Goal: Task Accomplishment & Management: Manage account settings

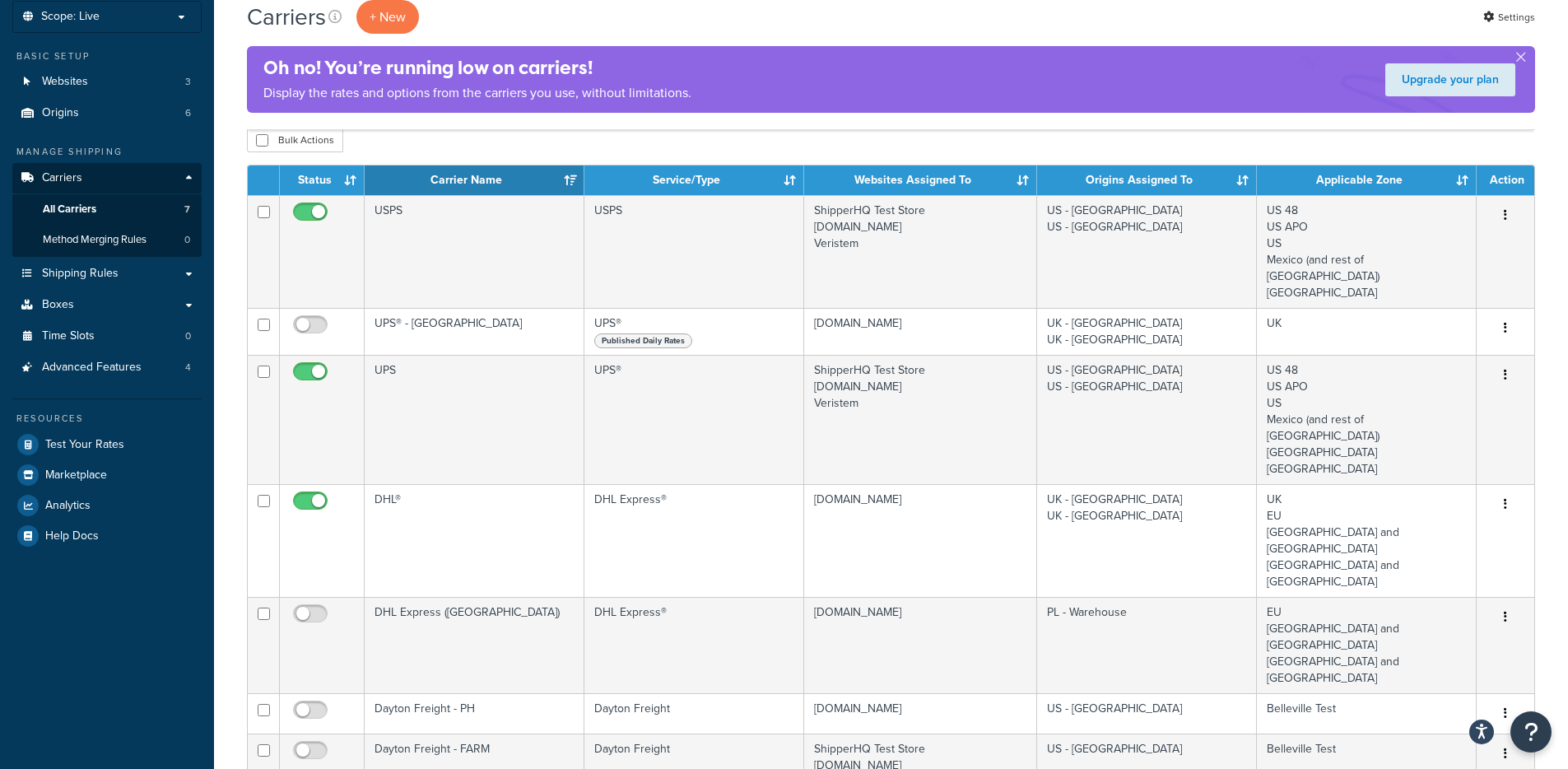
scroll to position [94, 0]
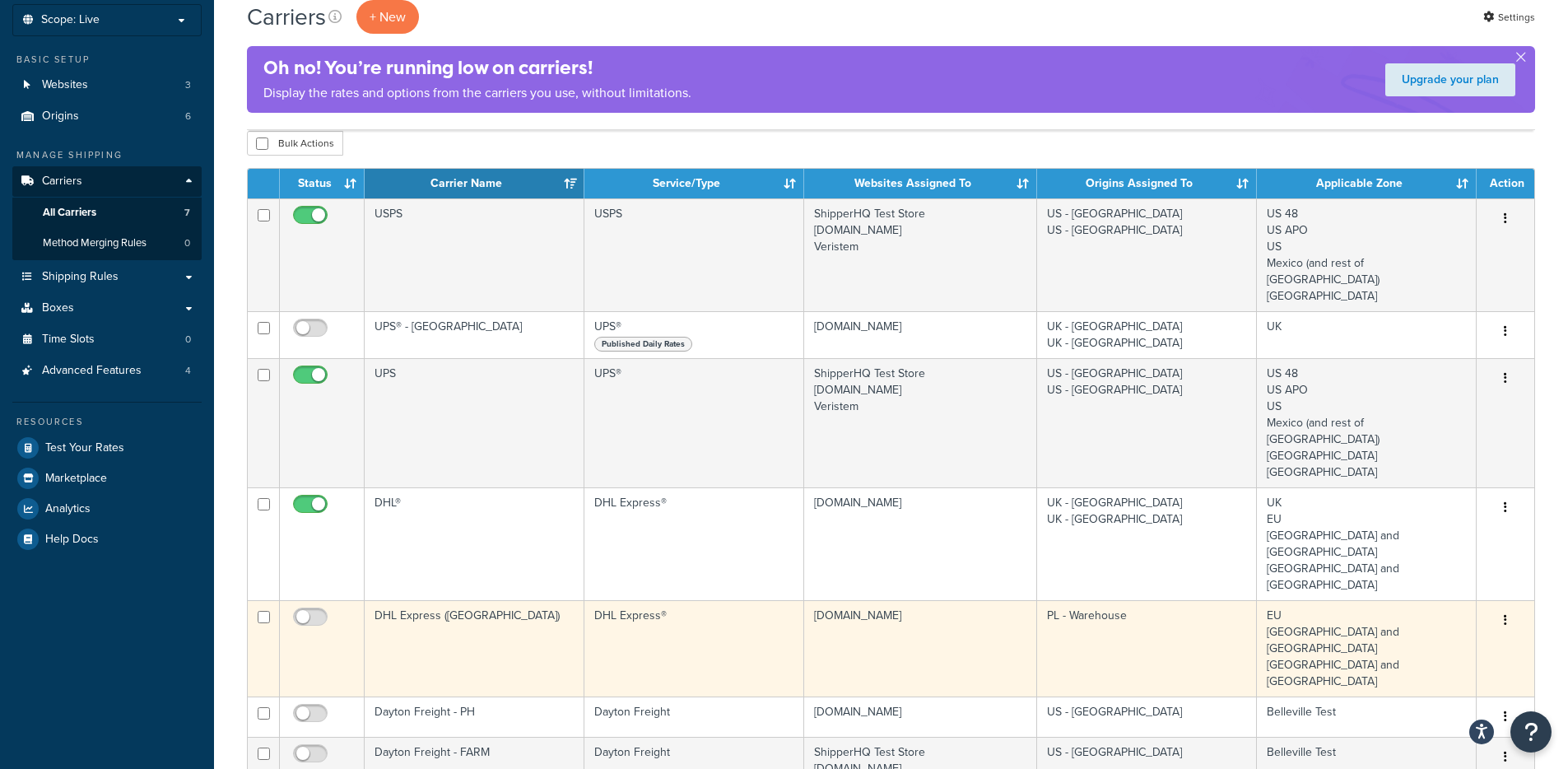
click at [452, 600] on td "DHL Express (Poland)" at bounding box center [474, 648] width 220 height 96
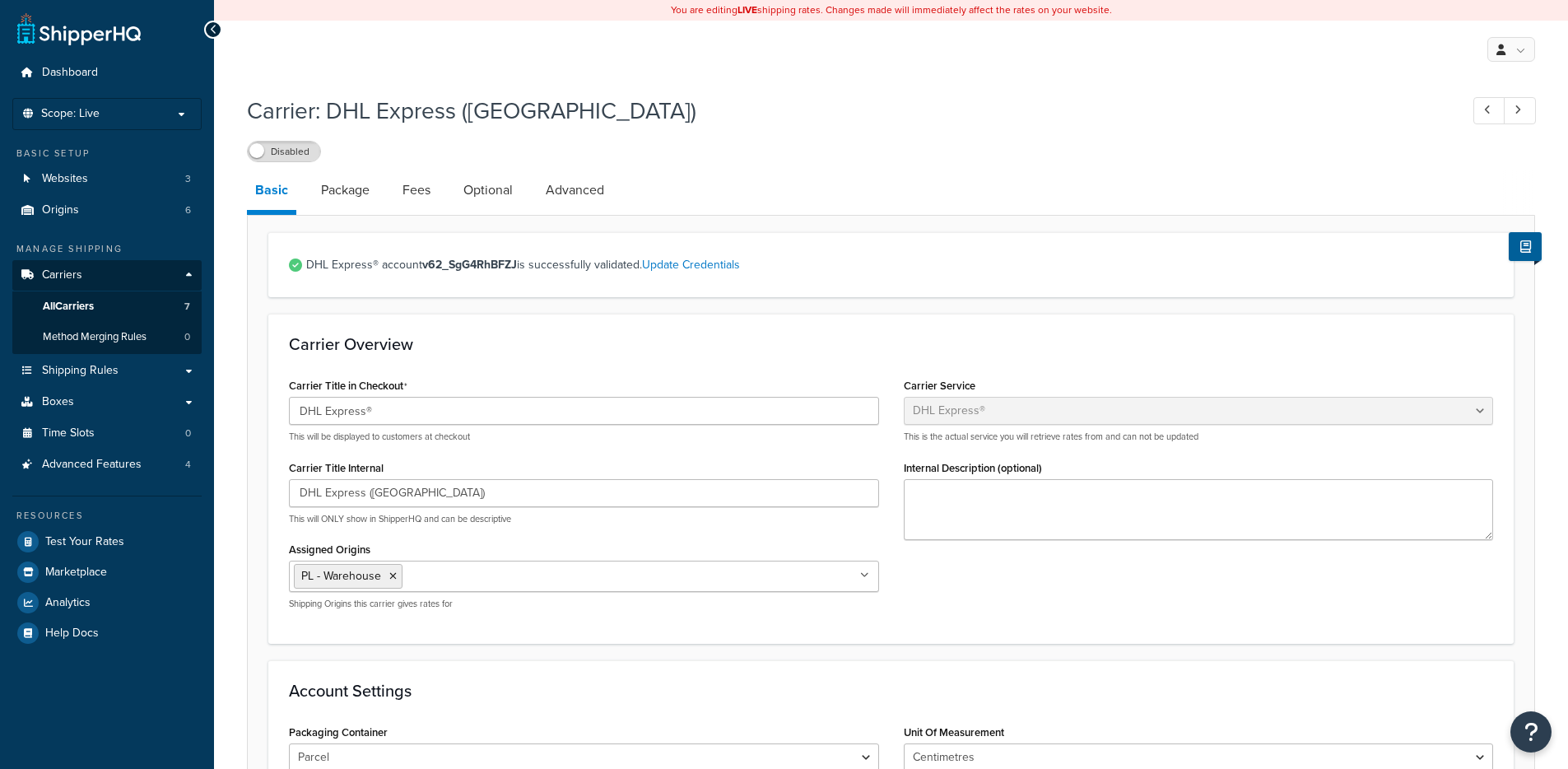
select select "dhl"
select select "kg"
select select "CM"
click at [310, 159] on label "Disabled" at bounding box center [284, 151] width 73 height 20
click at [293, 157] on label "Enabled" at bounding box center [284, 151] width 73 height 20
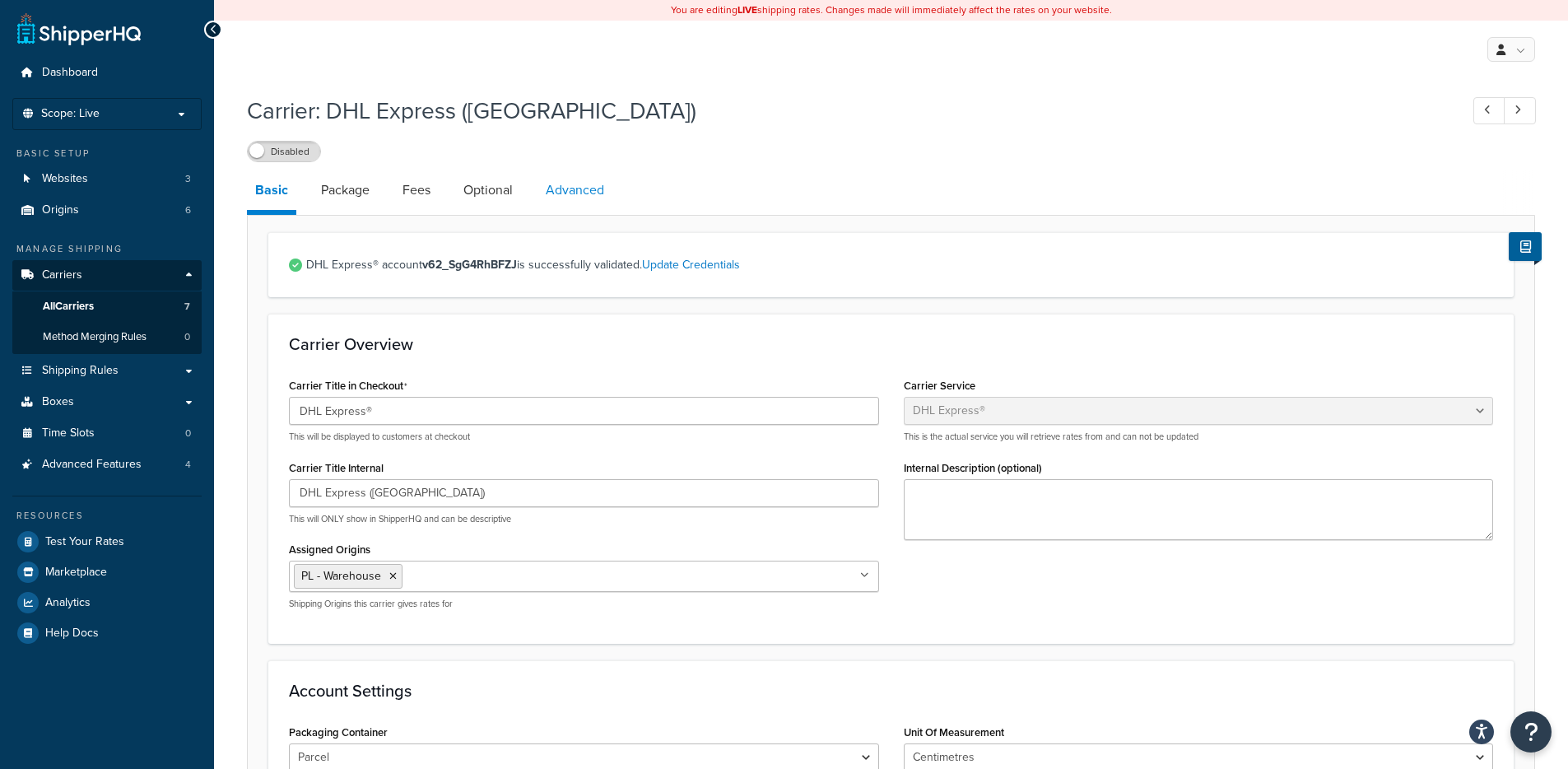
click at [579, 191] on link "Advanced" at bounding box center [574, 190] width 74 height 40
select select "false"
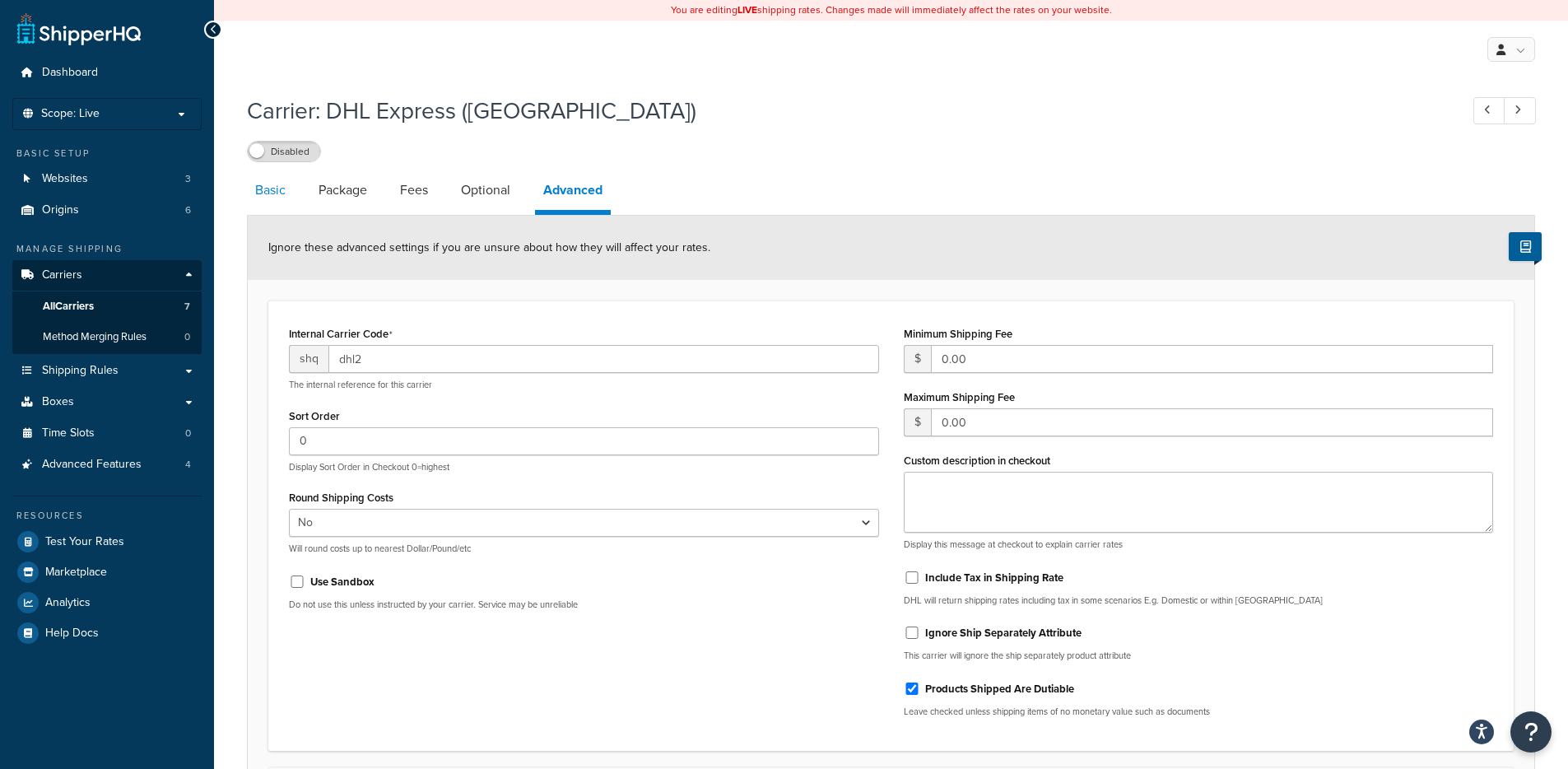
click at [272, 201] on link "Basic" at bounding box center [270, 190] width 47 height 40
select select "dhl"
select select "kg"
select select "CM"
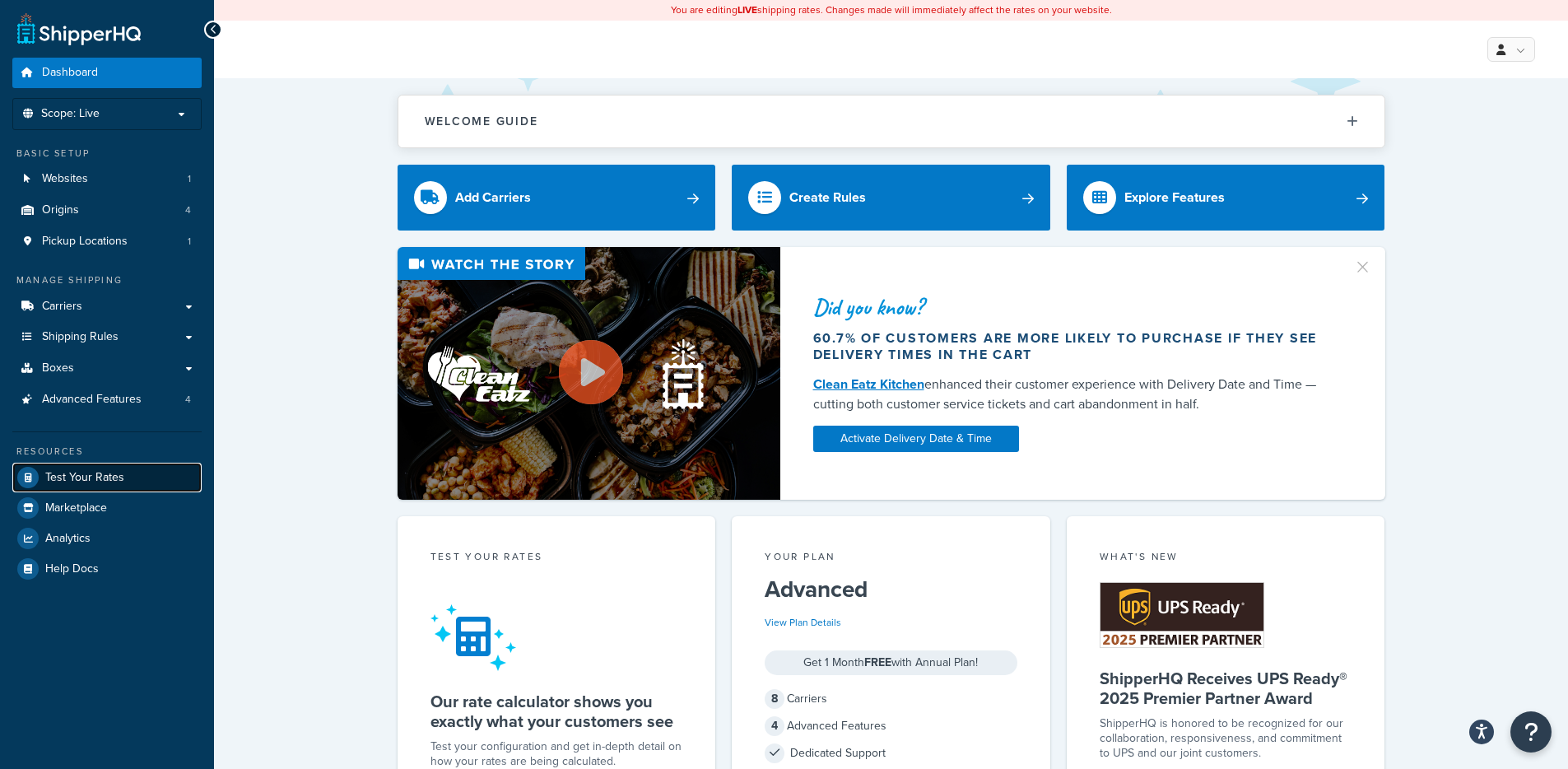
click at [122, 474] on span "Test Your Rates" at bounding box center [85, 478] width 79 height 14
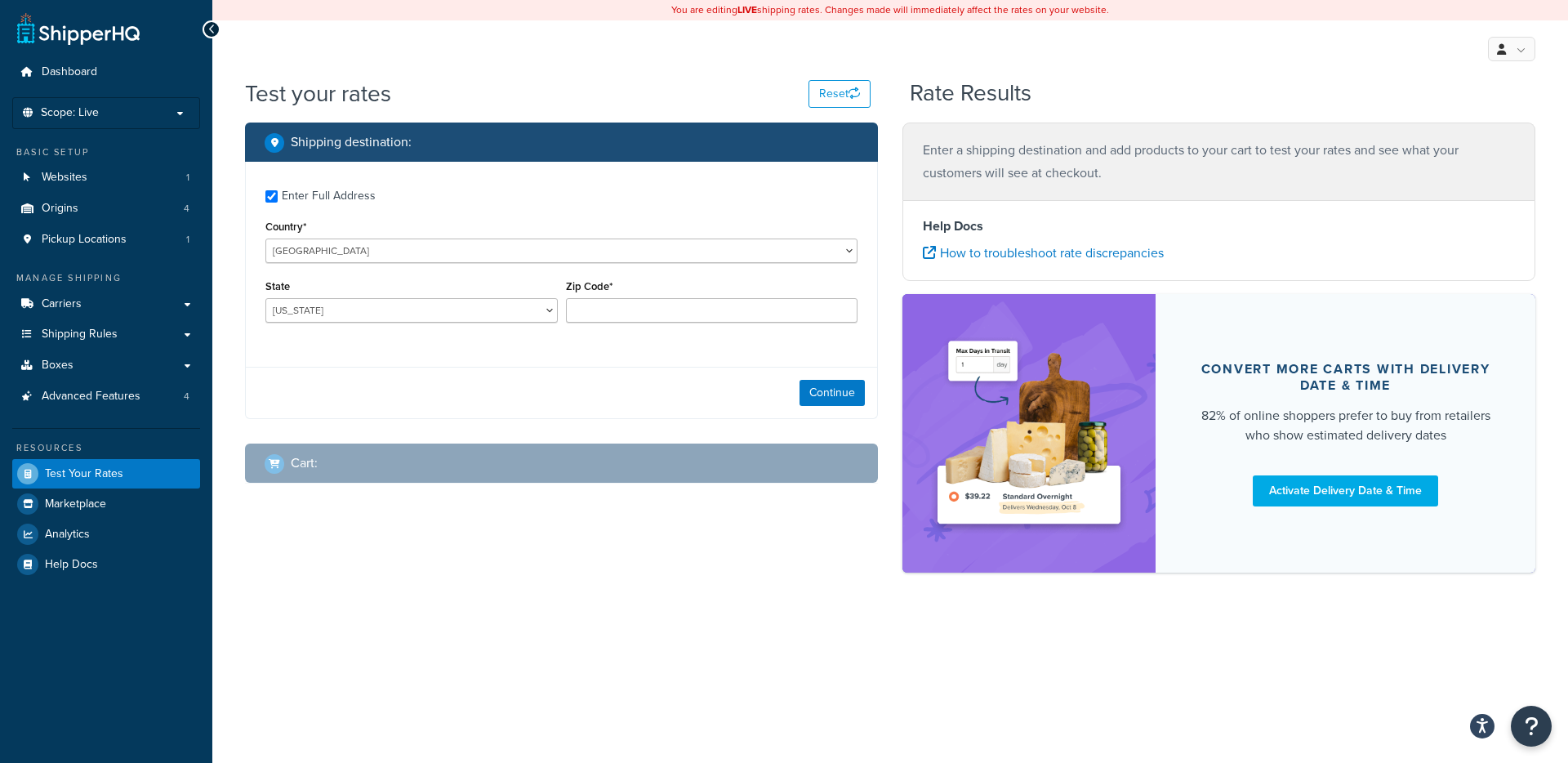
checkbox input "true"
type input "06600"
select select "MX"
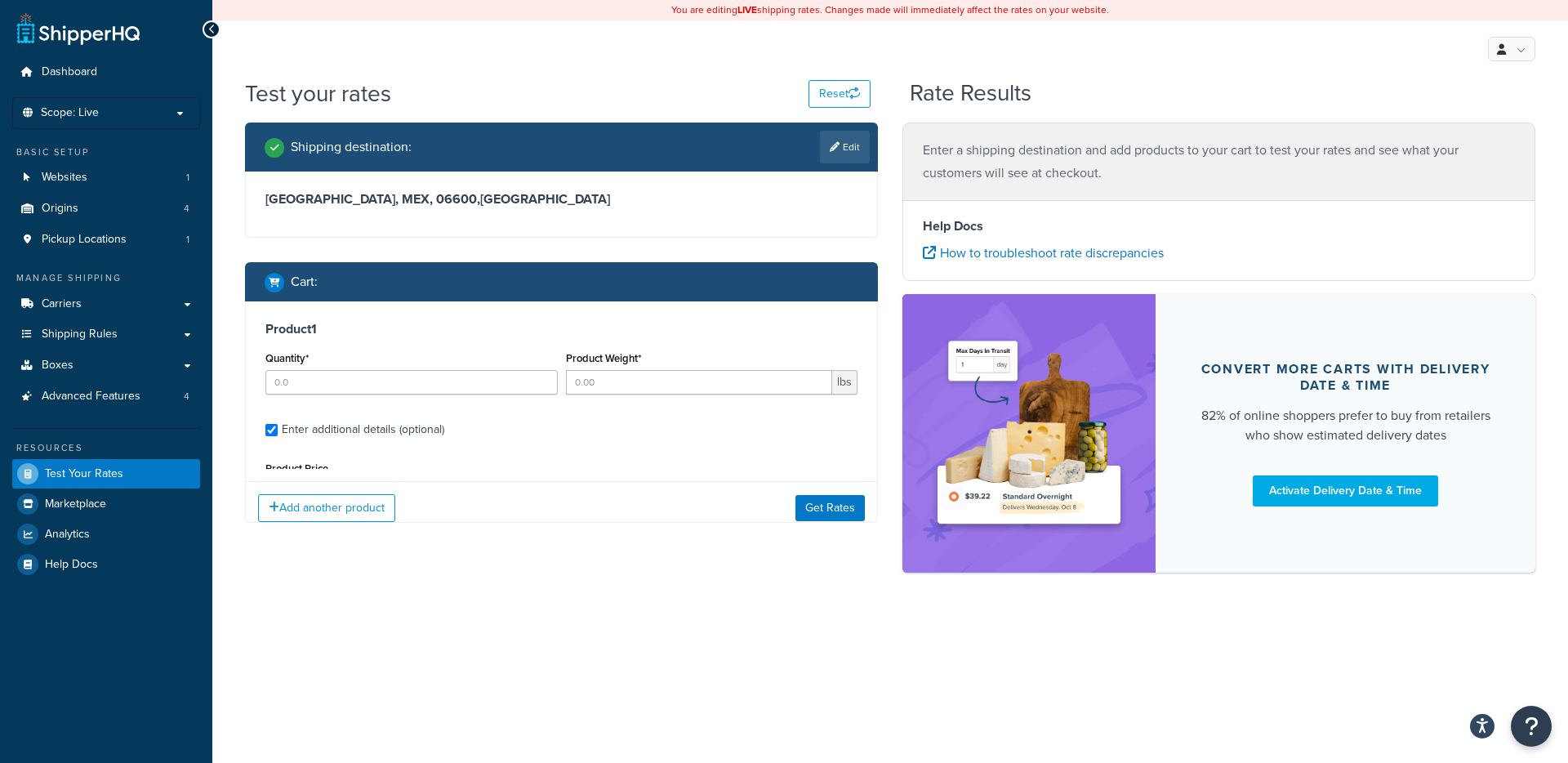
type input "2"
type input "64"
type input "237.51"
select select "60"
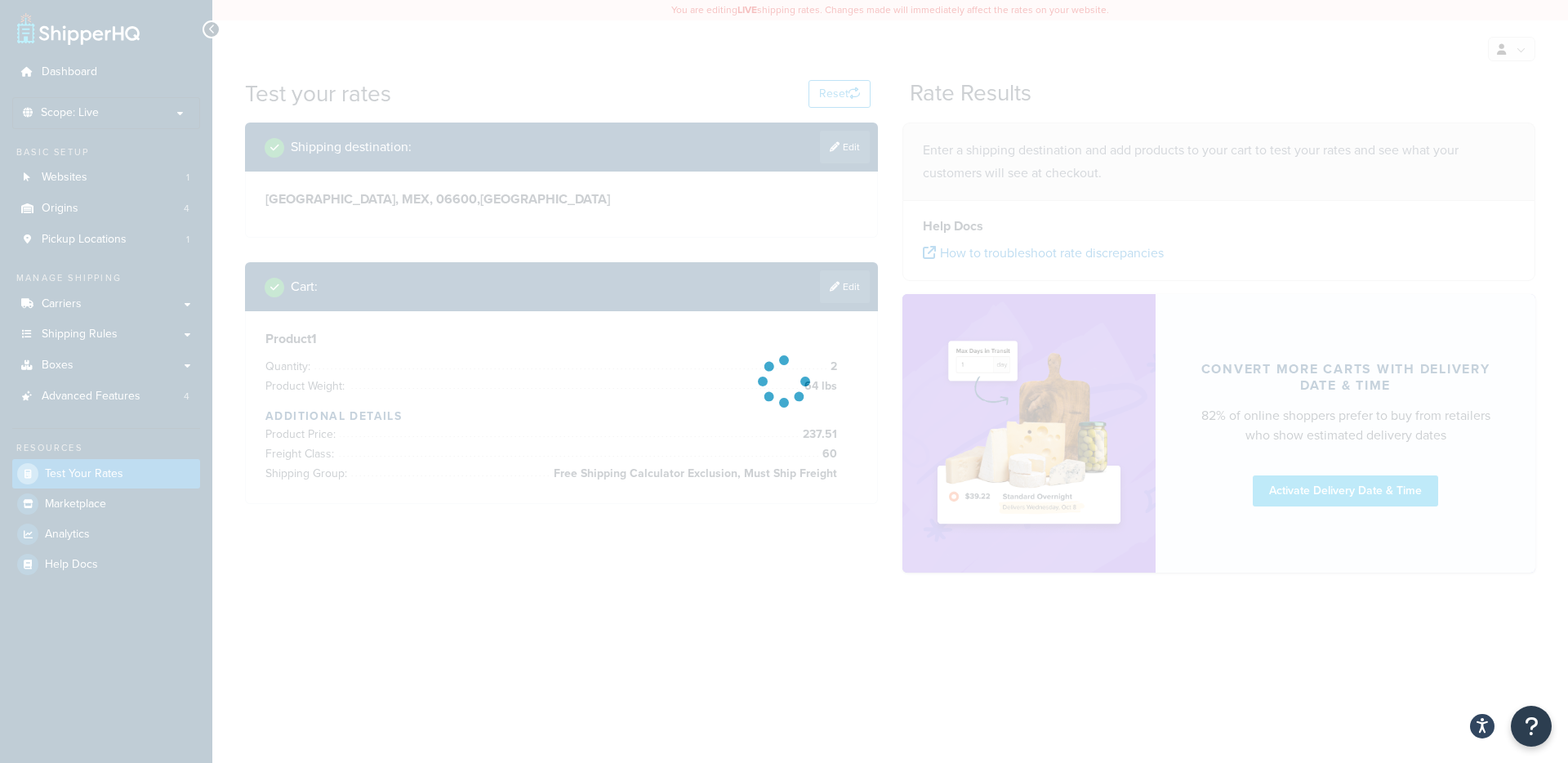
type input "AL"
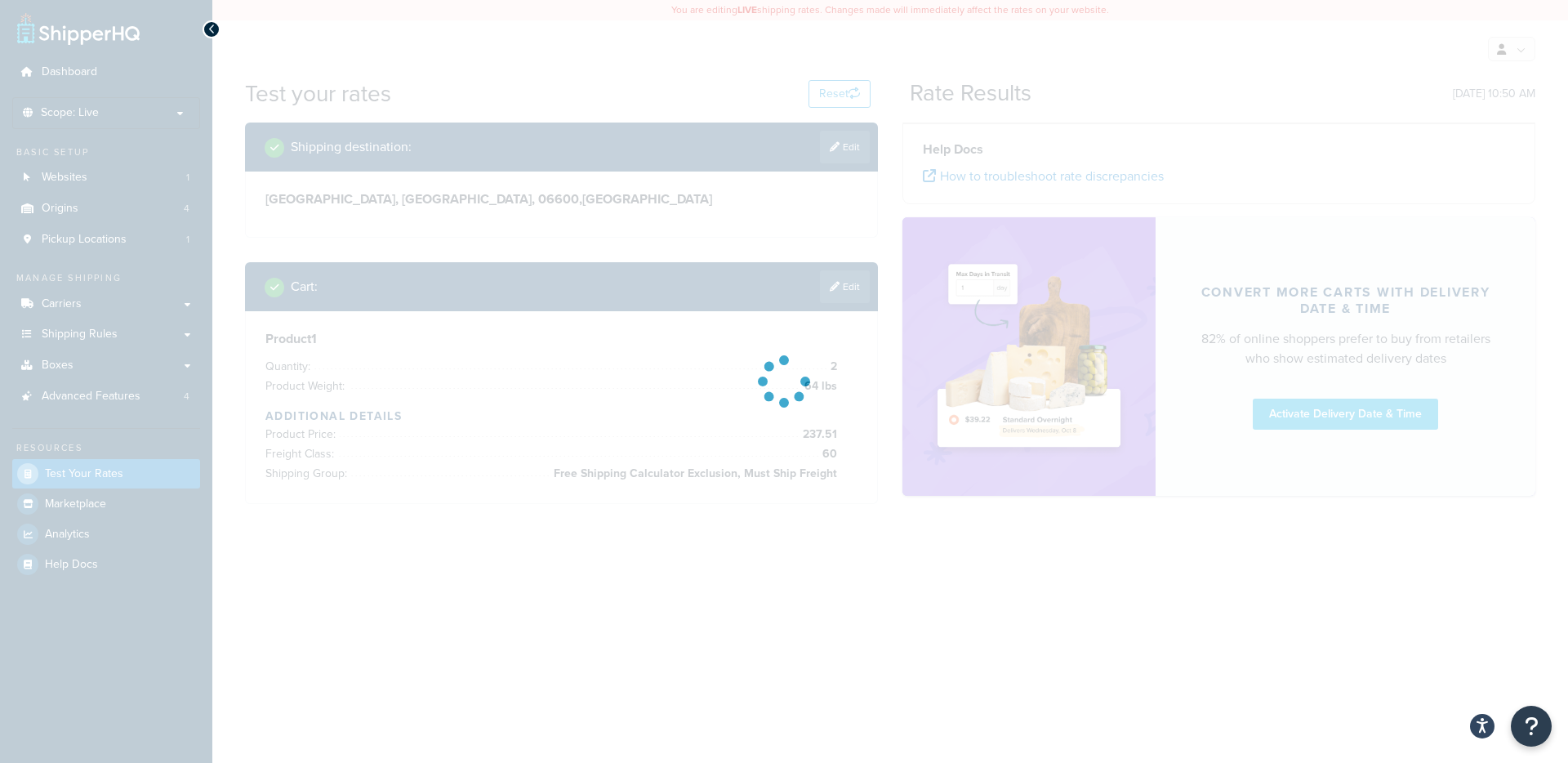
type input "MEX"
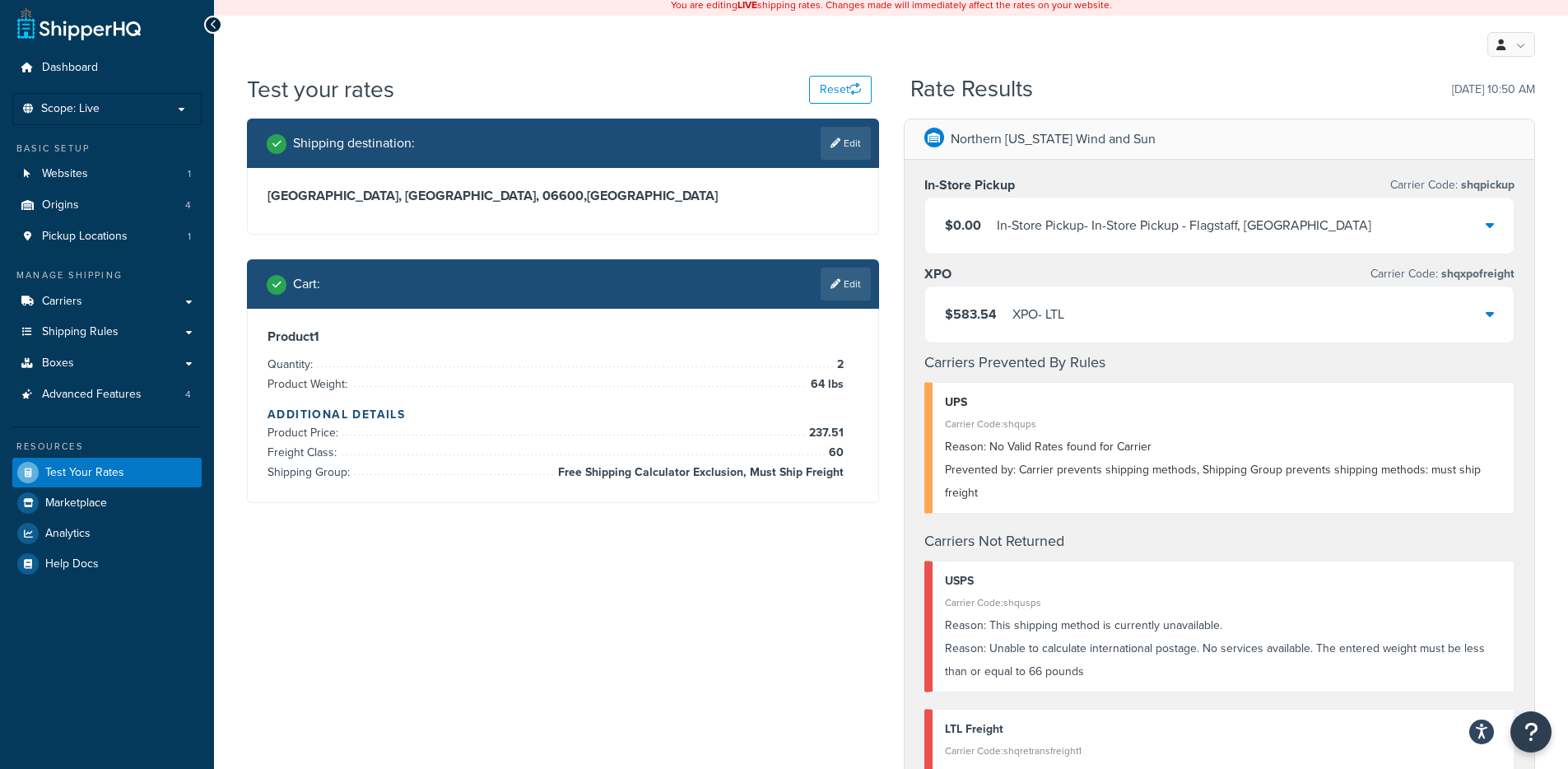
scroll to position [0, 0]
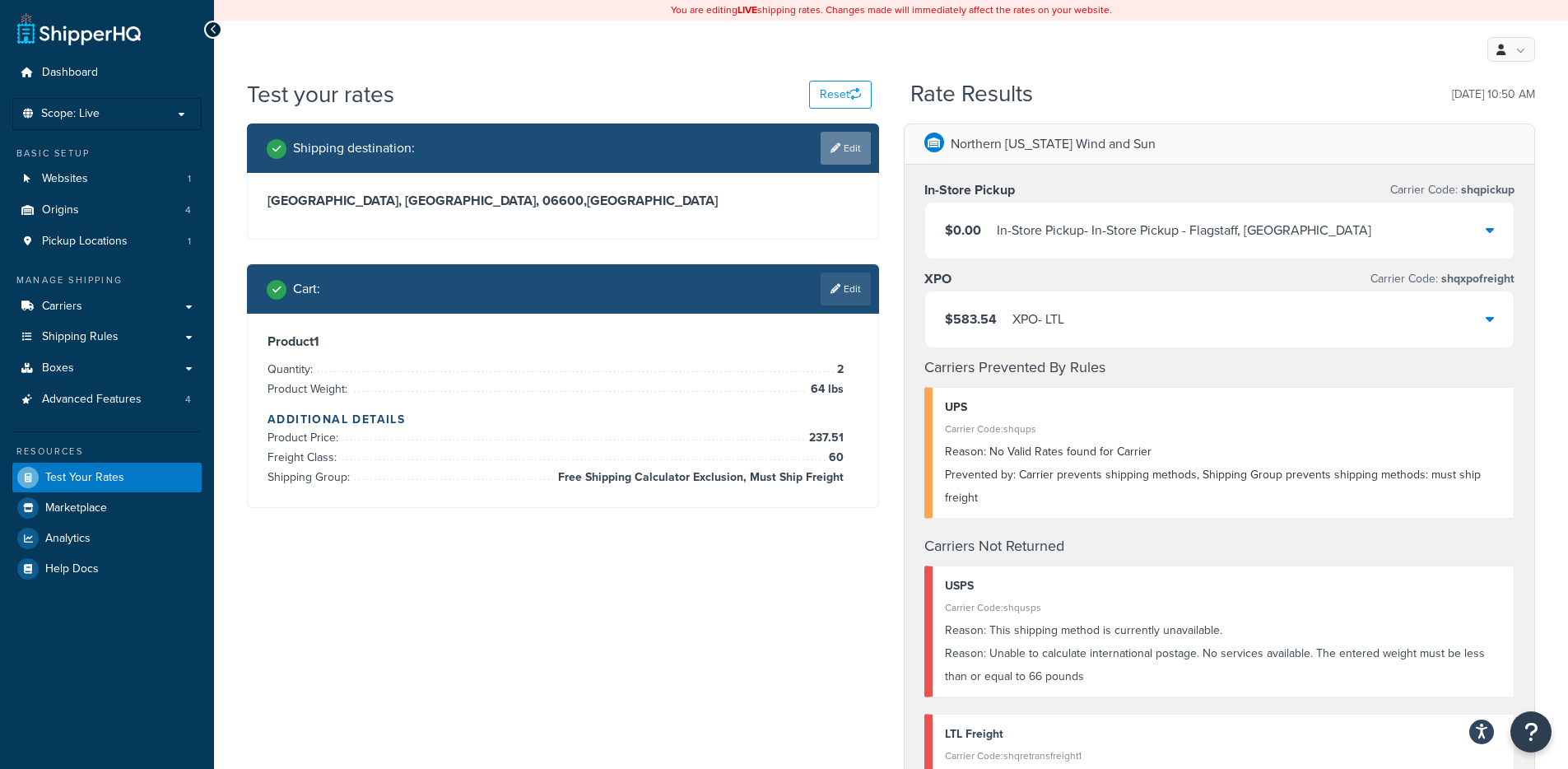
click at [841, 152] on link "Edit" at bounding box center [845, 148] width 50 height 33
select select "MX"
select select "MEX"
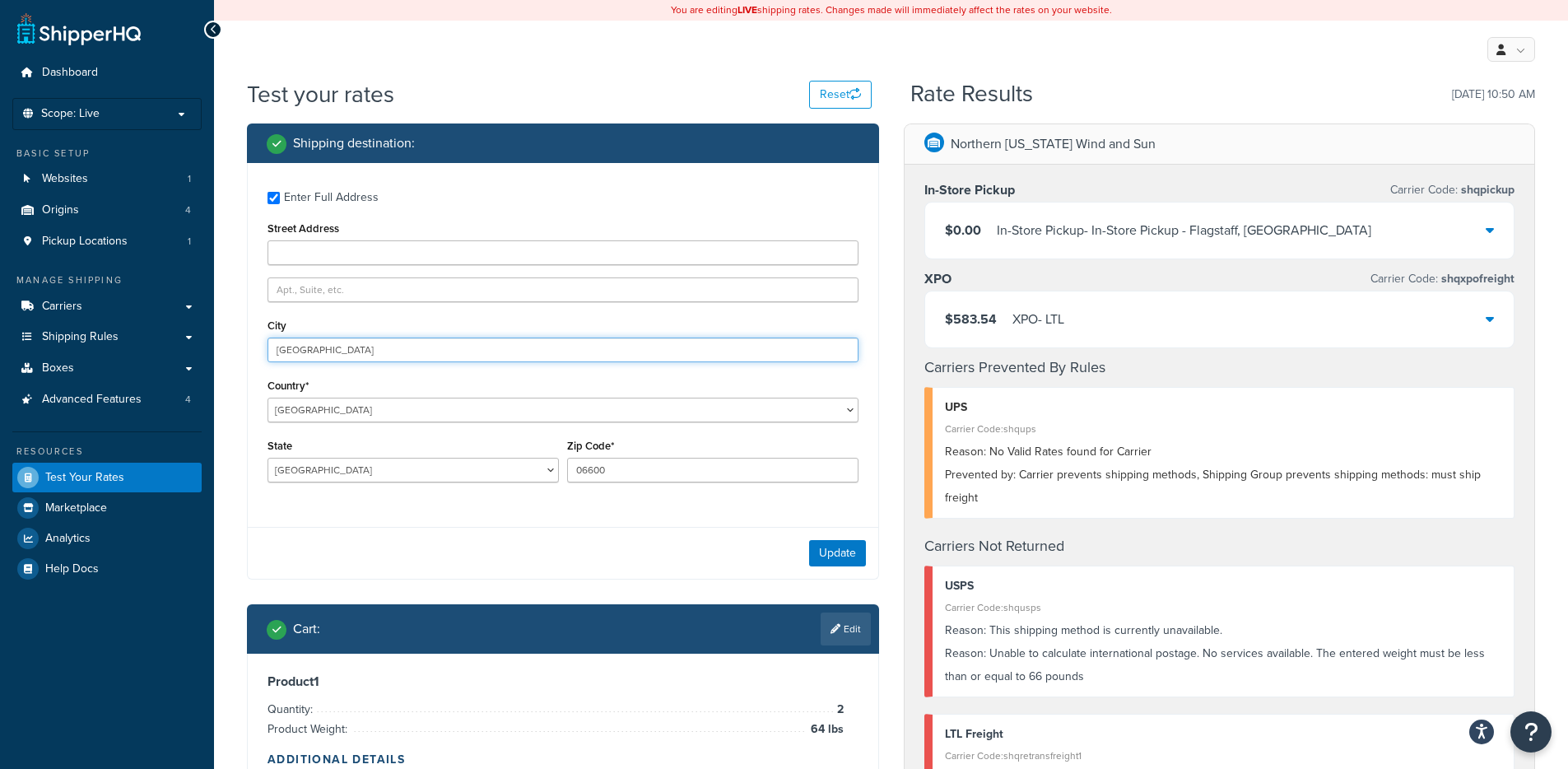
click at [350, 350] on input "Ciudad de México" at bounding box center [563, 350] width 591 height 25
click at [322, 203] on div "Enter Full Address" at bounding box center [331, 197] width 94 height 23
click at [280, 203] on input "Enter Full Address" at bounding box center [273, 197] width 12 height 12
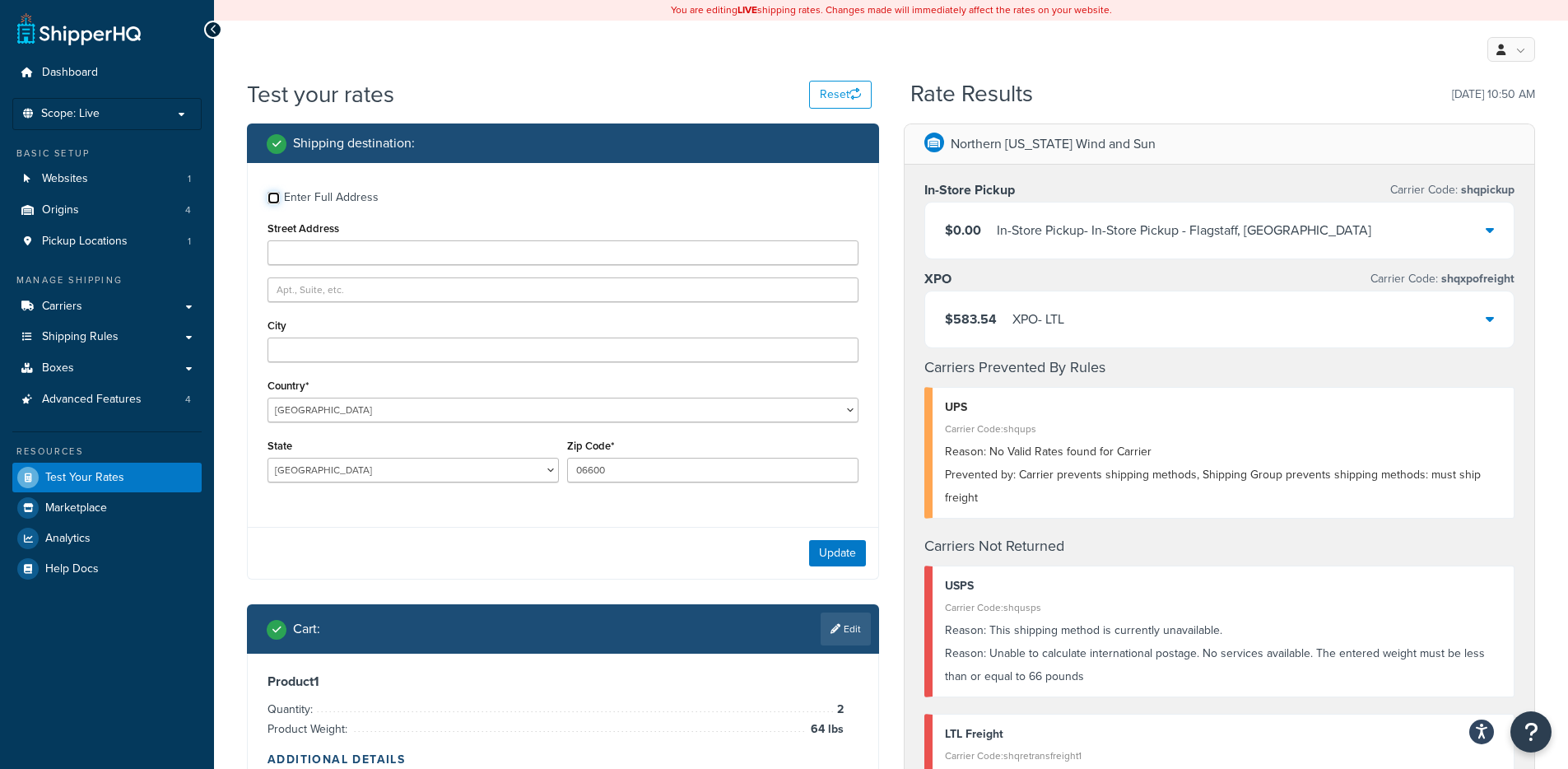
checkbox input "false"
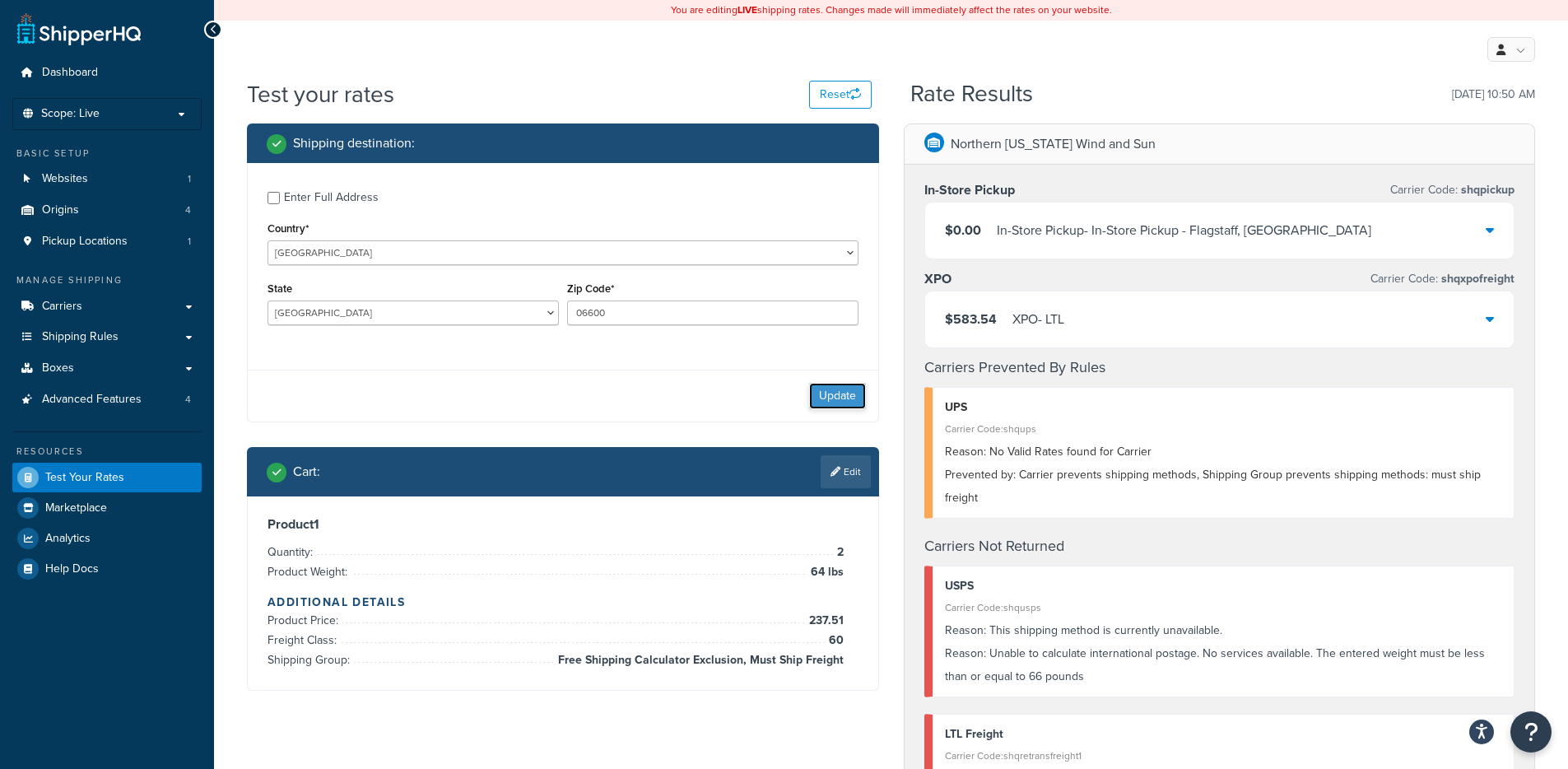
click at [818, 395] on button "Update" at bounding box center [837, 396] width 57 height 26
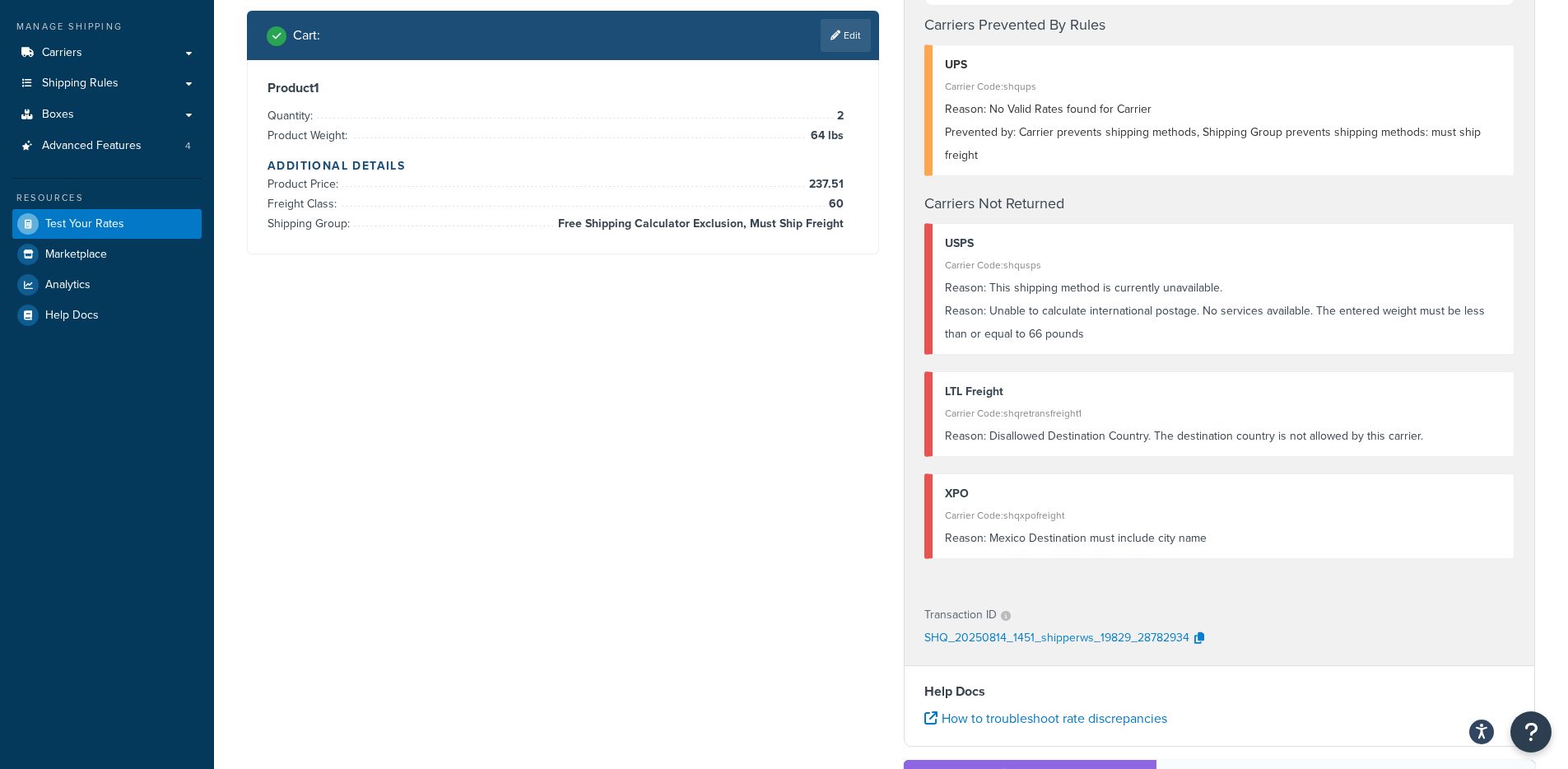
scroll to position [283, 0]
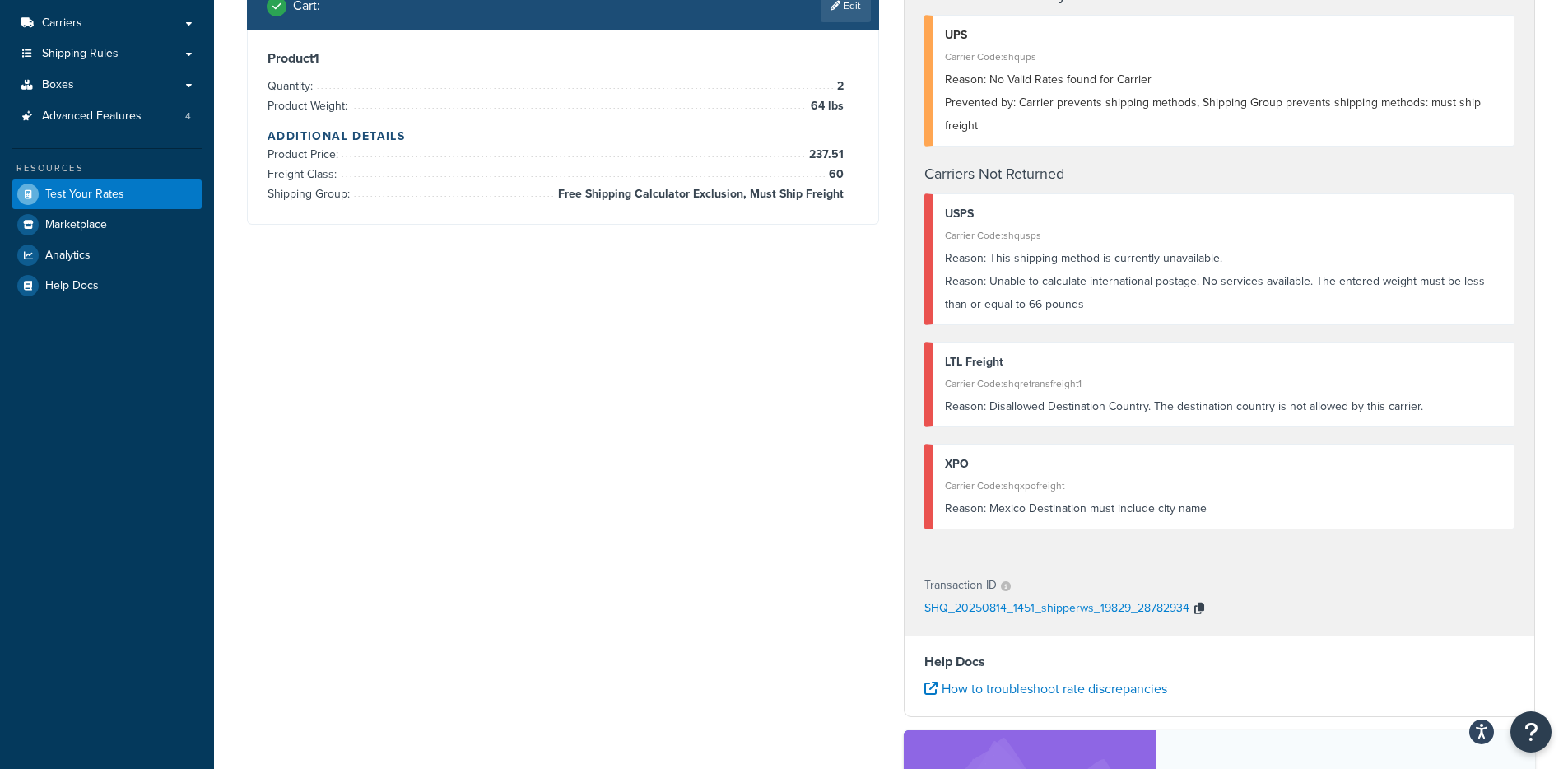
click at [1200, 609] on icon "button" at bounding box center [1199, 608] width 9 height 11
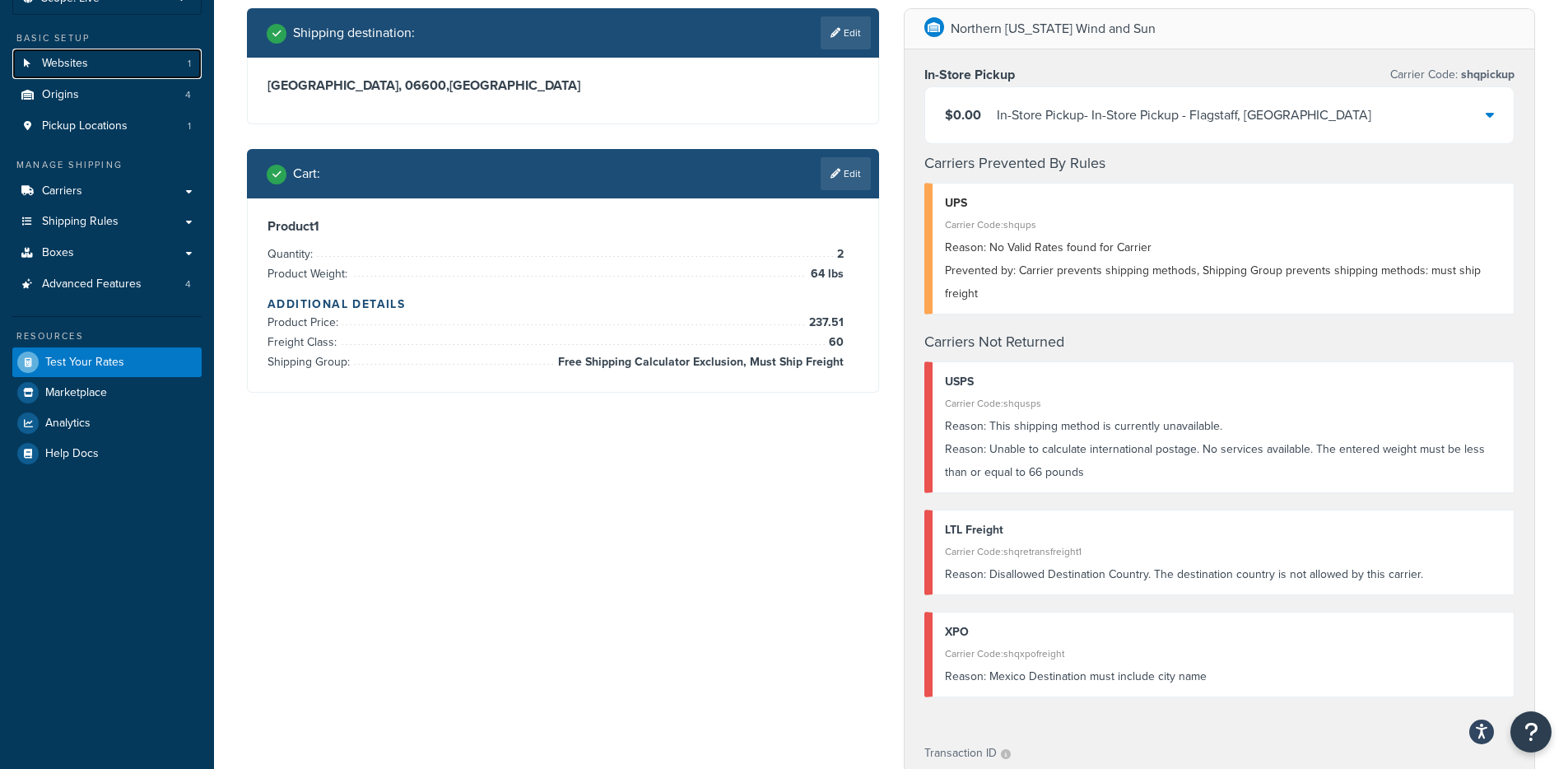
scroll to position [161, 0]
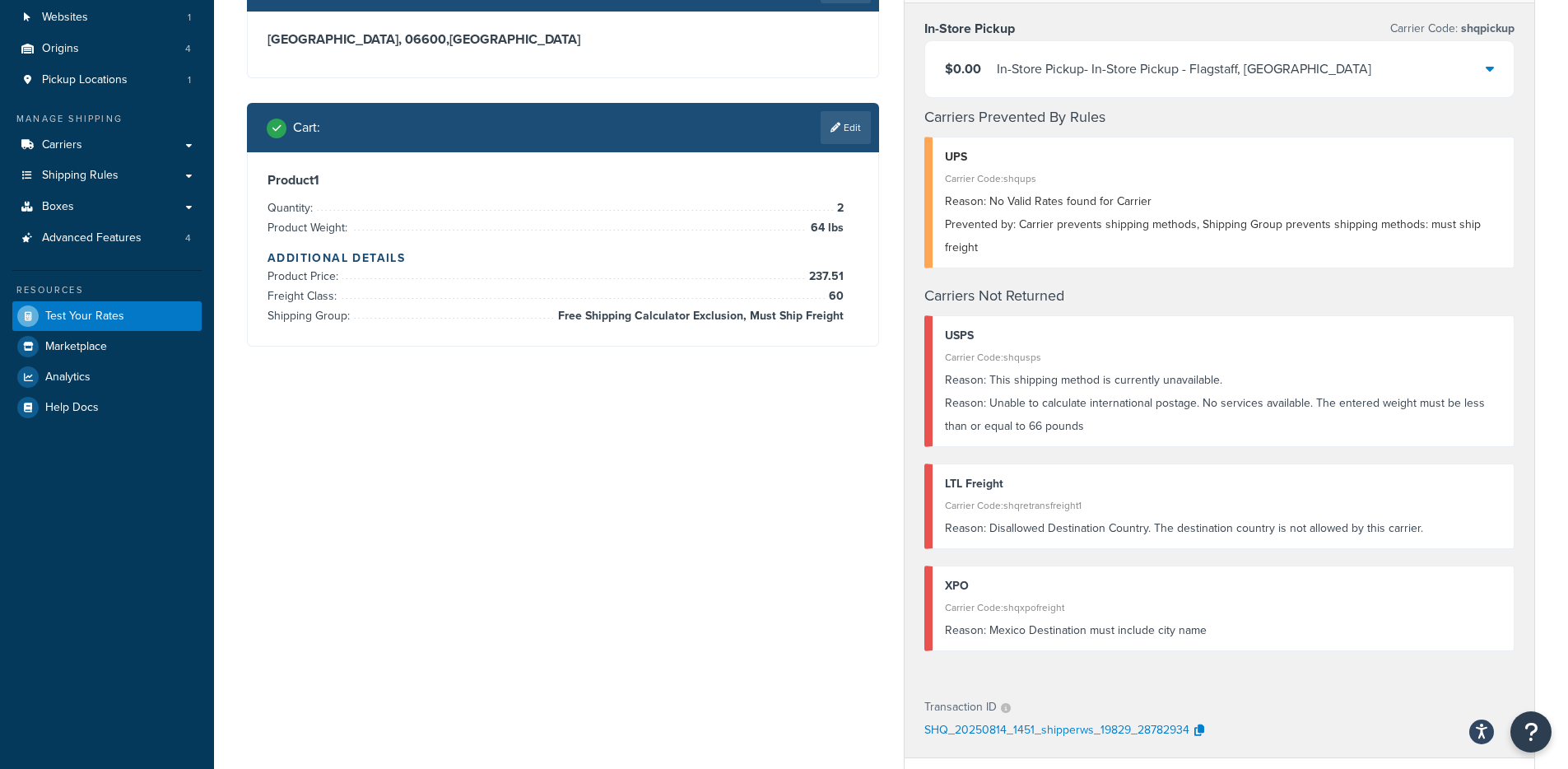
click at [1041, 606] on div "Carrier Code: shqxpofreight" at bounding box center [1223, 607] width 557 height 23
copy div "shqxpofreight"
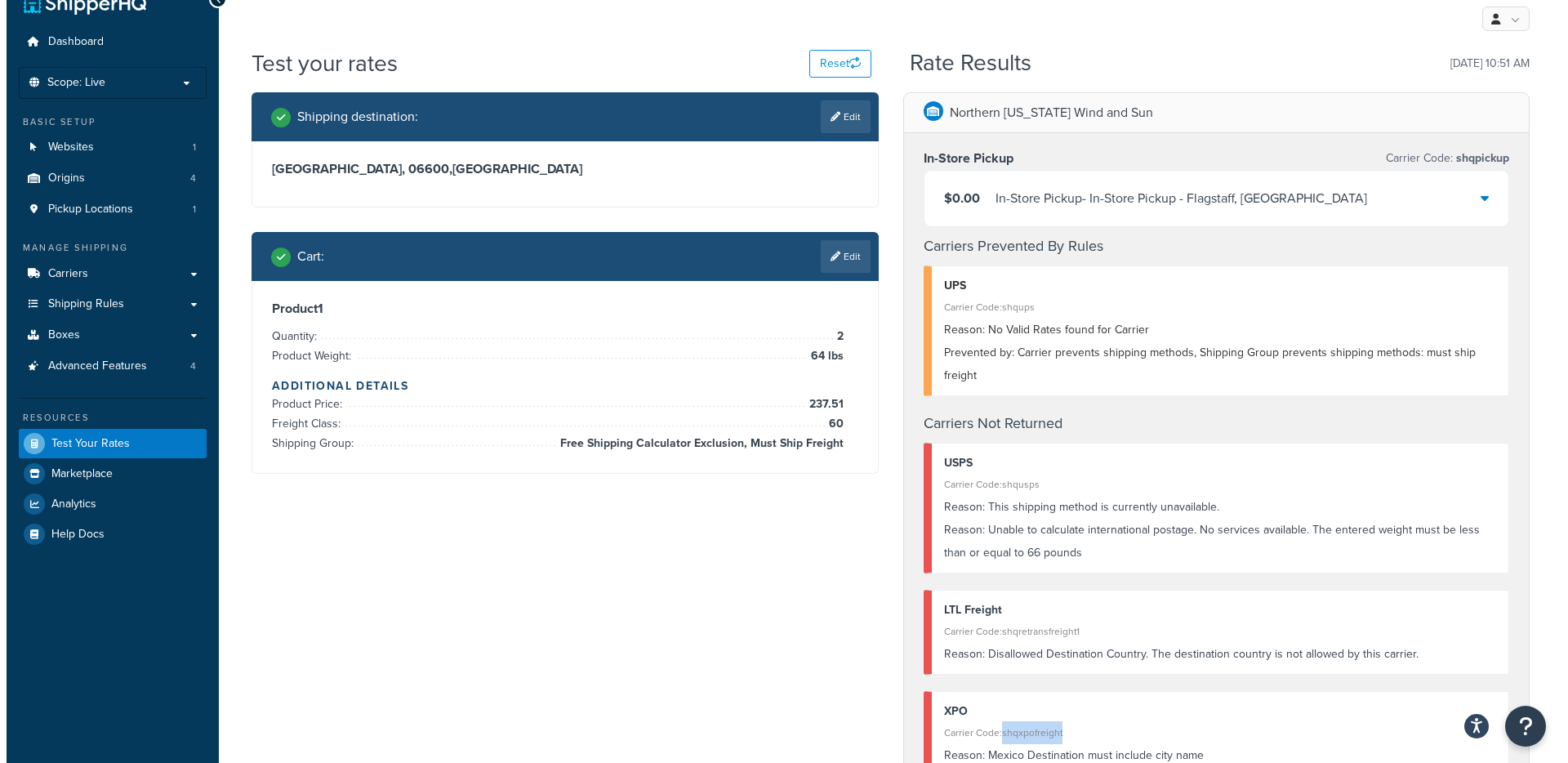
scroll to position [0, 0]
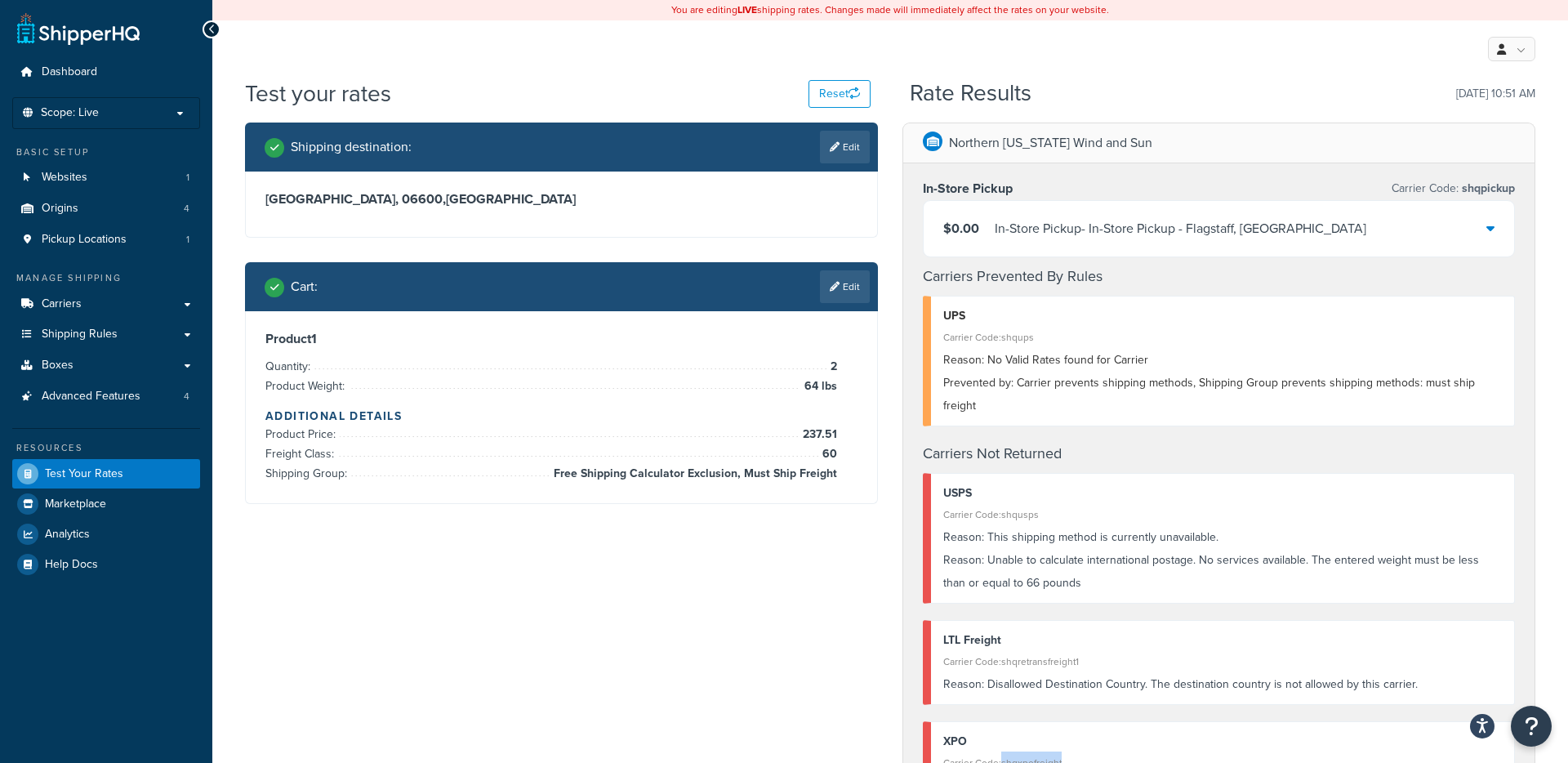
select select "MX"
select select "MEX"
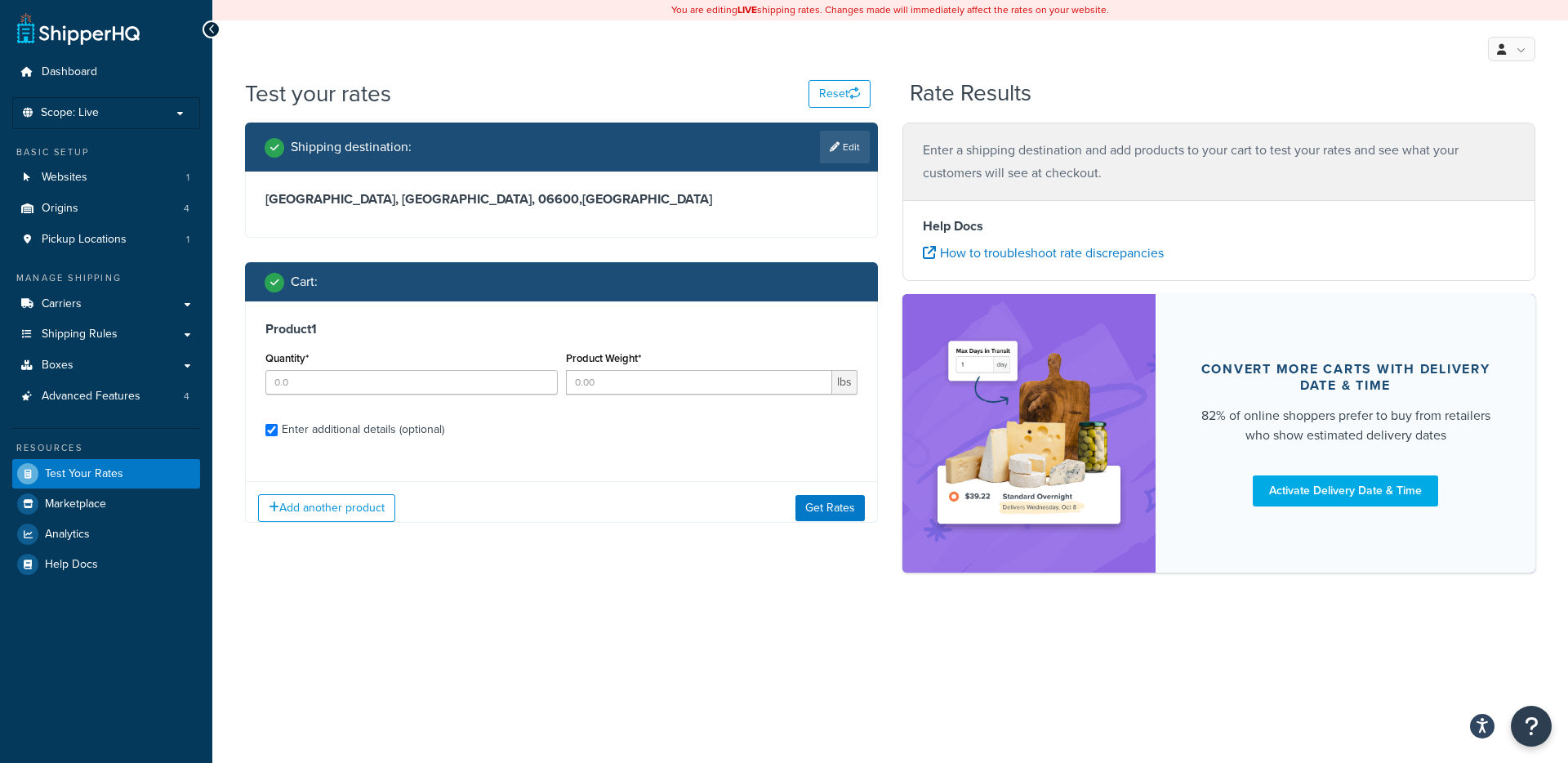
checkbox input "true"
type input "2"
type input "64"
select select "60"
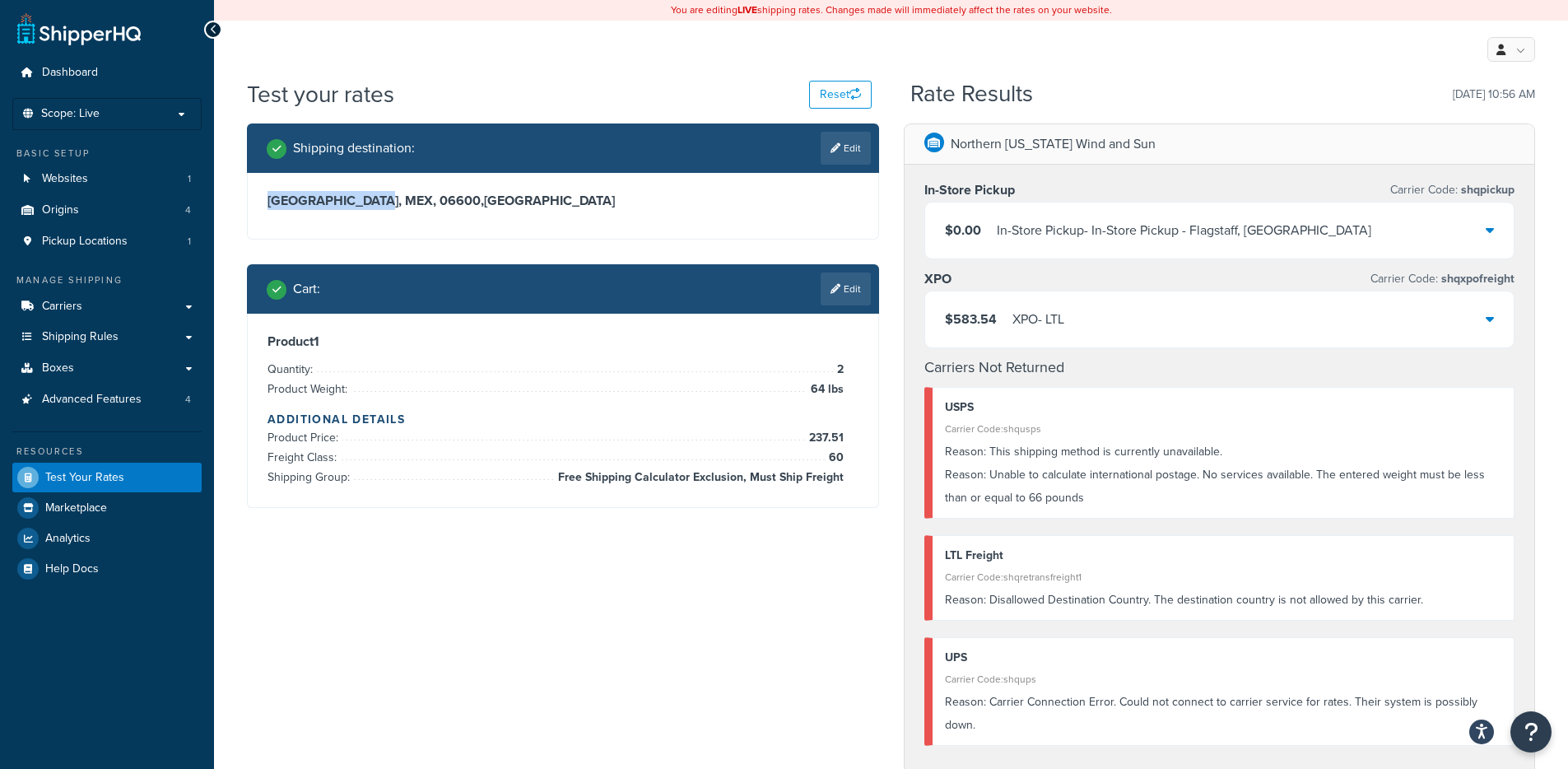
drag, startPoint x: 270, startPoint y: 201, endPoint x: 371, endPoint y: 199, distance: 101.0
click at [371, 199] on h3 "Ciudad de México, MEX, 06600 , Mexico" at bounding box center [563, 200] width 591 height 16
copy h3 "Ciudad de México"
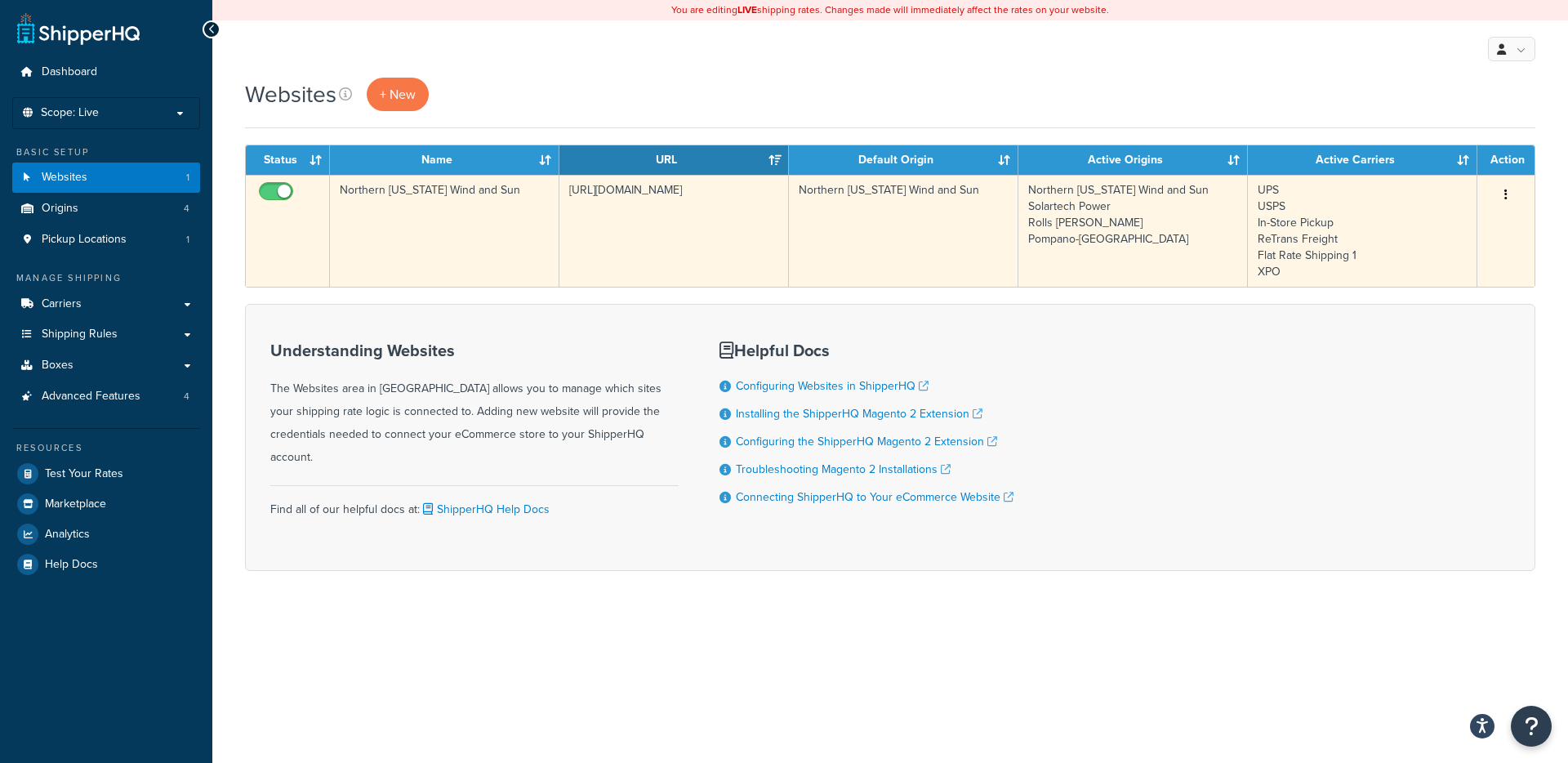
click at [468, 267] on td "Northern [US_STATE] Wind and Sun" at bounding box center [444, 231] width 229 height 112
click at [474, 263] on td "Northern Arizona Wind and Sun" at bounding box center [444, 231] width 229 height 112
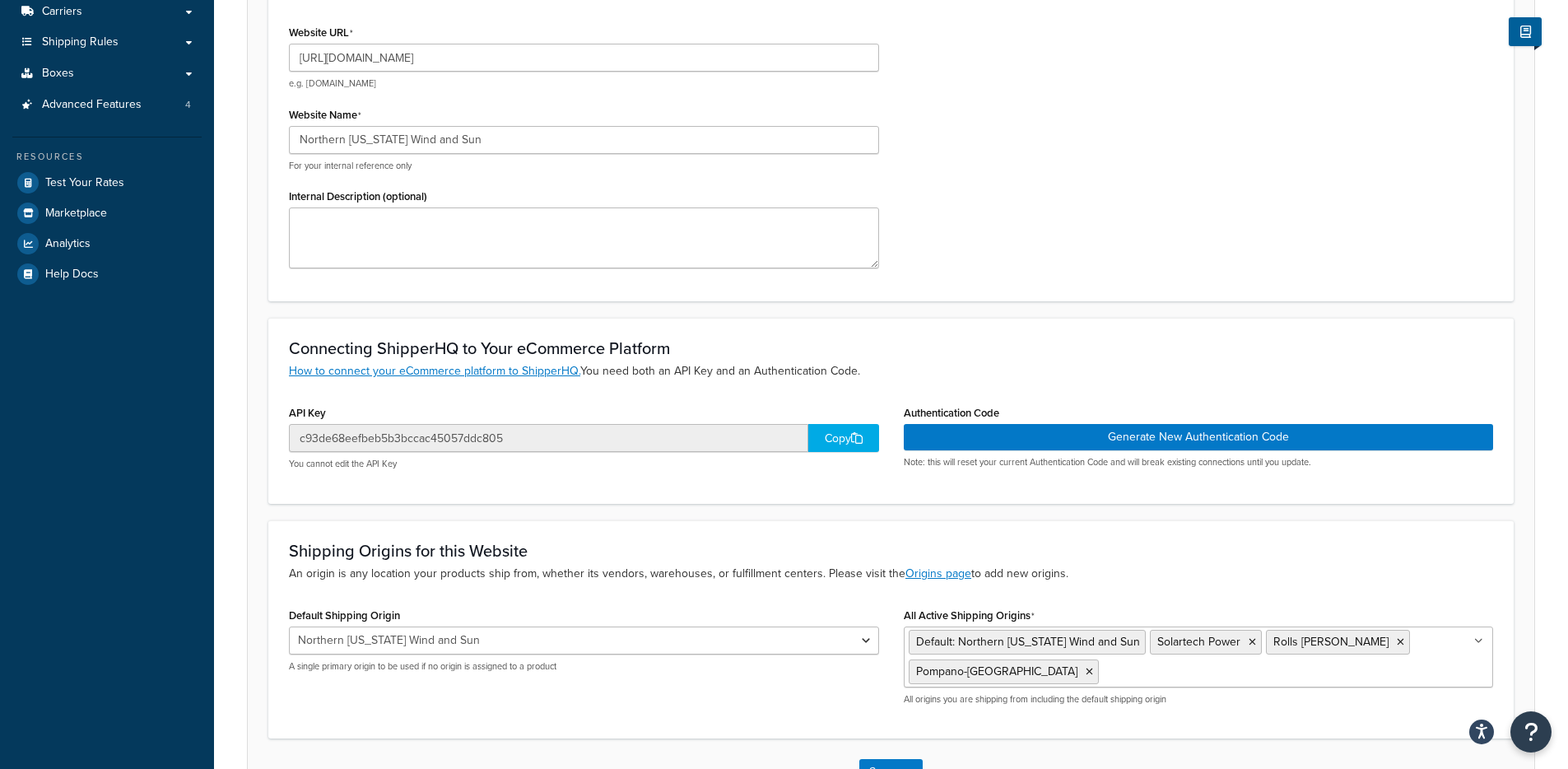
scroll to position [385, 0]
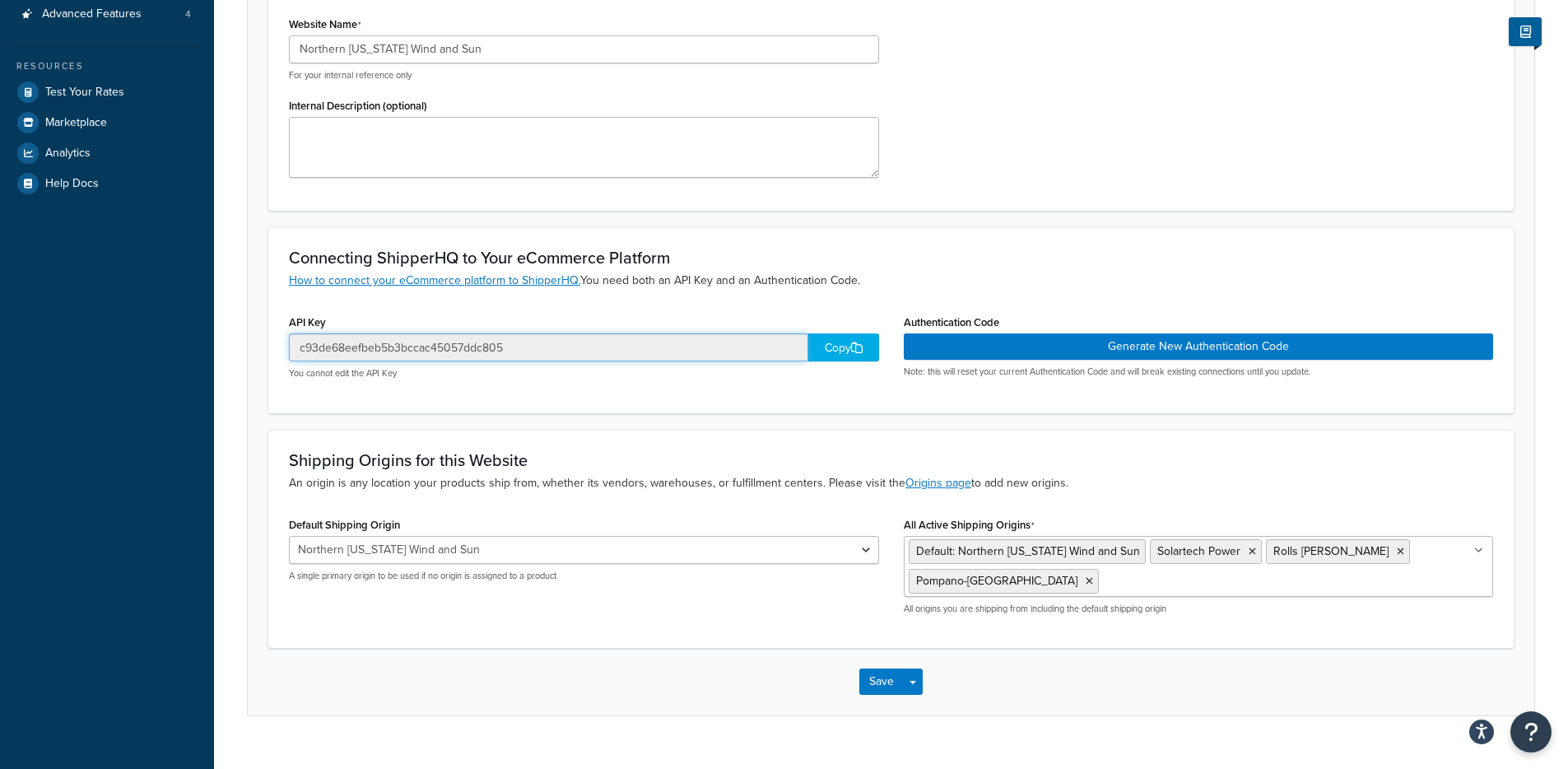
click at [433, 354] on input "c93de68eefbeb5b3bccac45057ddc805" at bounding box center [548, 348] width 519 height 28
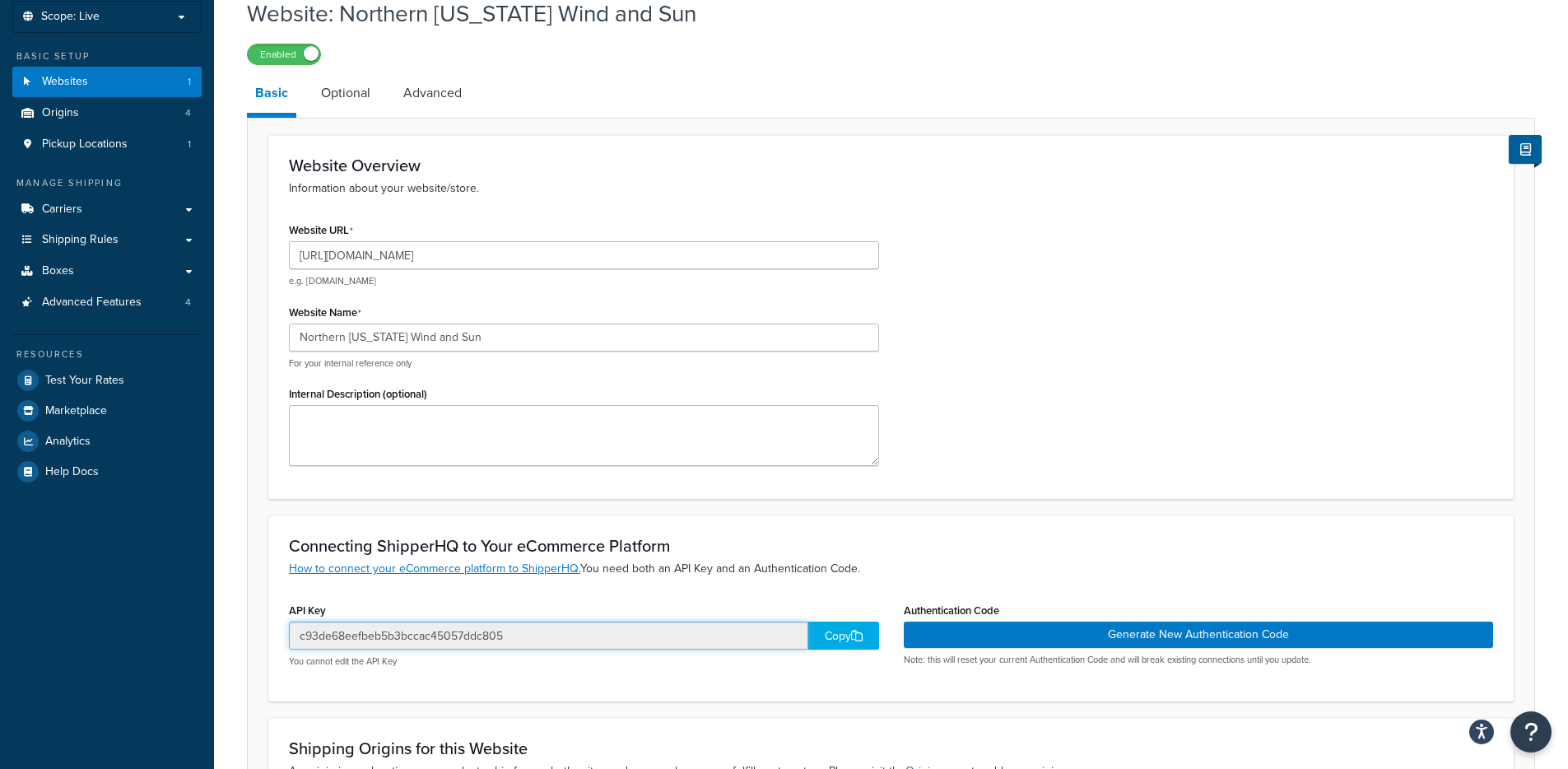
scroll to position [0, 0]
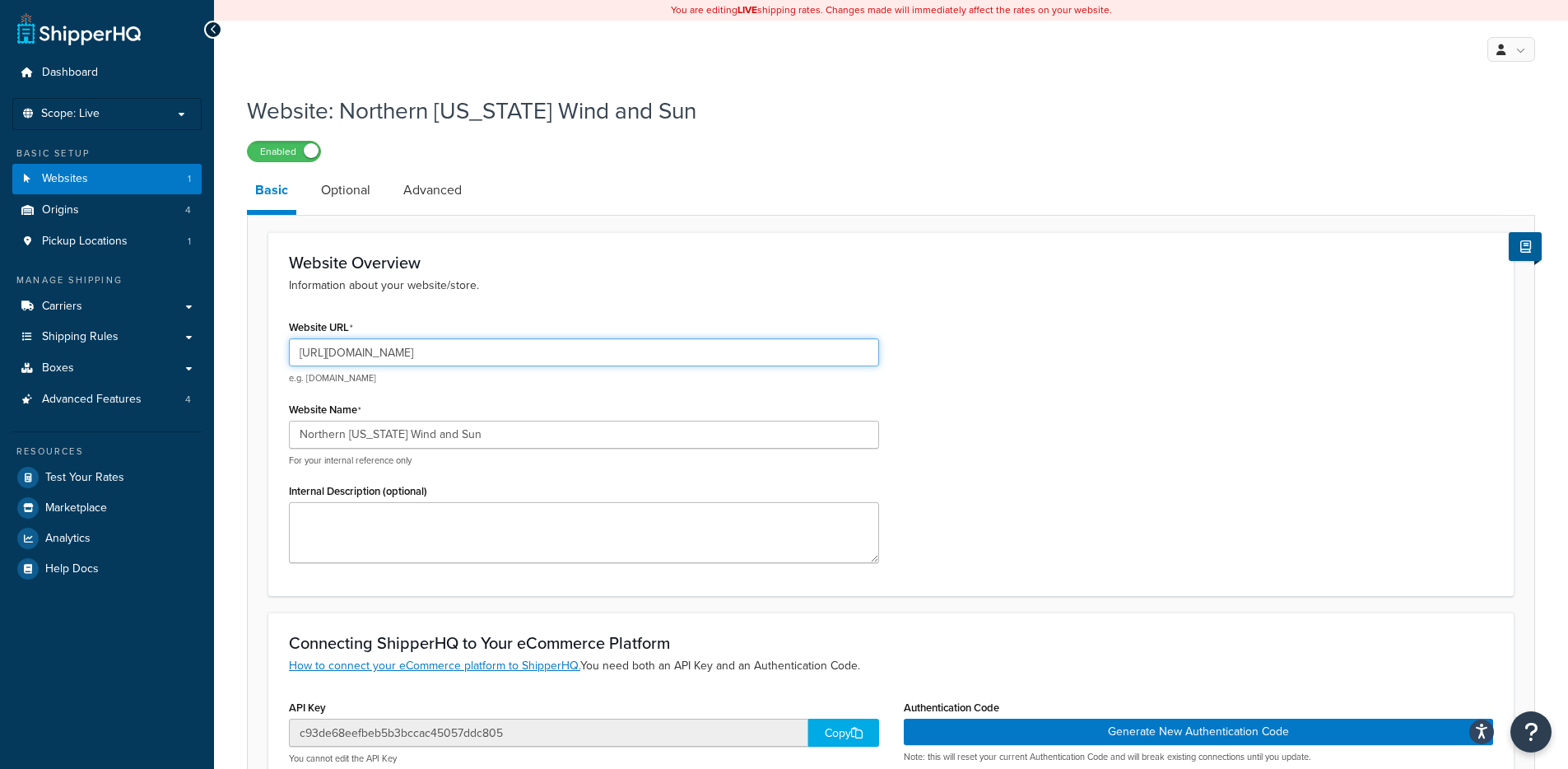
click at [355, 346] on input "https://www.solar-electric.com/" at bounding box center [584, 352] width 590 height 28
drag, startPoint x: 364, startPoint y: 352, endPoint x: 447, endPoint y: 352, distance: 83.0
click at [447, 352] on input "https://www.solar-electric.com/" at bounding box center [584, 352] width 590 height 28
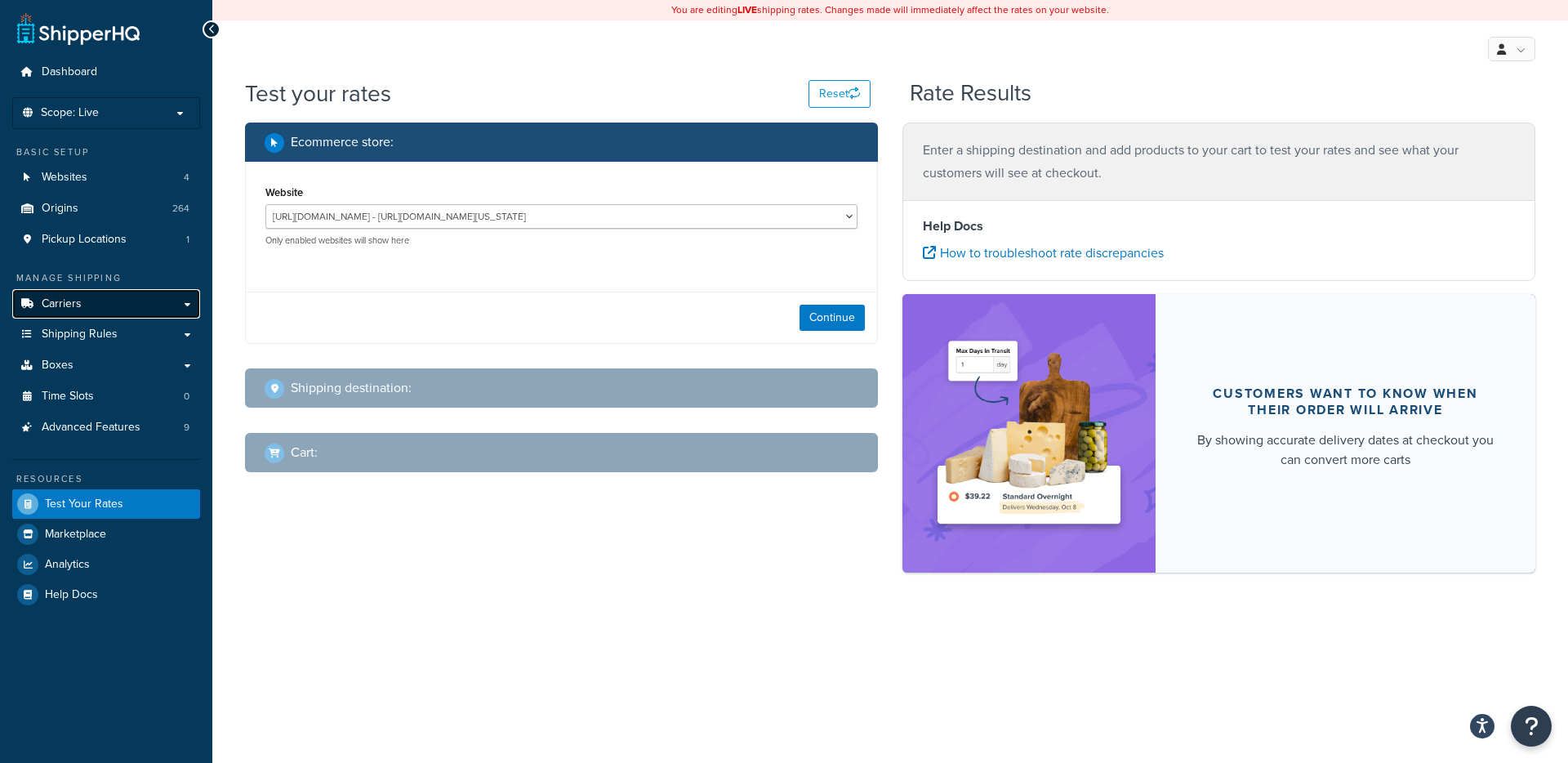
click at [151, 310] on link "Carriers" at bounding box center [106, 304] width 188 height 30
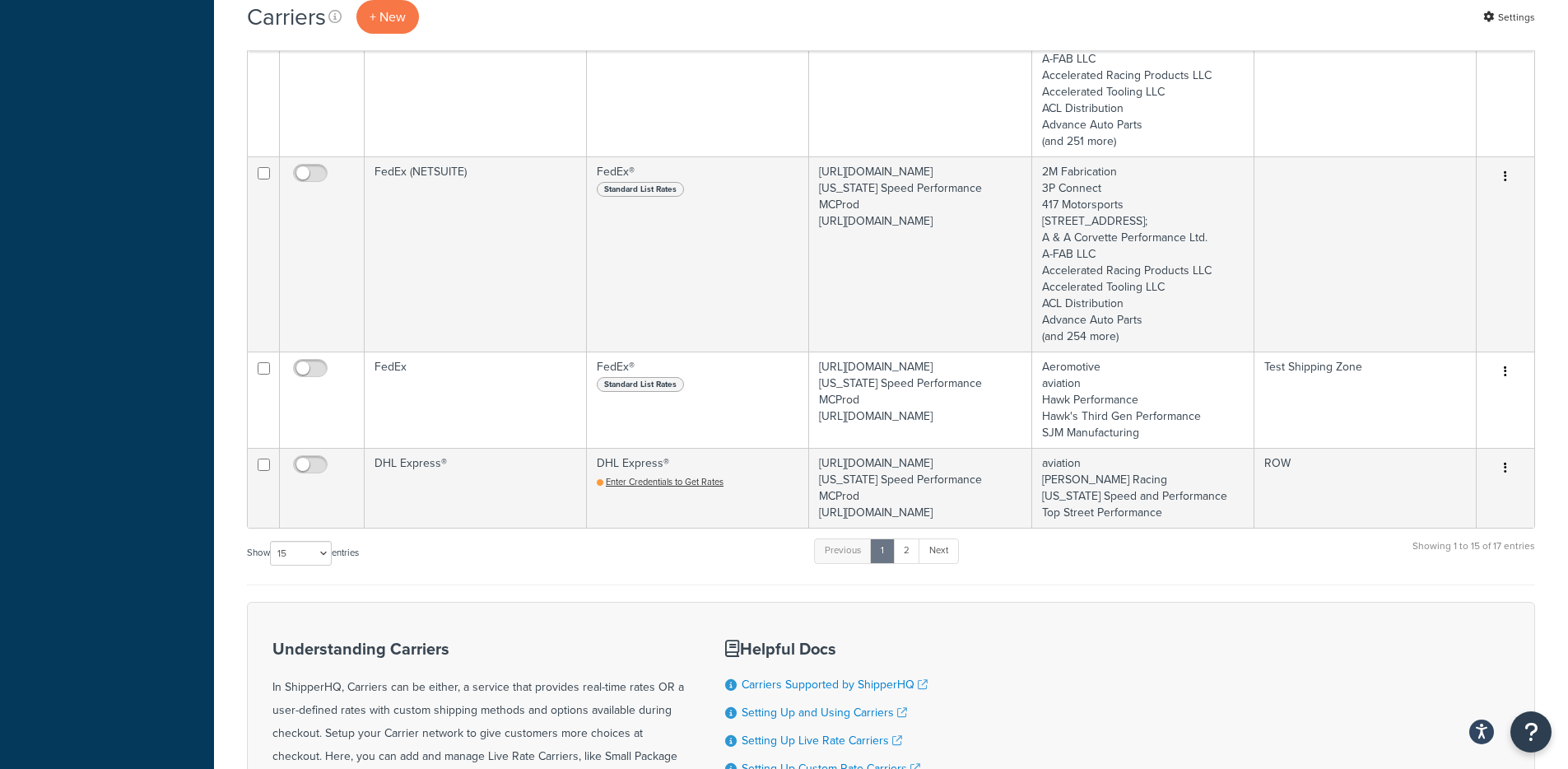
scroll to position [2088, 0]
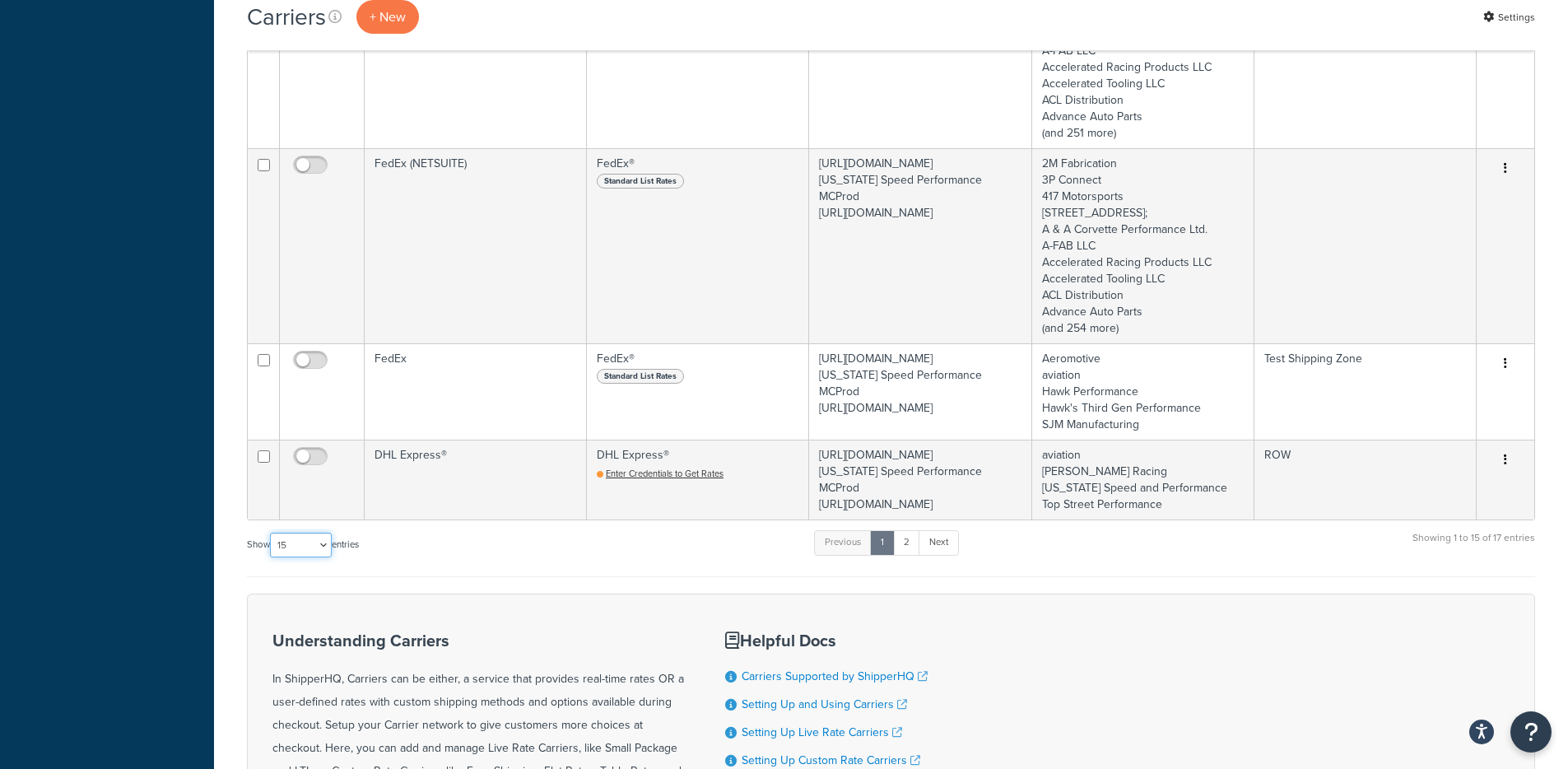
click at [283, 557] on select "10 15 25 50 100" at bounding box center [300, 545] width 61 height 25
select select "50"
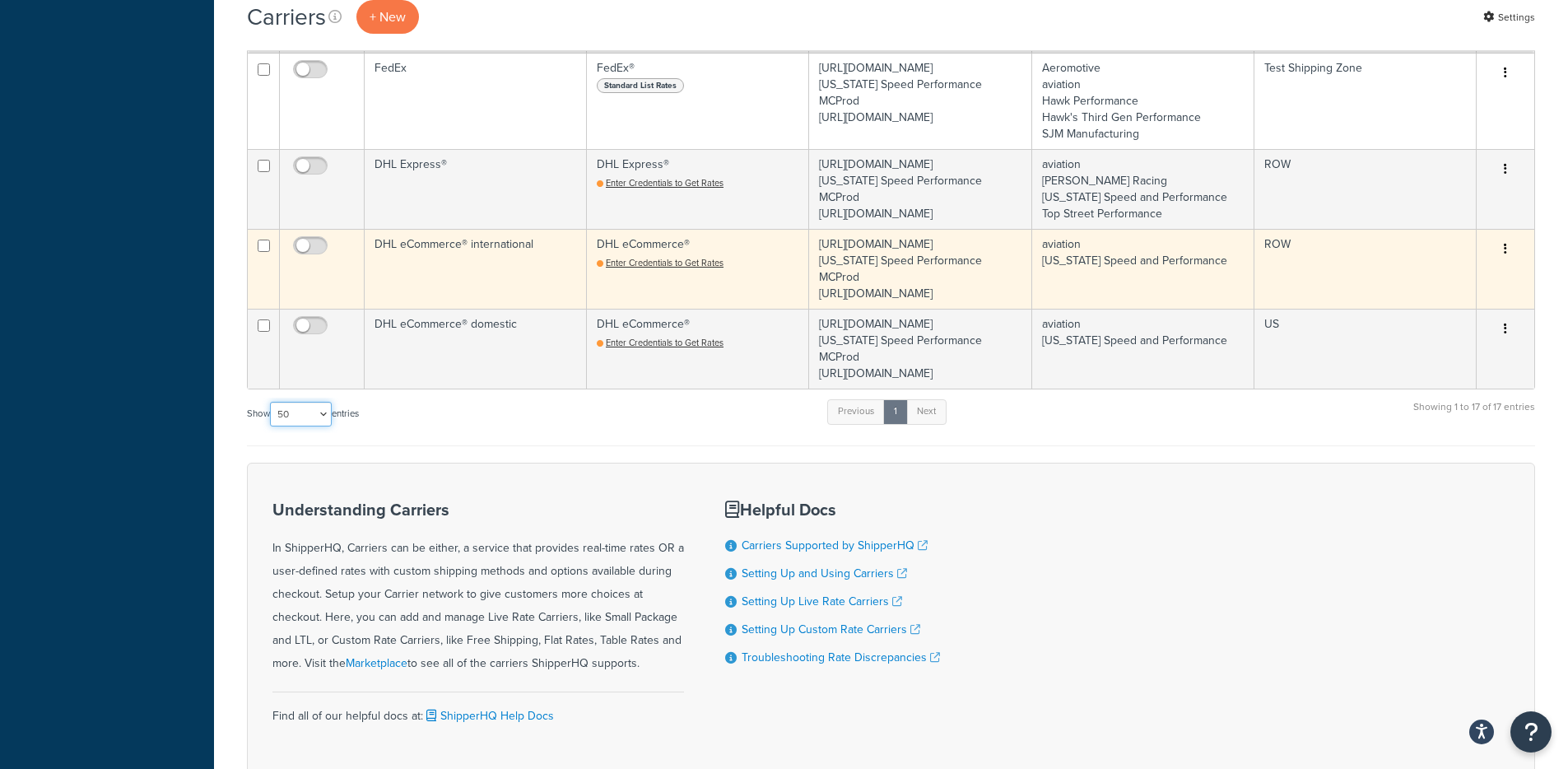
scroll to position [2381, 0]
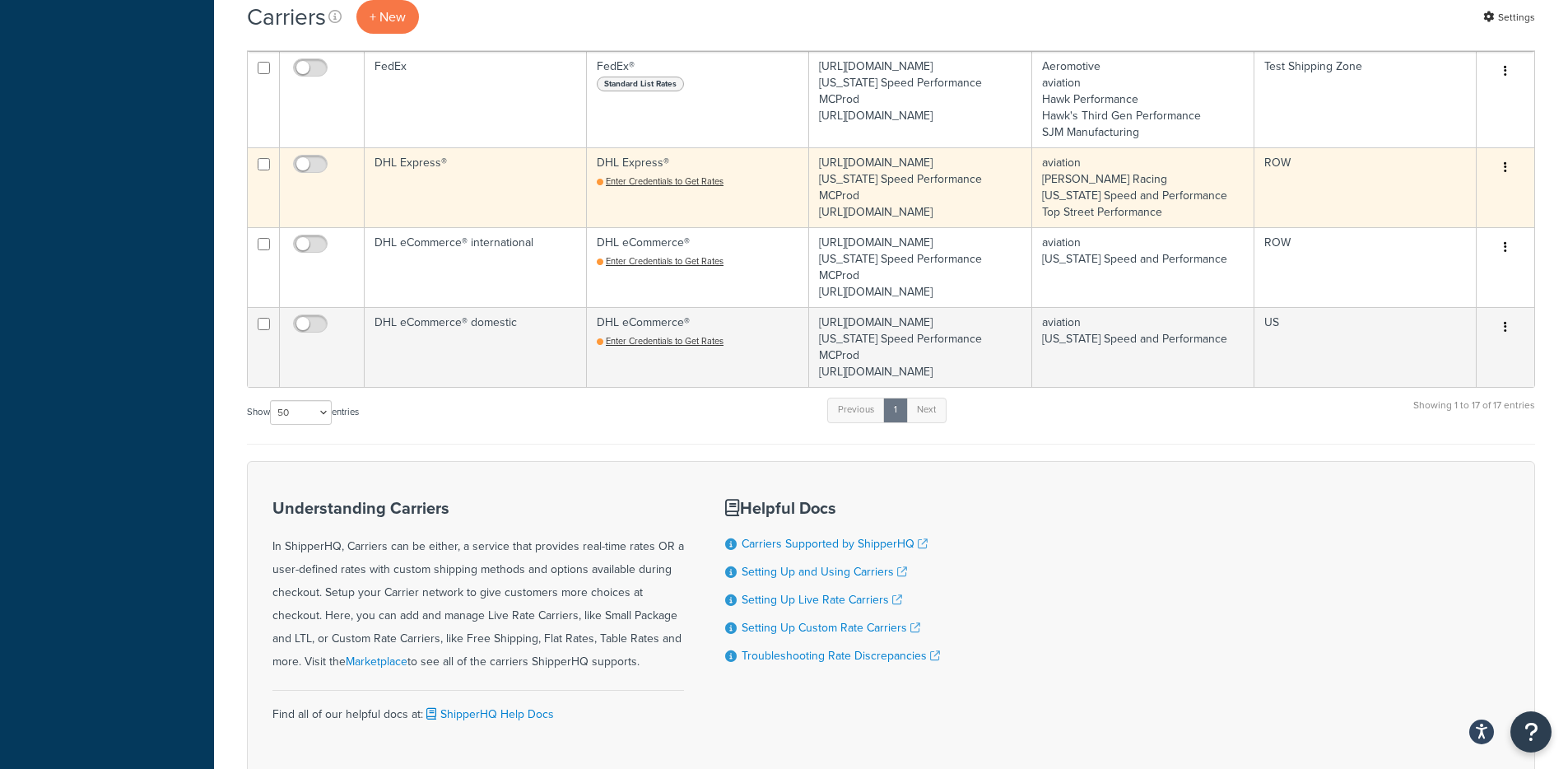
click at [1505, 172] on icon "button" at bounding box center [1505, 167] width 3 height 11
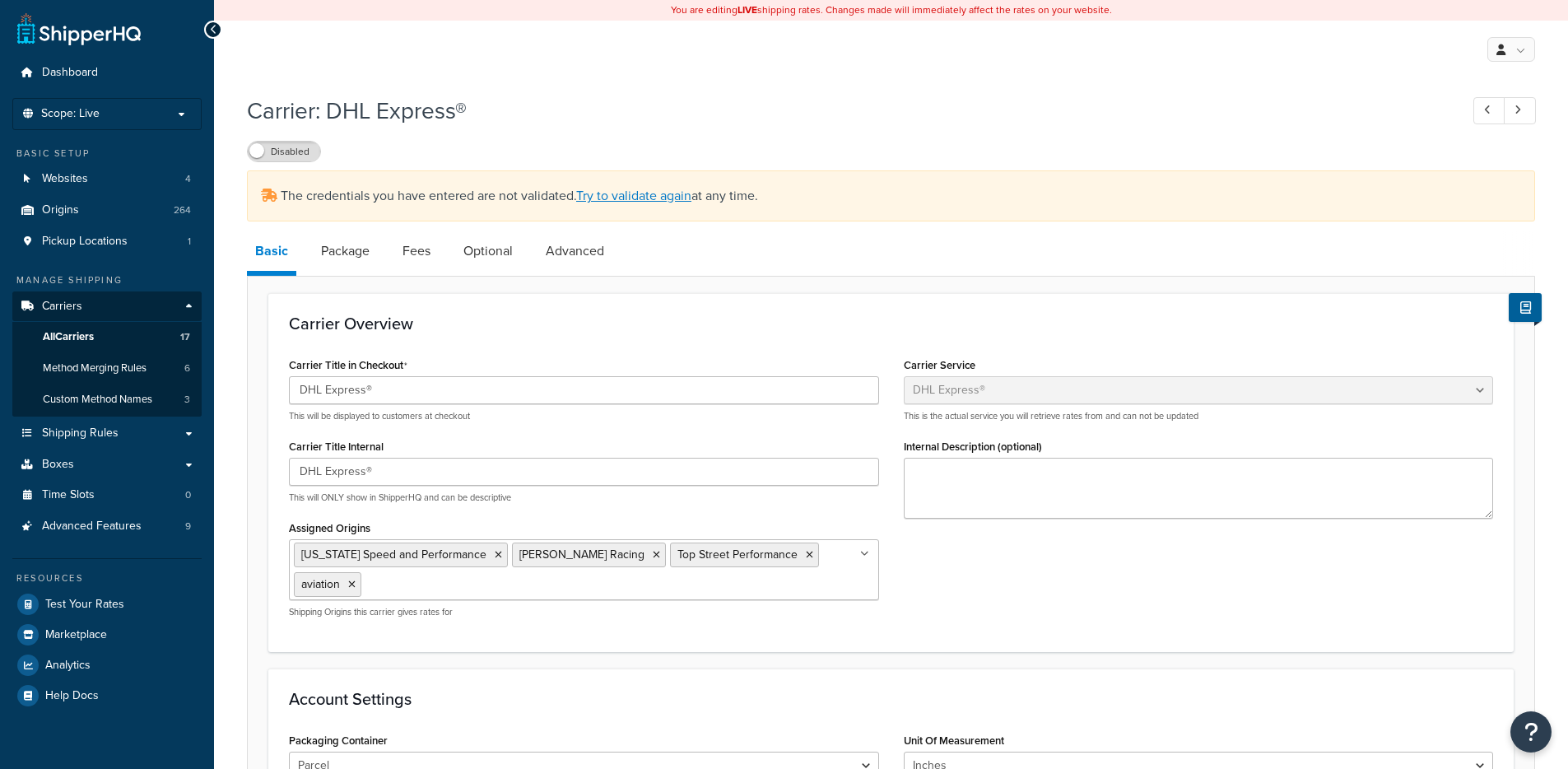
select select "dhl"
click at [624, 205] on link "Try to validate again" at bounding box center [633, 195] width 115 height 19
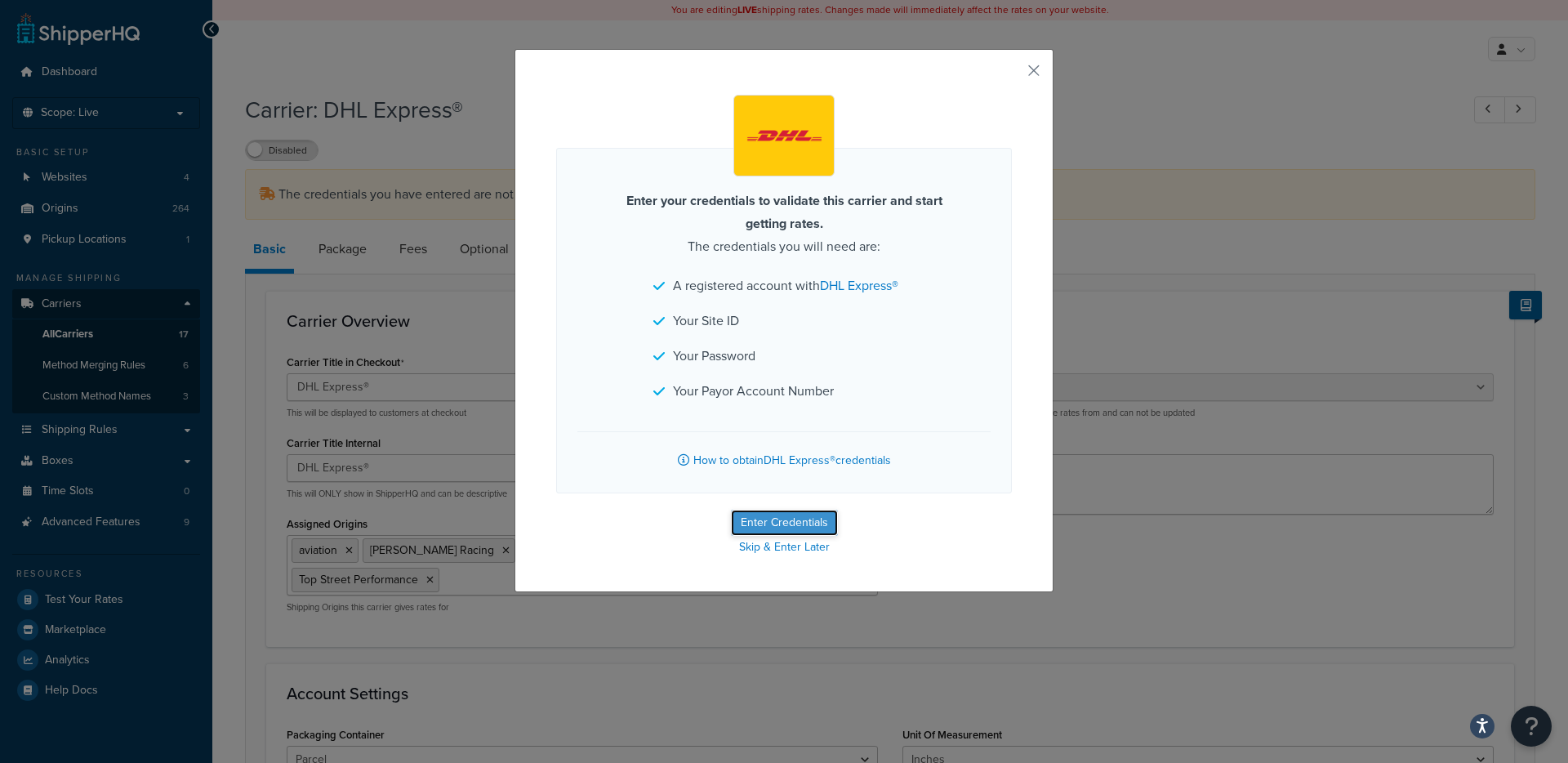
click at [784, 518] on button "Enter Credentials" at bounding box center [784, 523] width 107 height 26
select select "US"
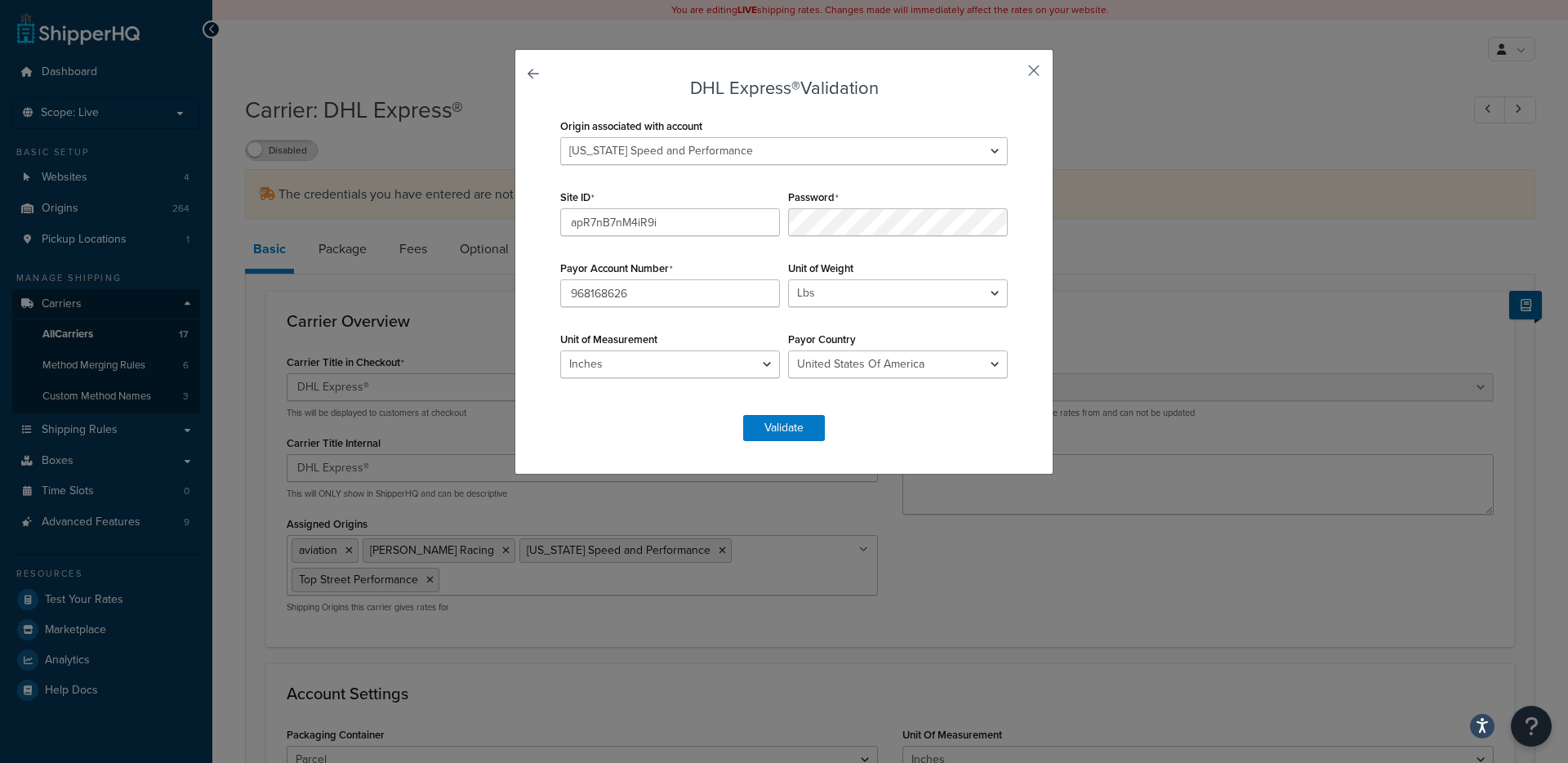
click at [1012, 74] on button "button" at bounding box center [1010, 76] width 4 height 4
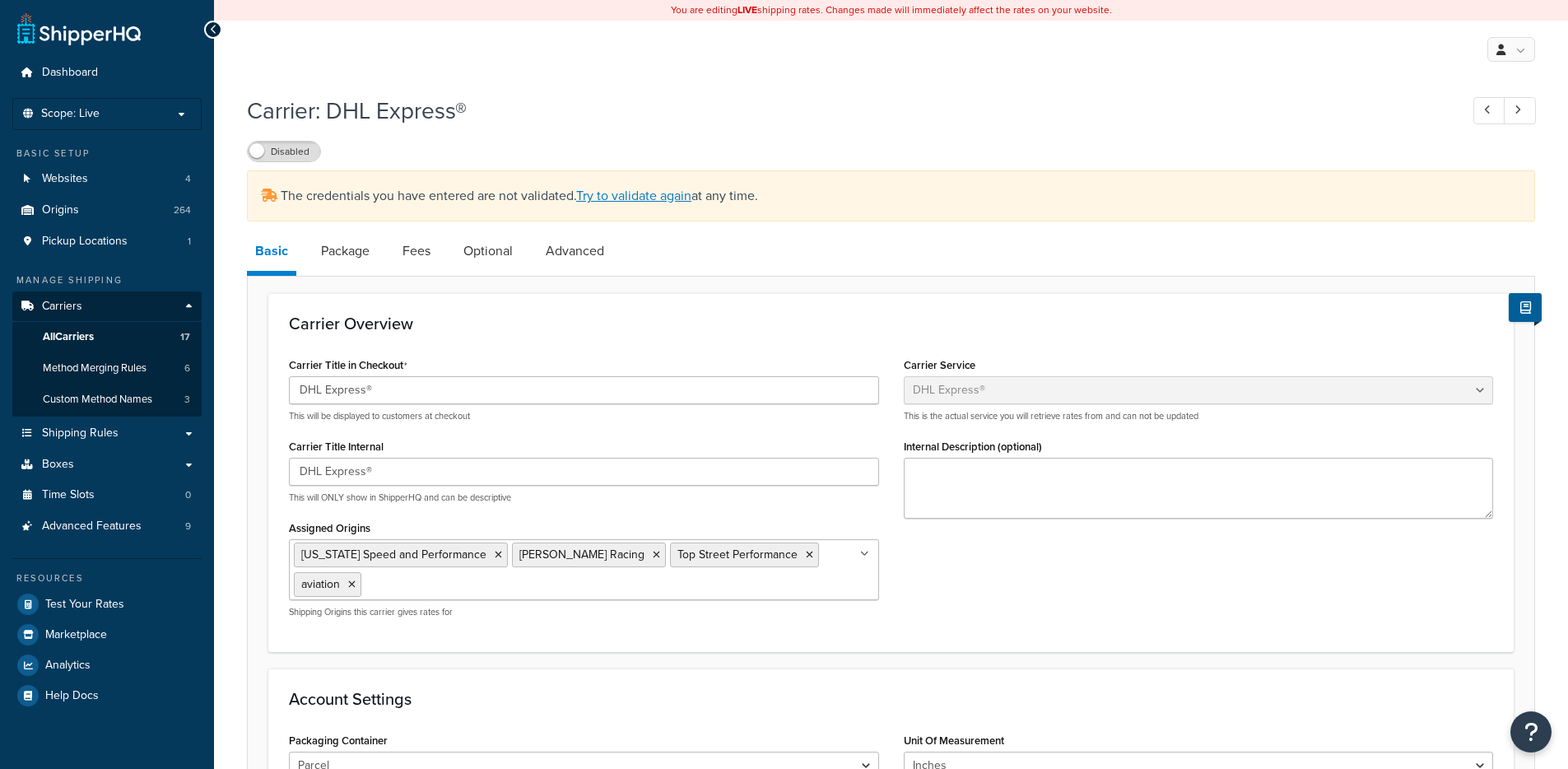
select select "dhl"
click at [172, 121] on li "Scope: Live" at bounding box center [106, 114] width 189 height 32
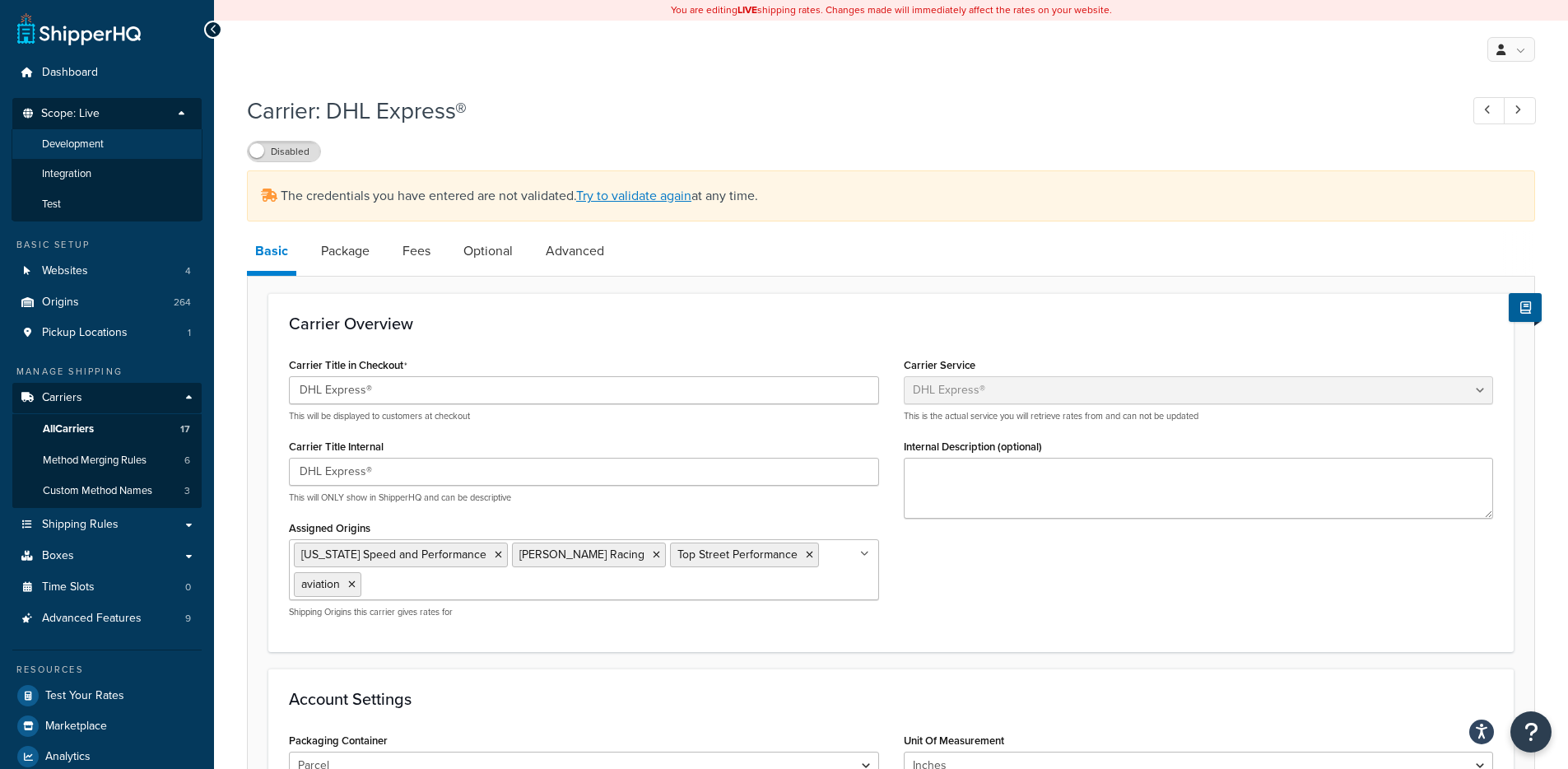
click at [134, 153] on li "Development" at bounding box center [106, 144] width 191 height 30
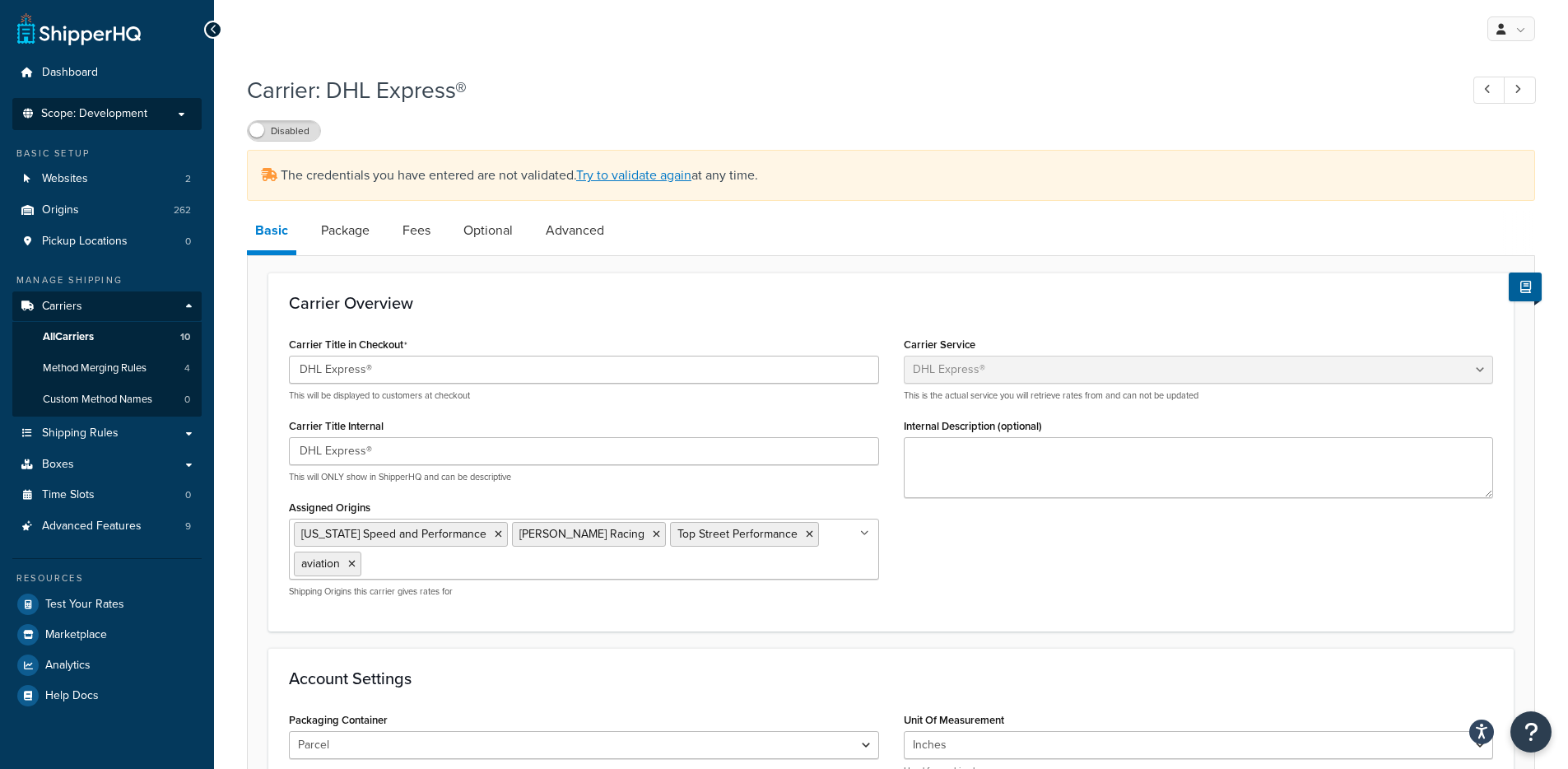
click at [151, 114] on p "Scope: Development" at bounding box center [106, 114] width 174 height 14
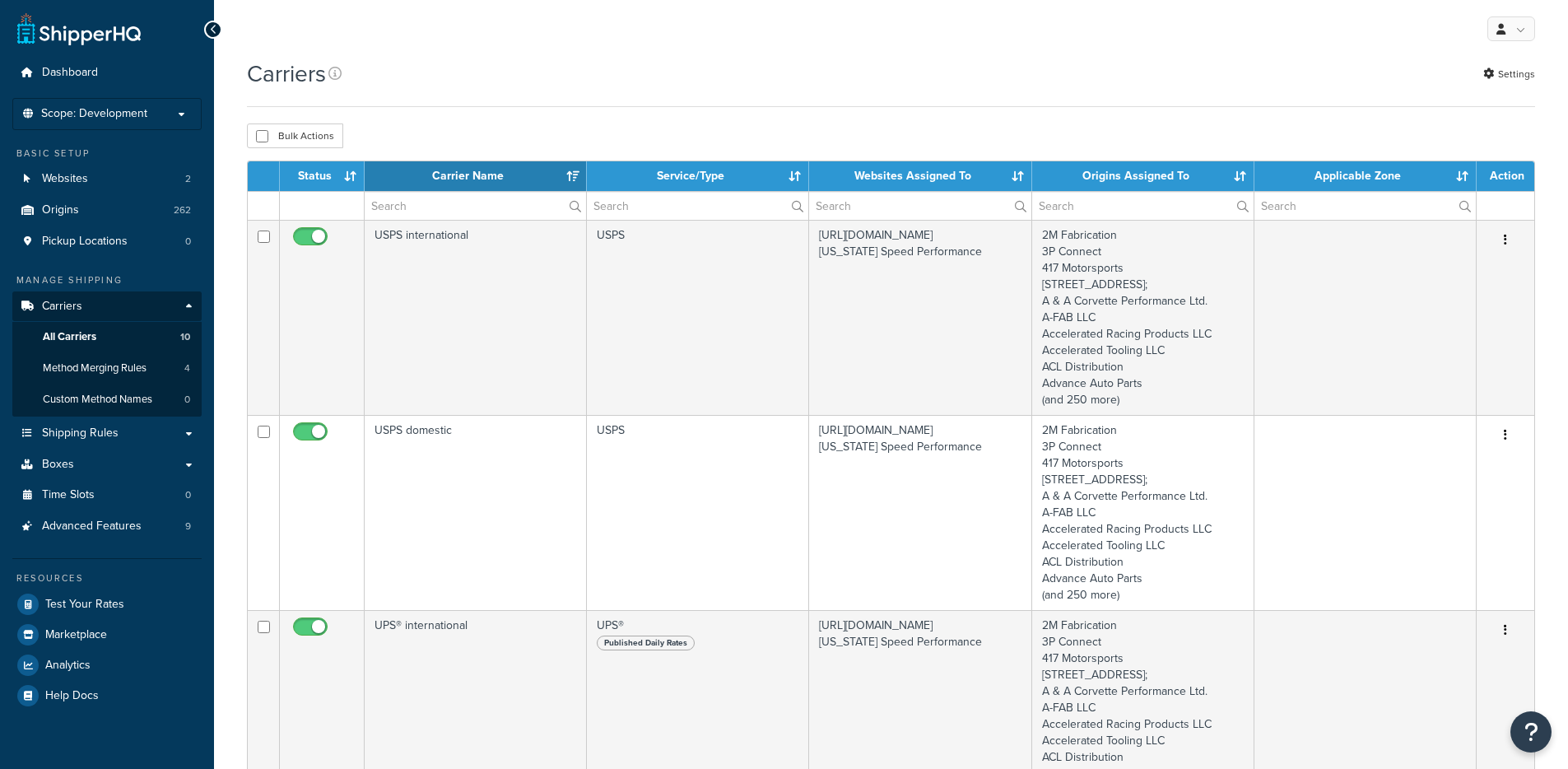
select select "15"
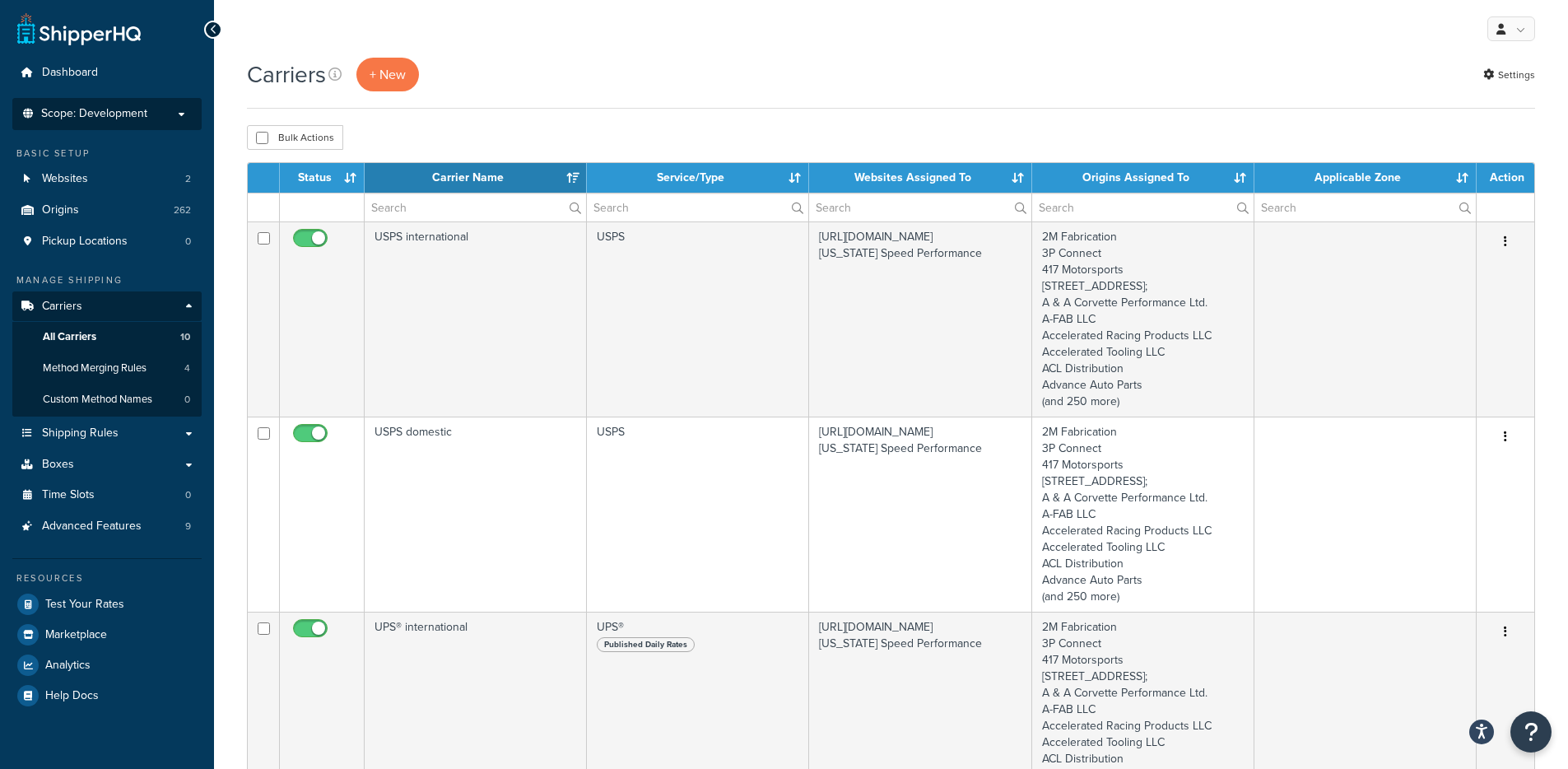
click at [149, 109] on p "Scope: Development" at bounding box center [106, 114] width 174 height 14
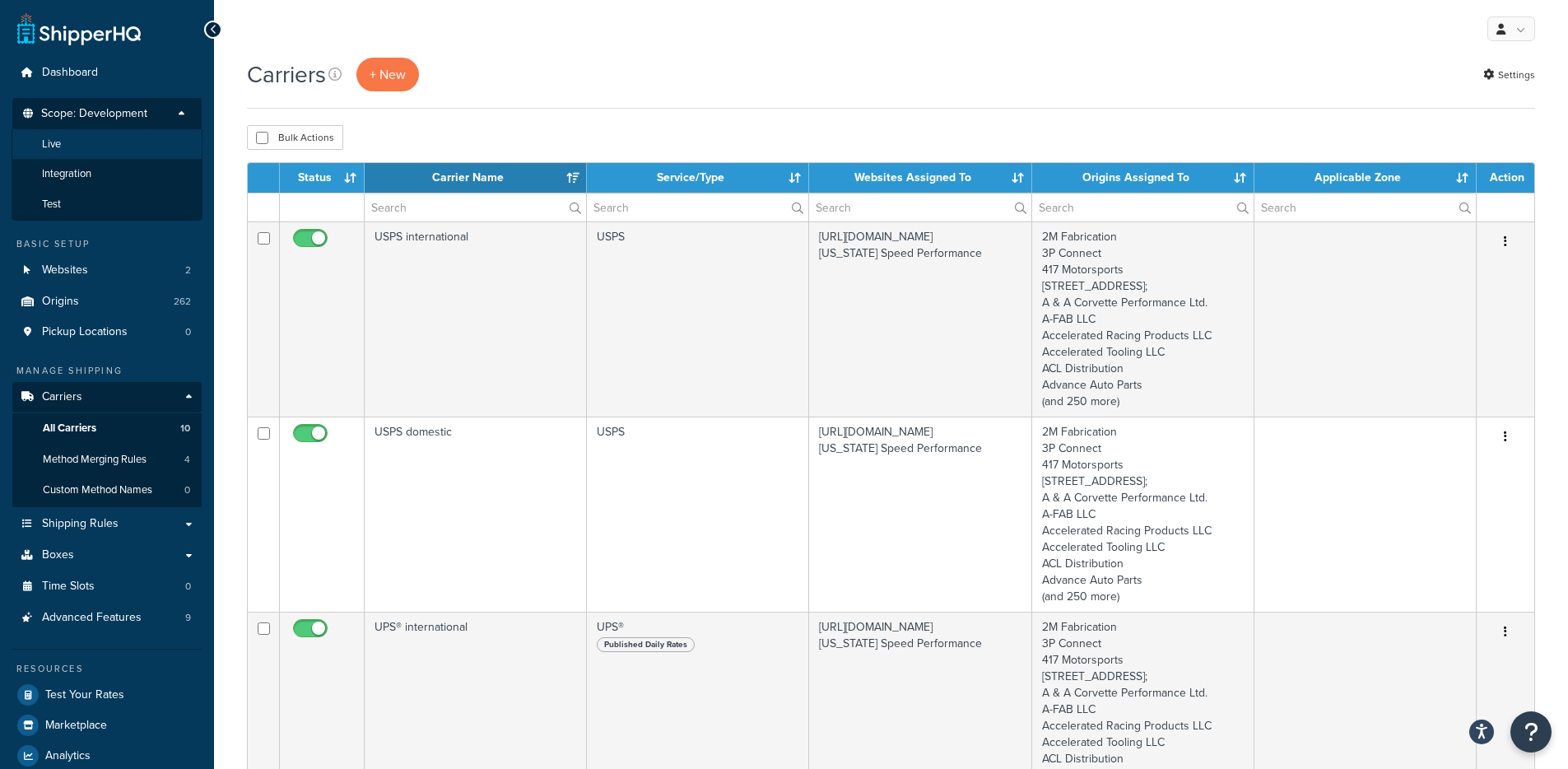
click at [117, 157] on li "Live" at bounding box center [106, 144] width 191 height 30
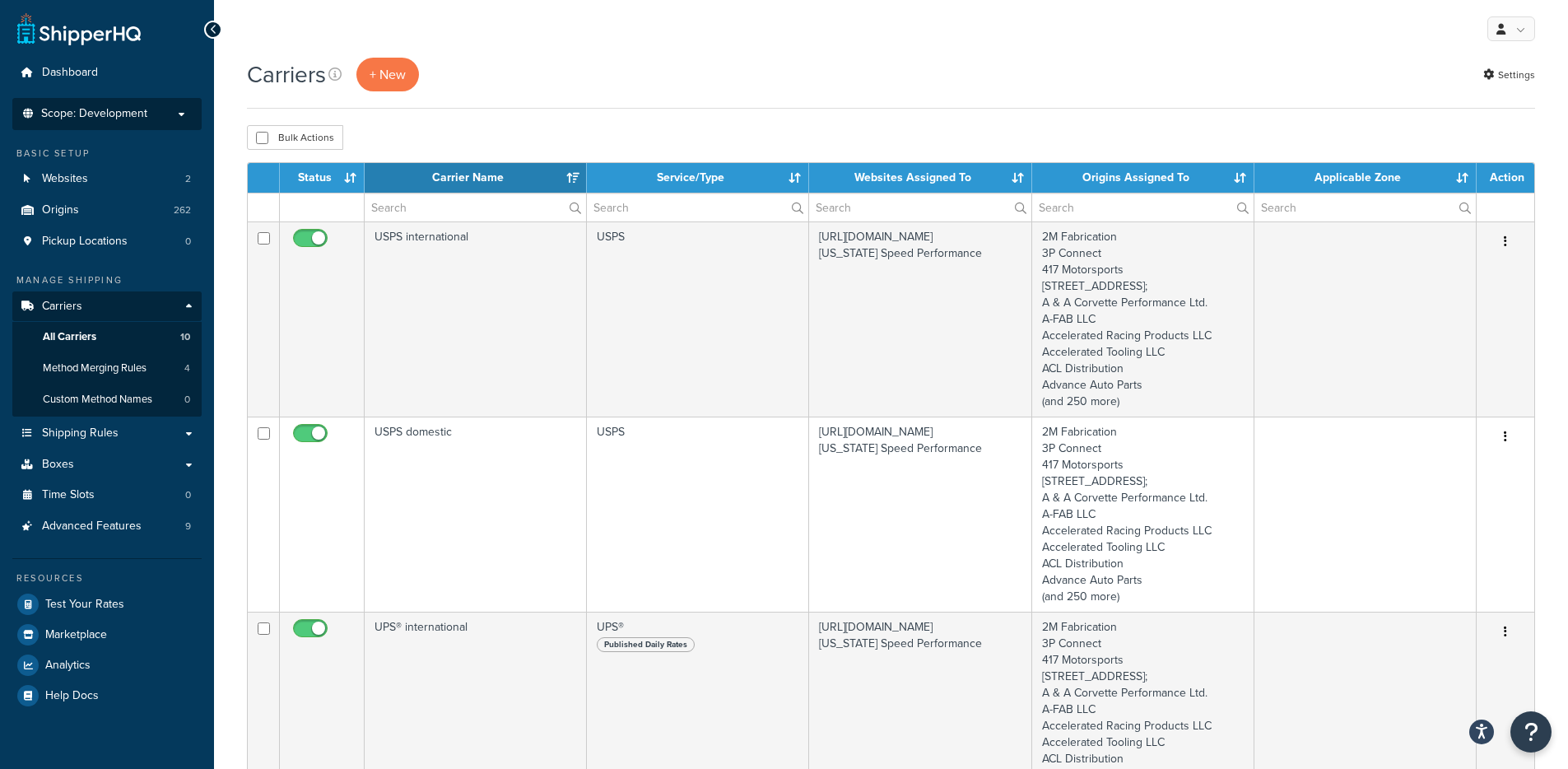
click at [130, 118] on span "Scope: Development" at bounding box center [94, 114] width 106 height 14
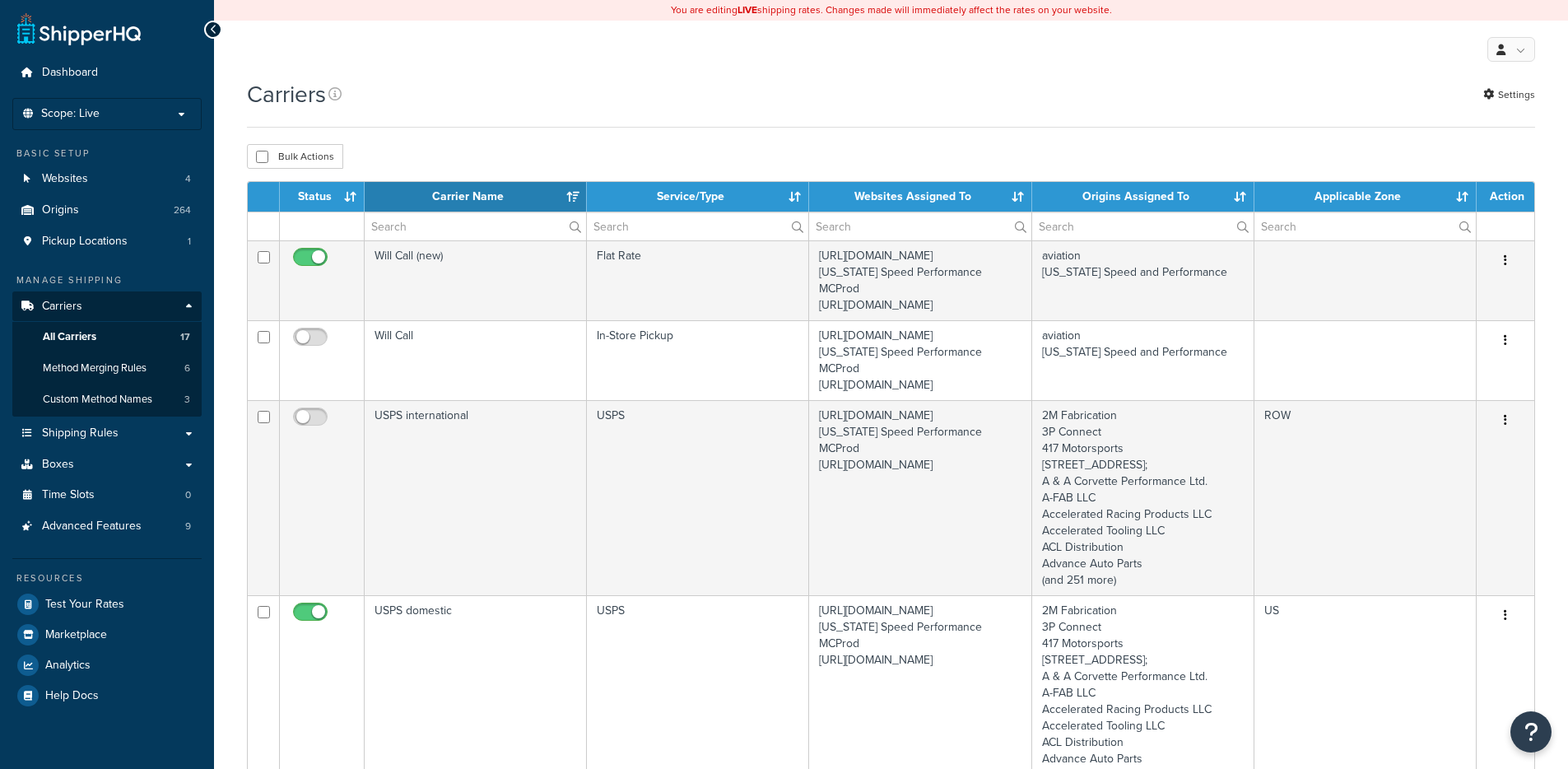
select select "15"
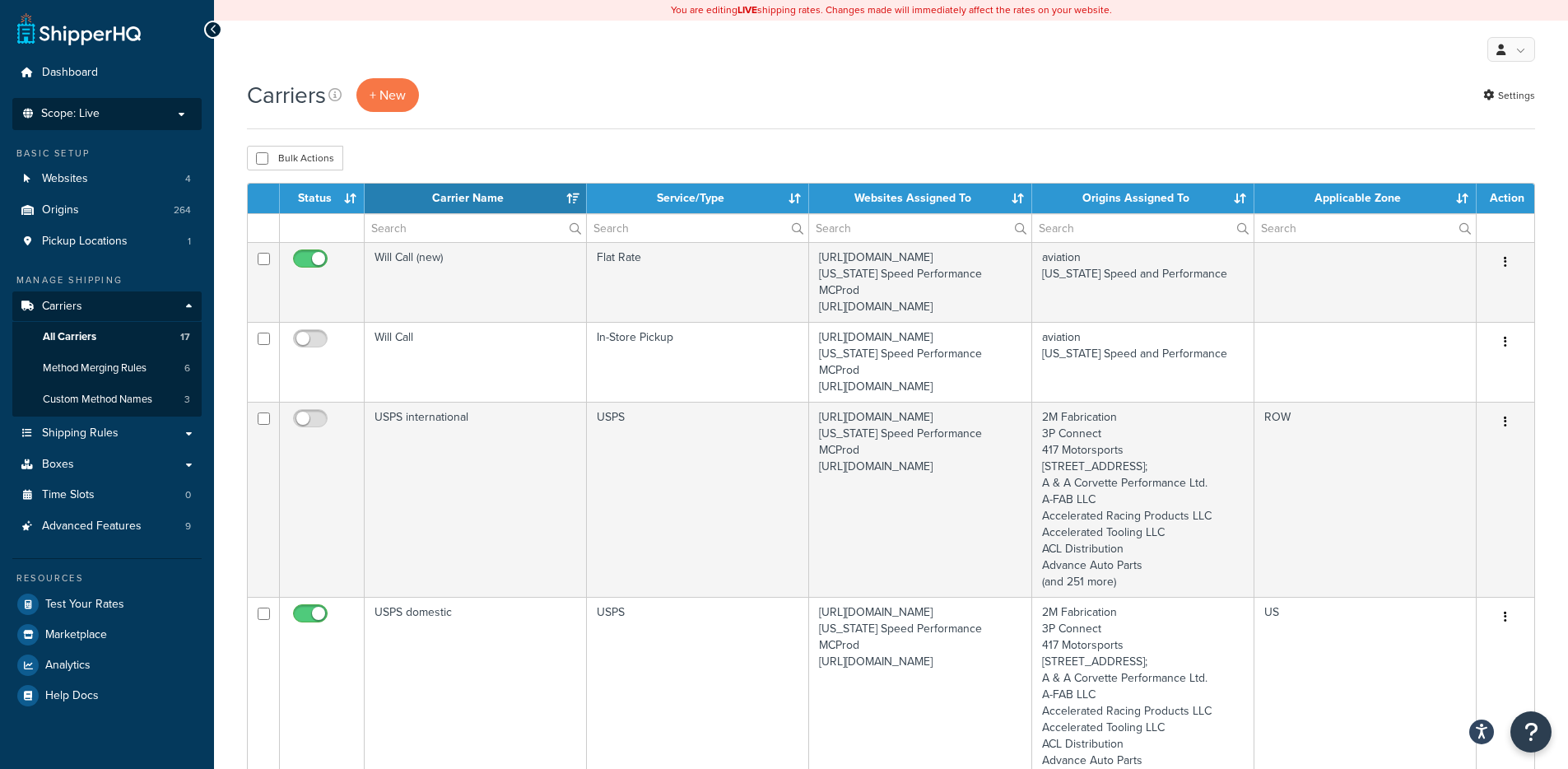
click at [128, 115] on p "Scope: Live" at bounding box center [106, 114] width 174 height 14
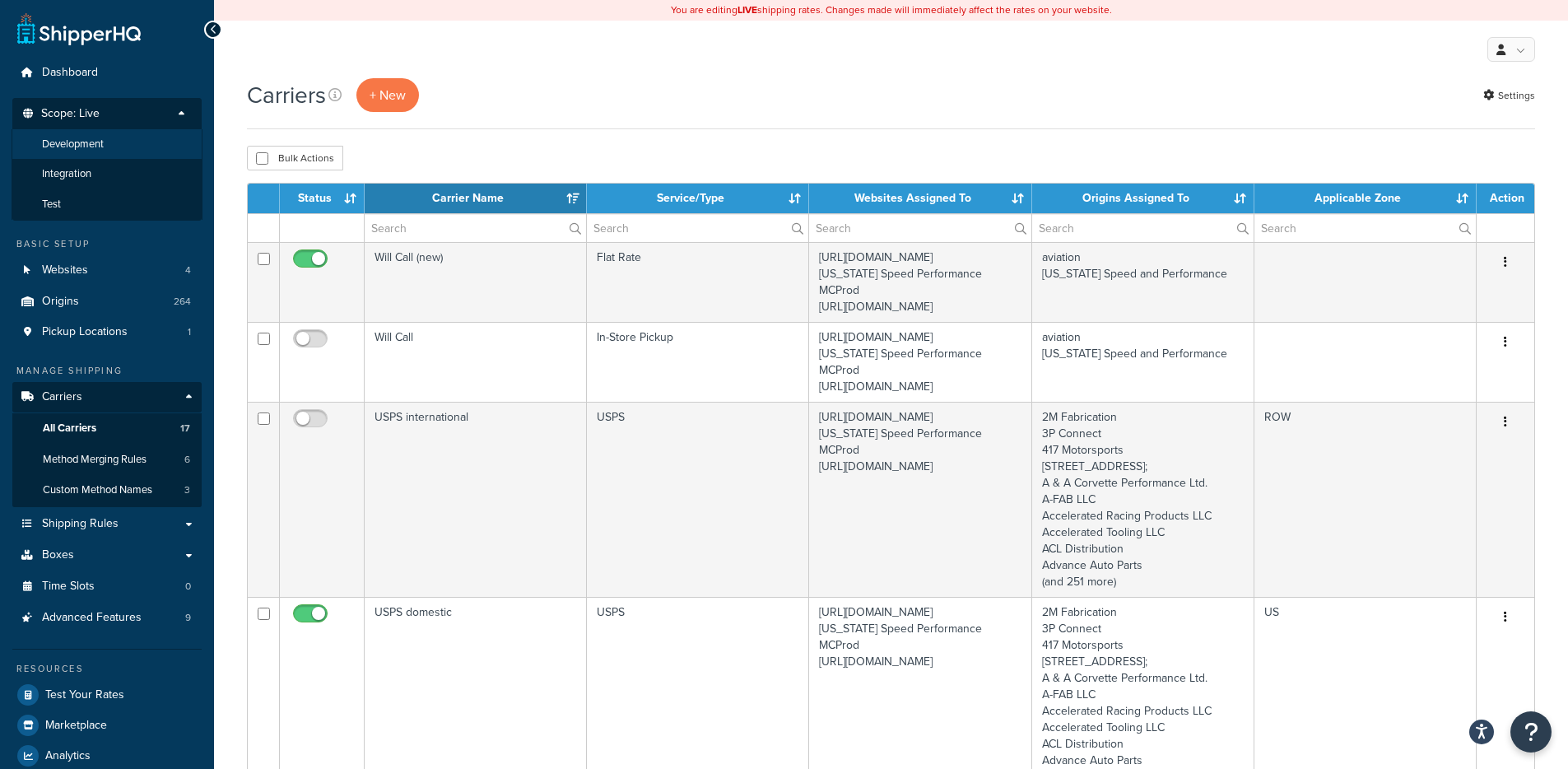
click at [111, 152] on li "Development" at bounding box center [106, 144] width 191 height 30
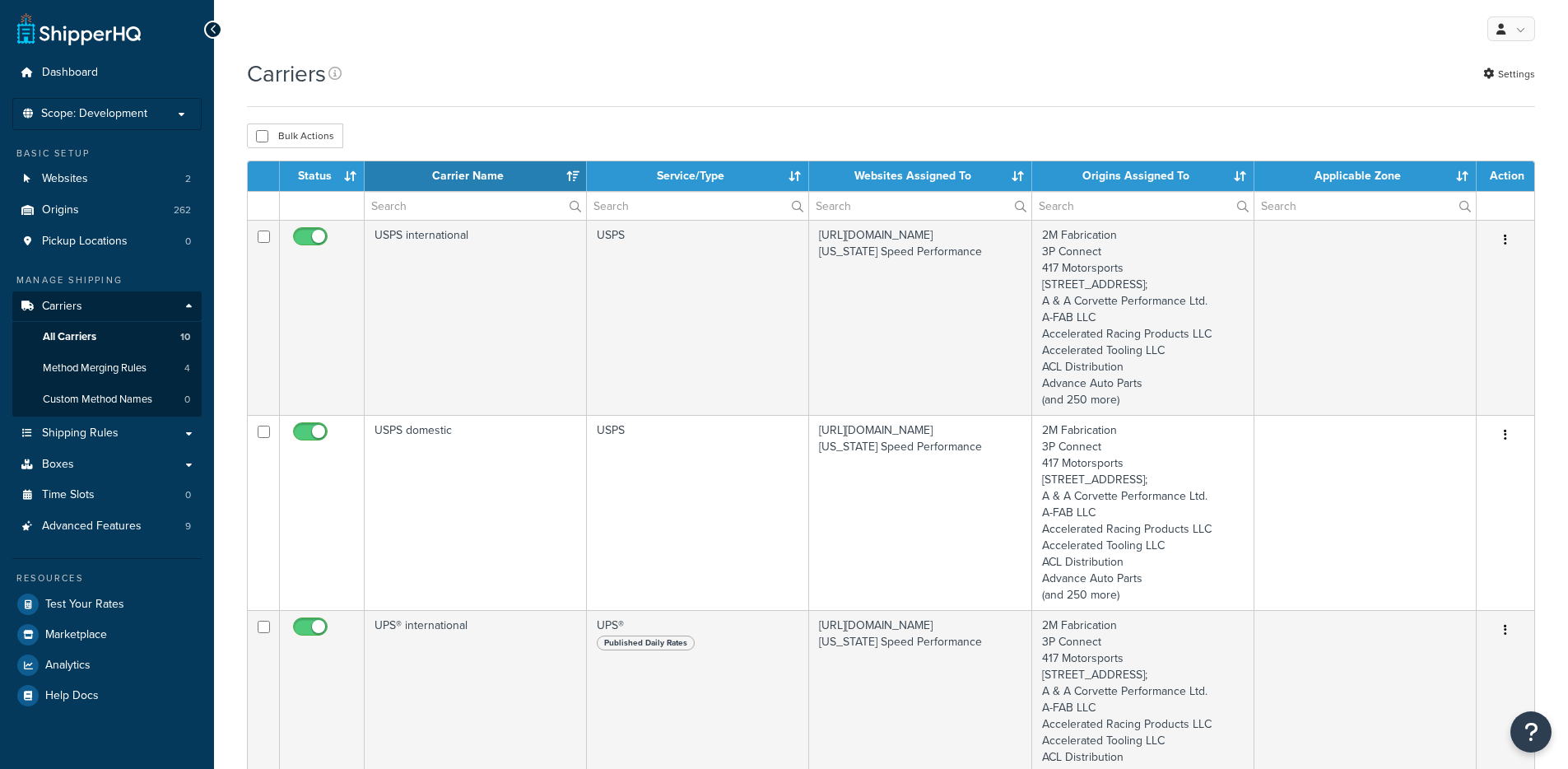
select select "15"
click at [126, 114] on span "Scope: Development" at bounding box center [94, 114] width 106 height 14
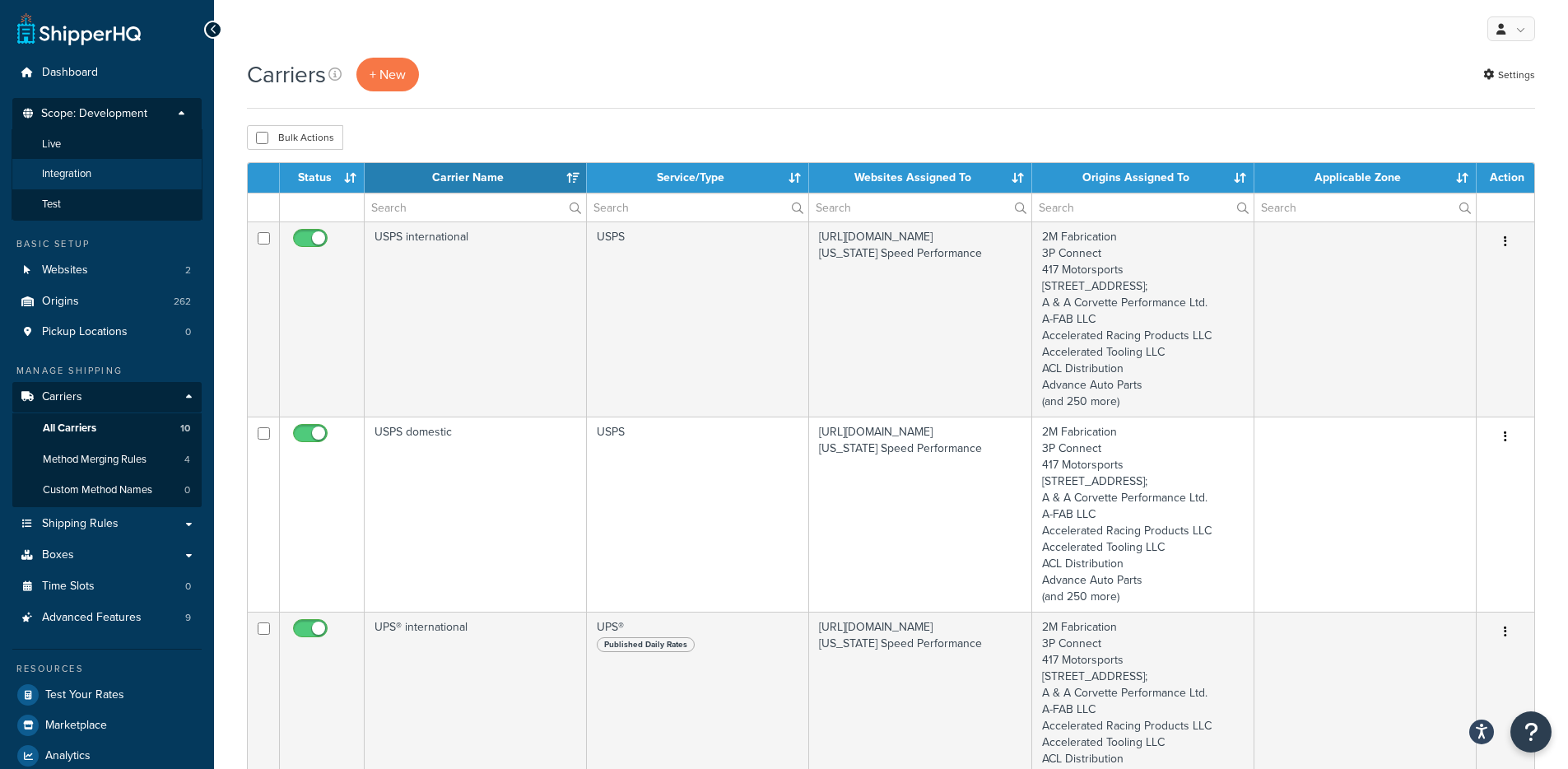
click at [100, 174] on li "Integration" at bounding box center [106, 174] width 191 height 30
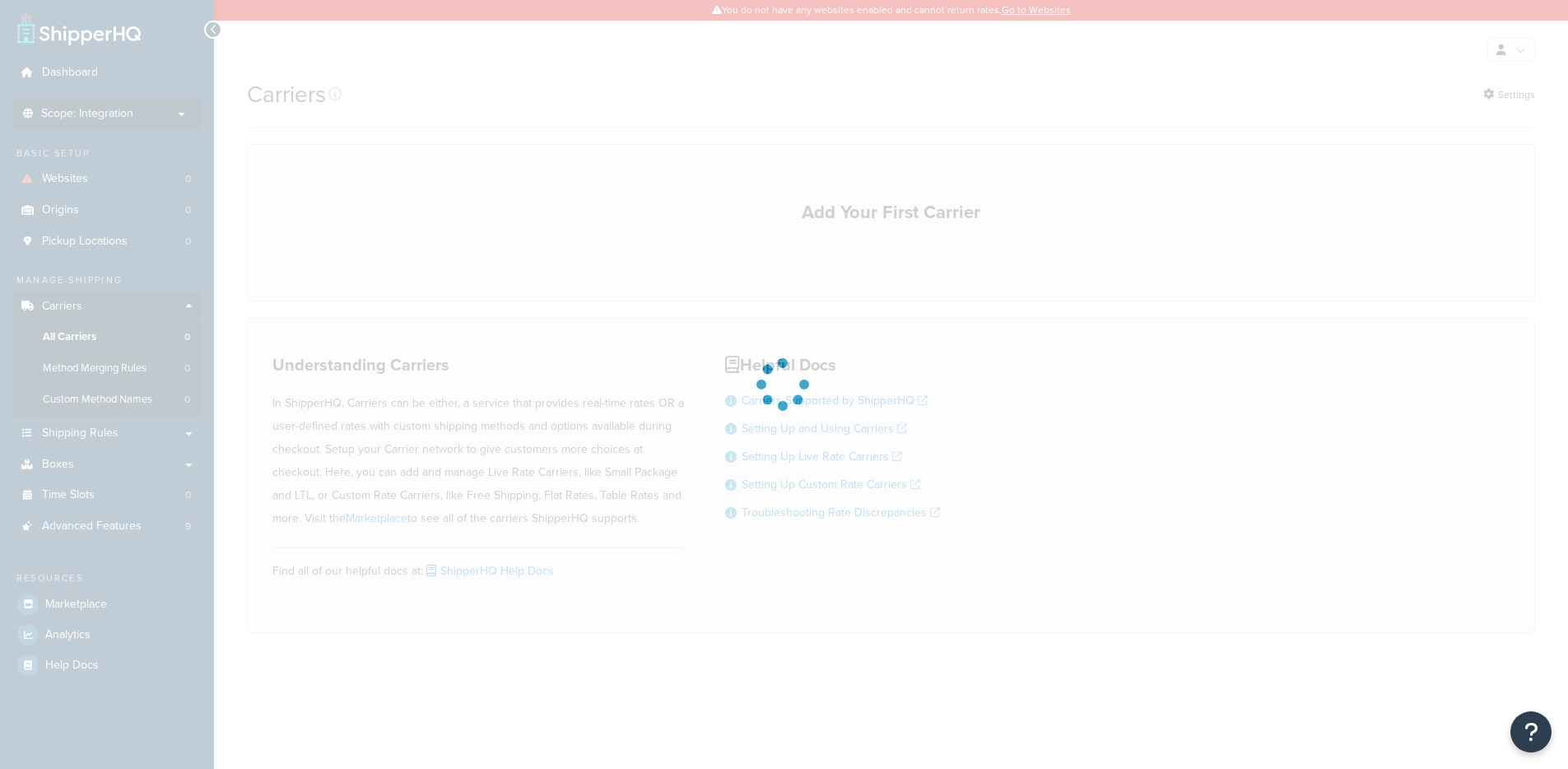
click at [147, 121] on li "Scope: Integration Live Development Test" at bounding box center [106, 114] width 189 height 32
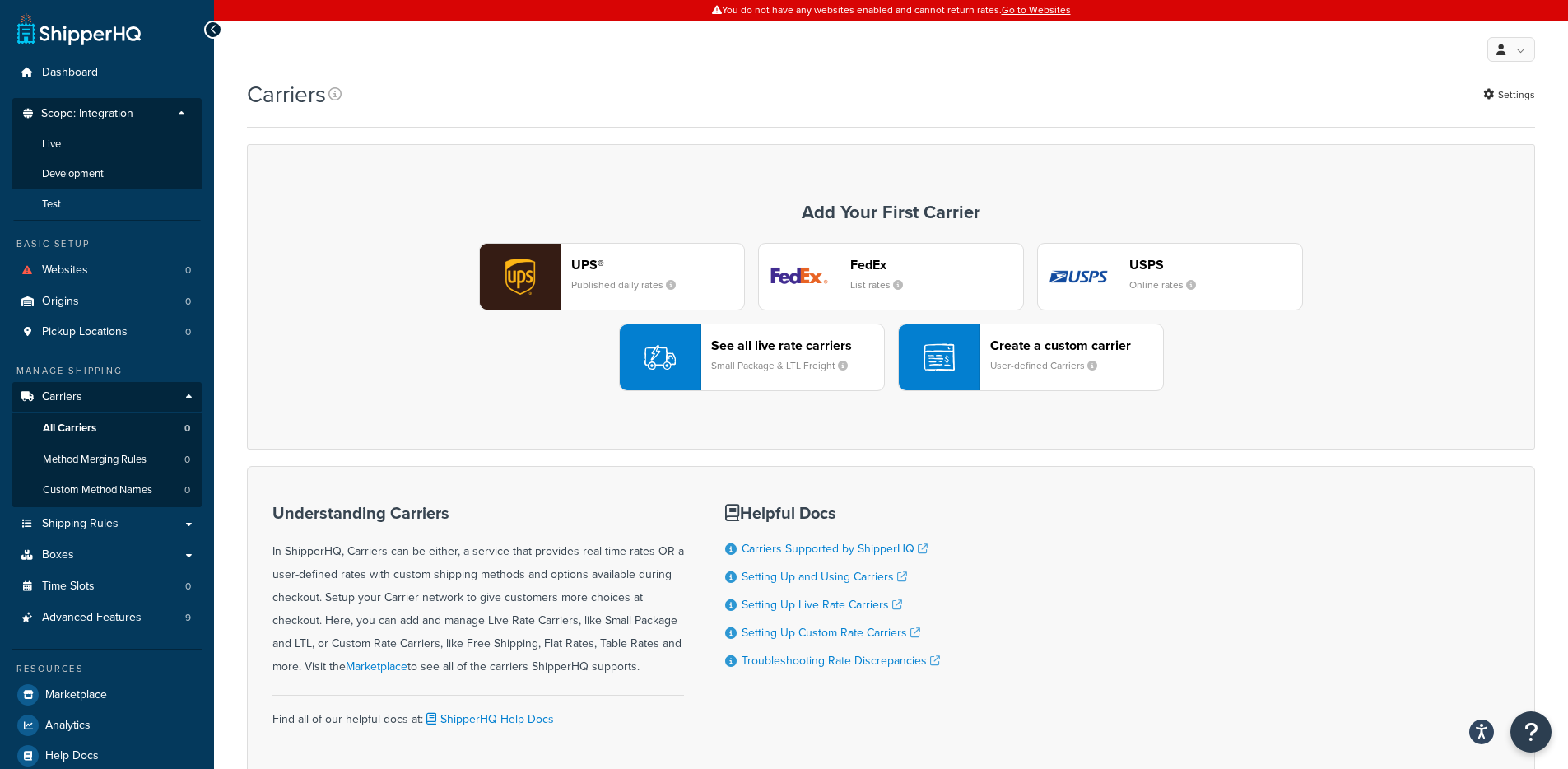
click at [85, 198] on li "Test" at bounding box center [106, 205] width 191 height 30
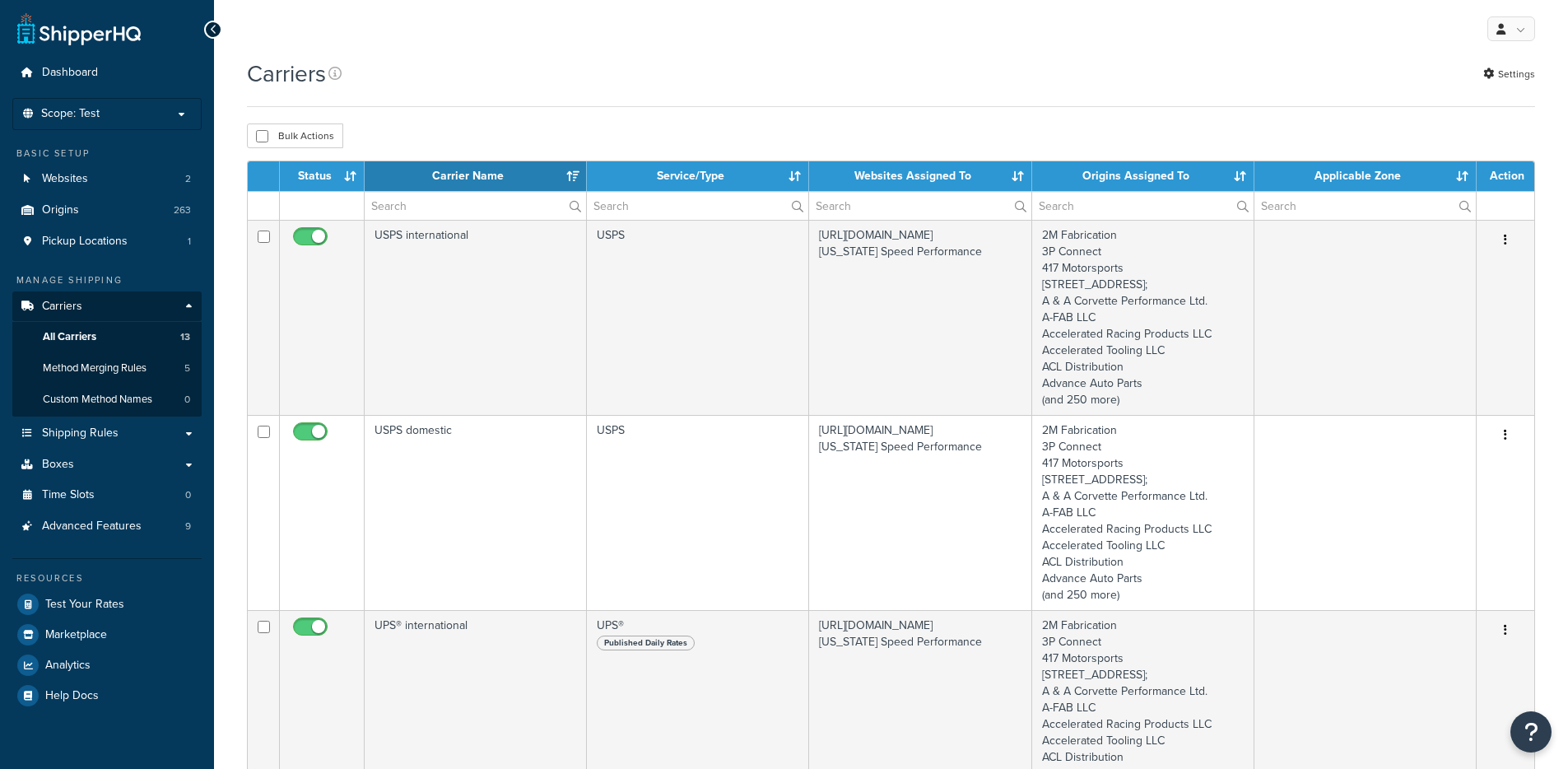
select select "15"
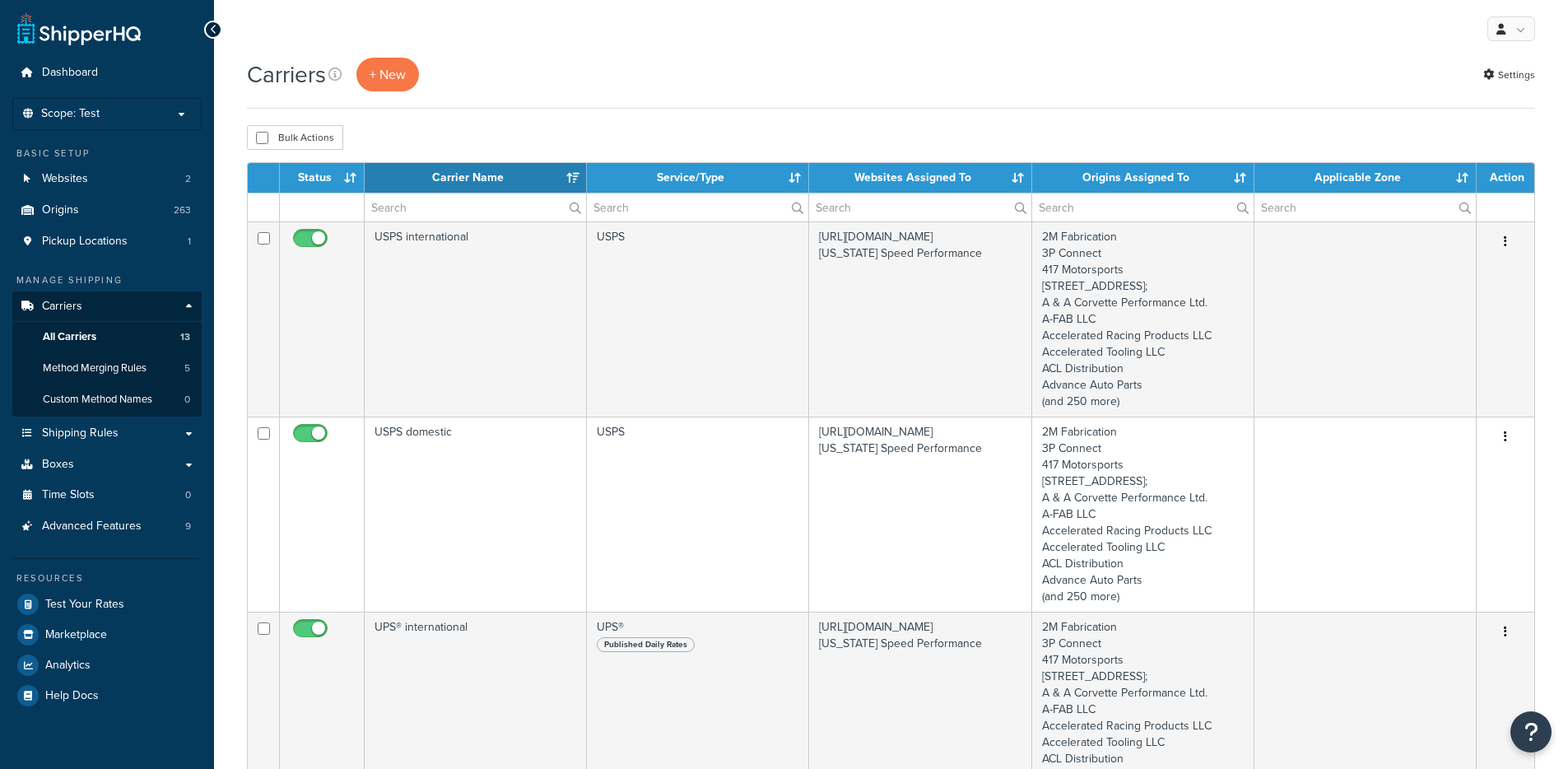
click at [135, 114] on p "Scope: Test" at bounding box center [106, 114] width 174 height 14
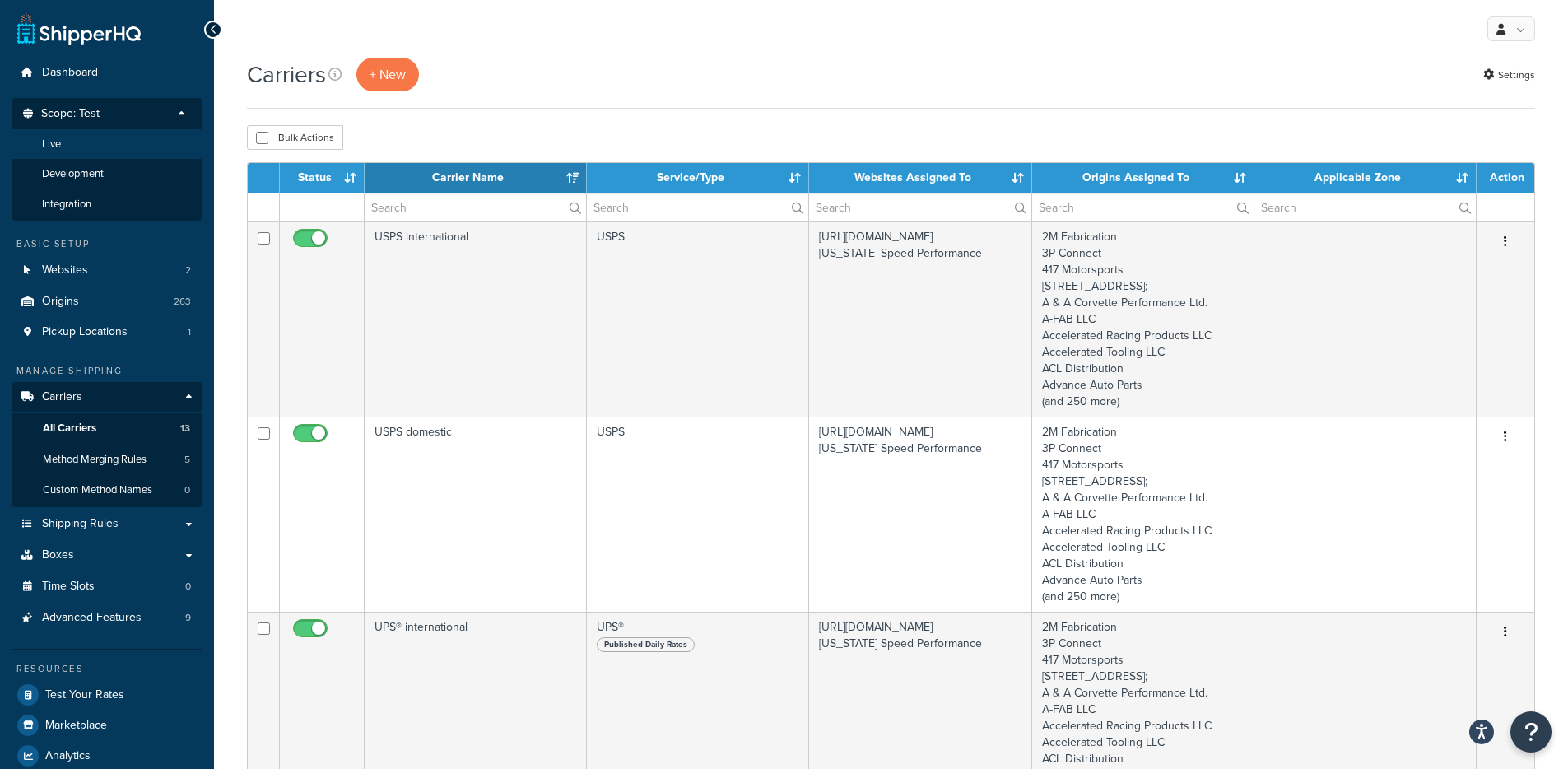
click at [105, 146] on li "Live" at bounding box center [106, 144] width 191 height 30
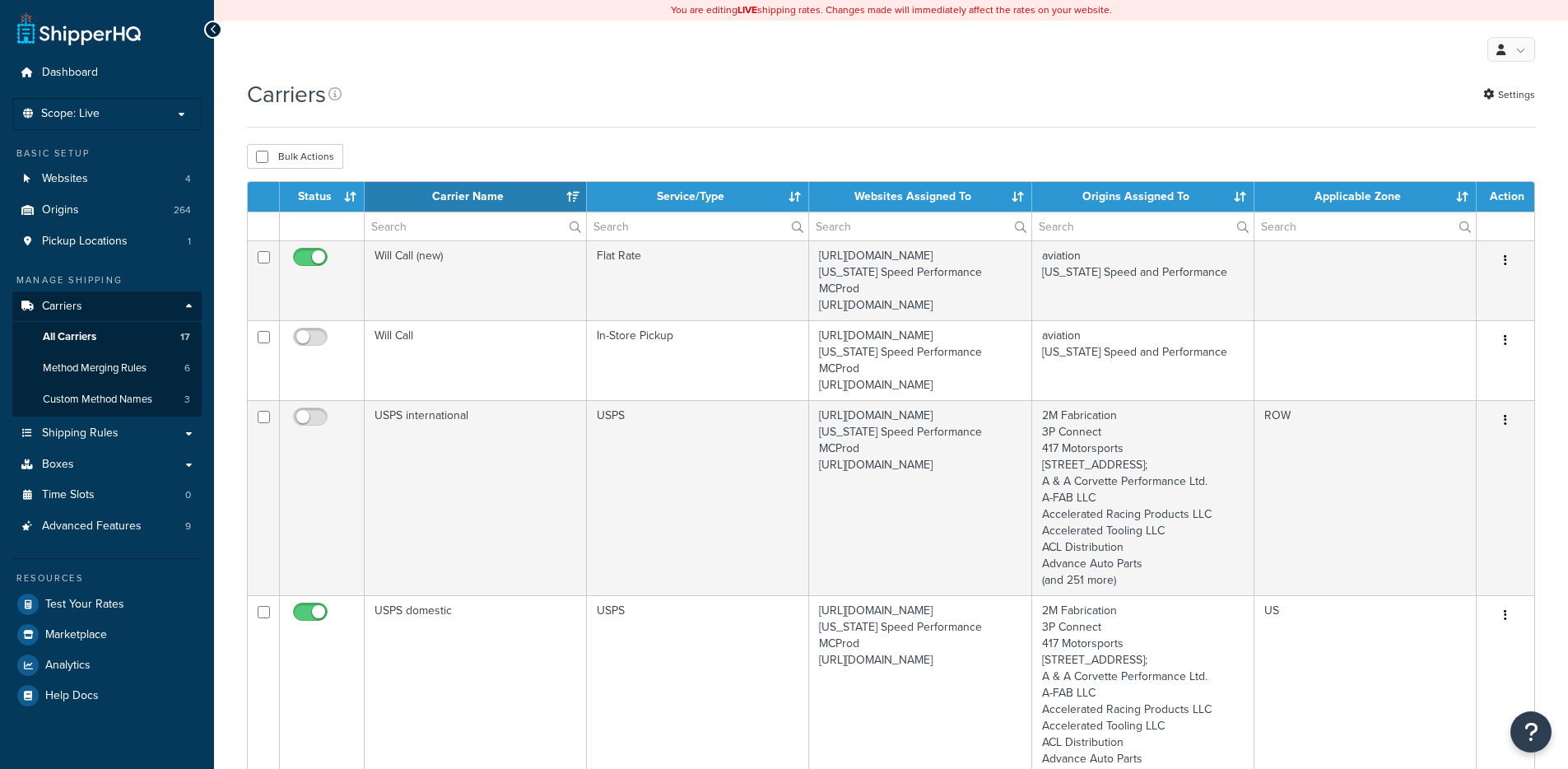
select select "15"
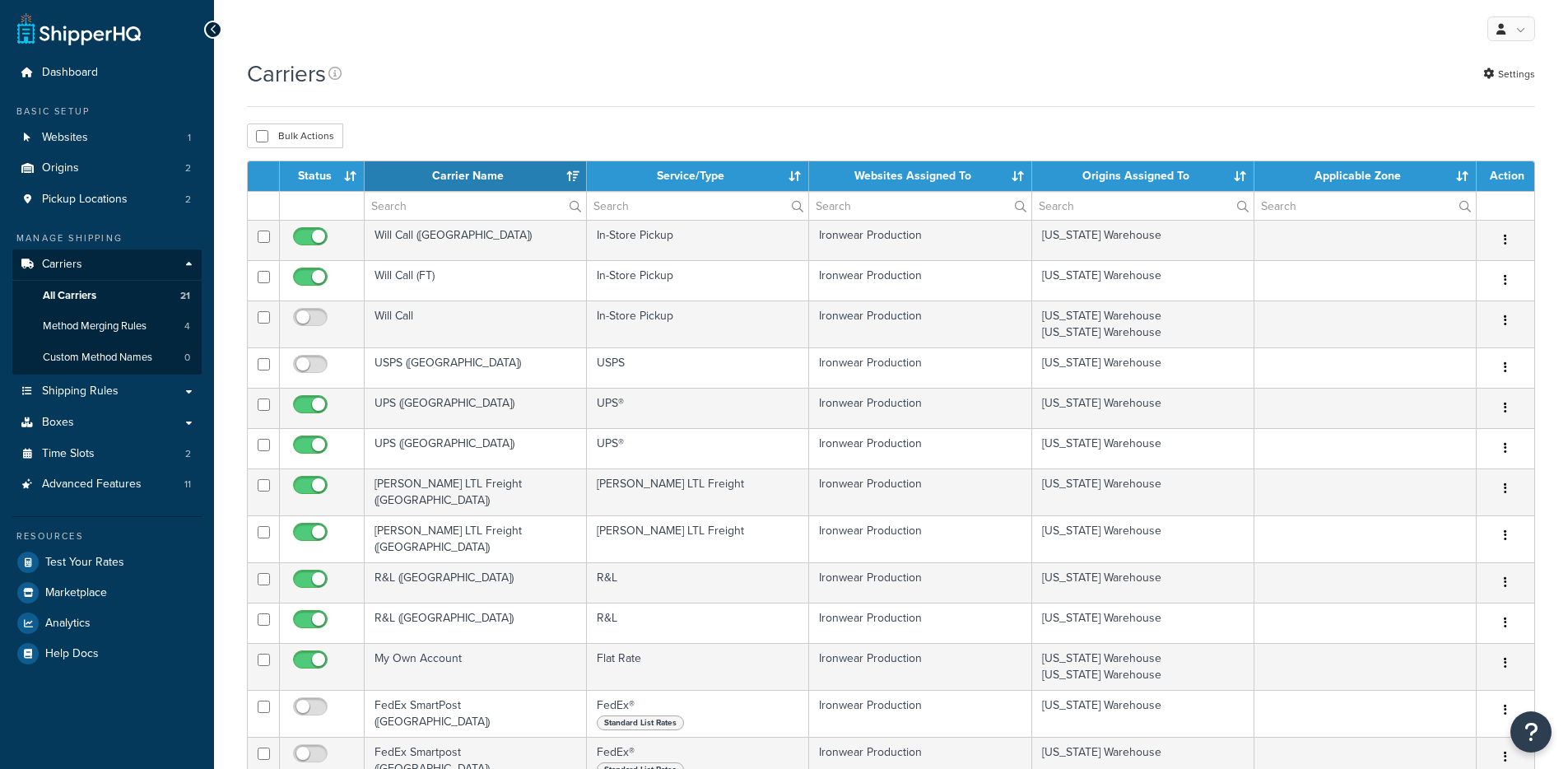
select select "15"
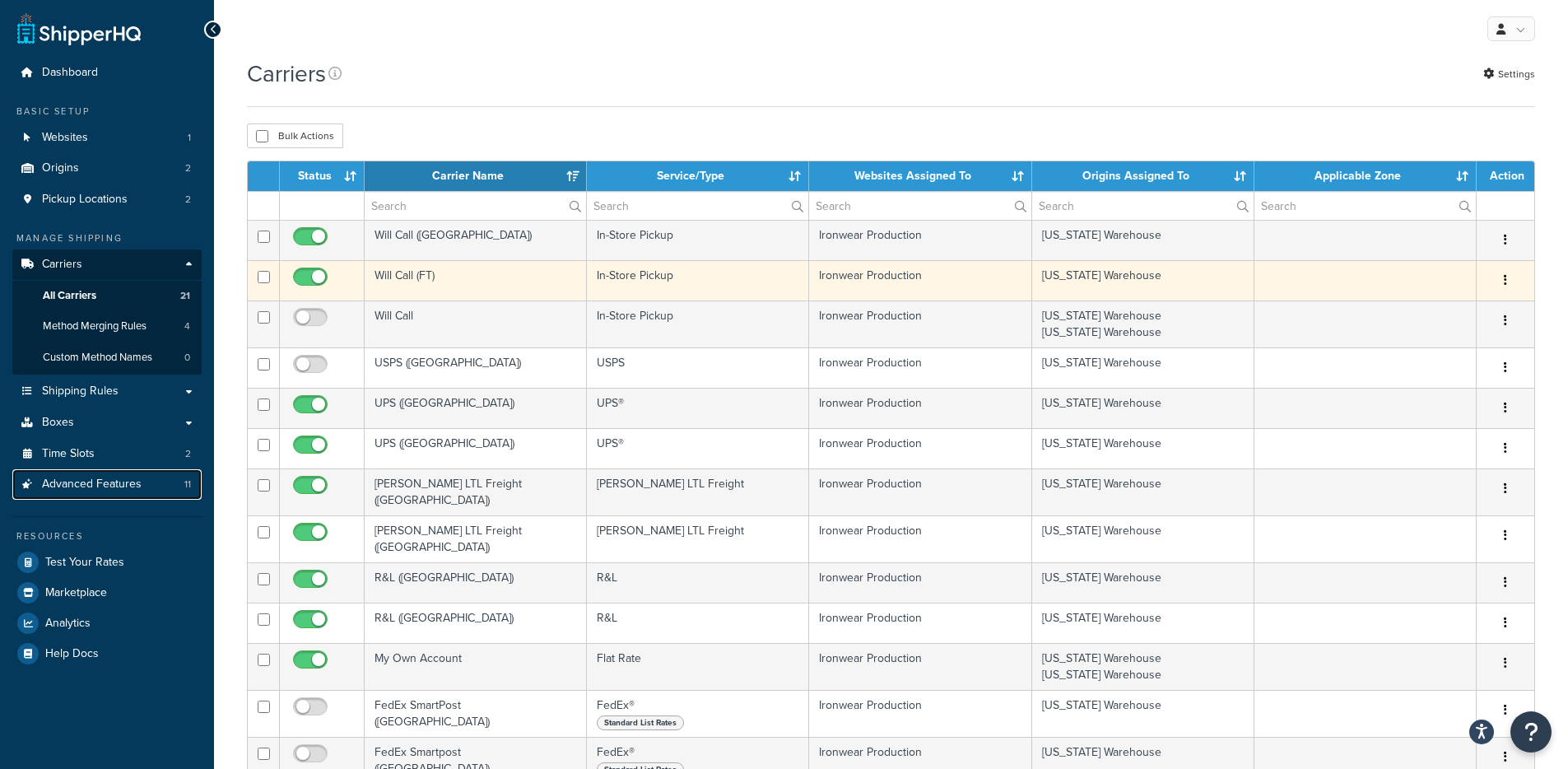
click at [122, 478] on span "Advanced Features" at bounding box center [92, 484] width 100 height 14
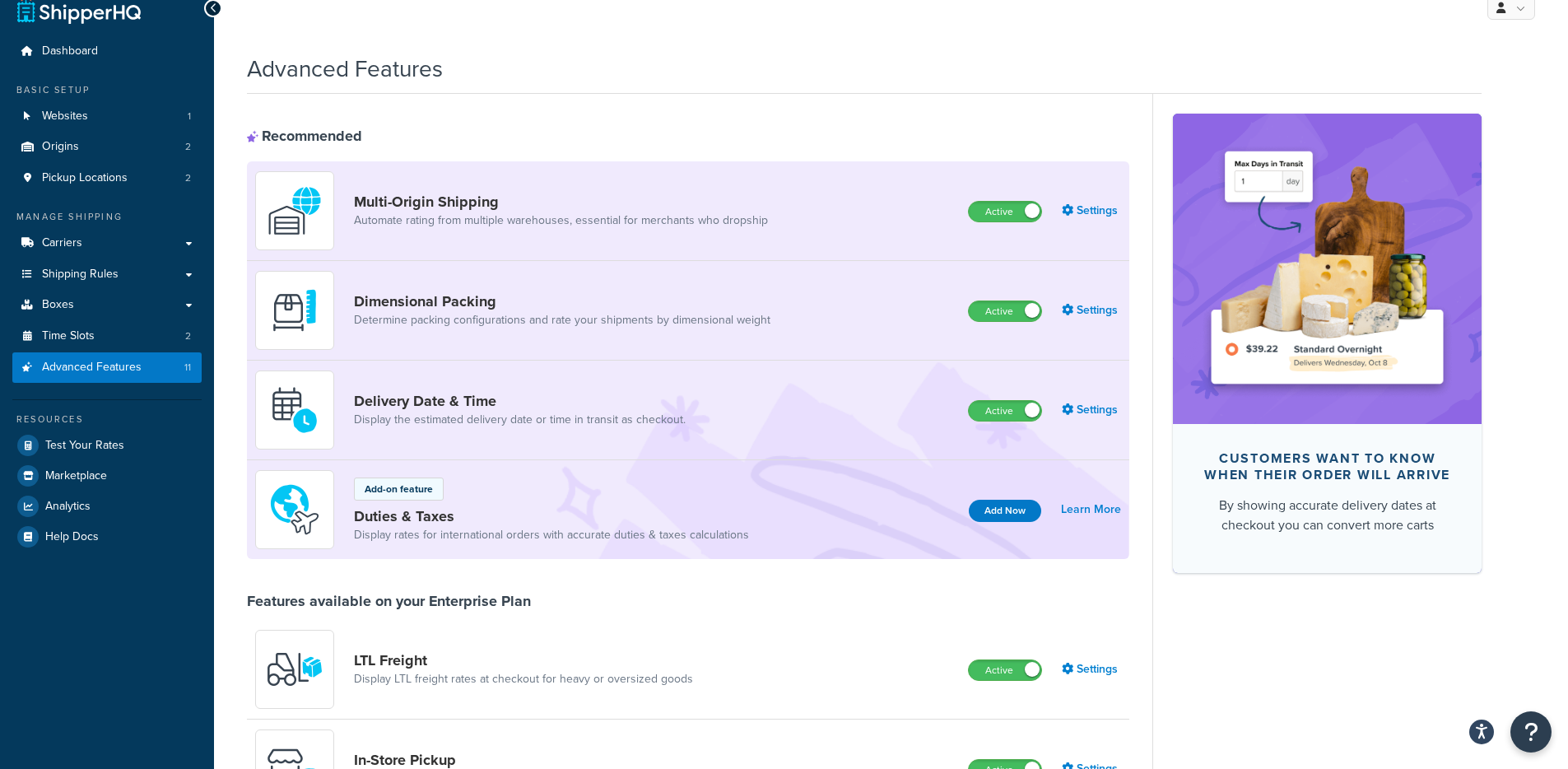
scroll to position [18, 0]
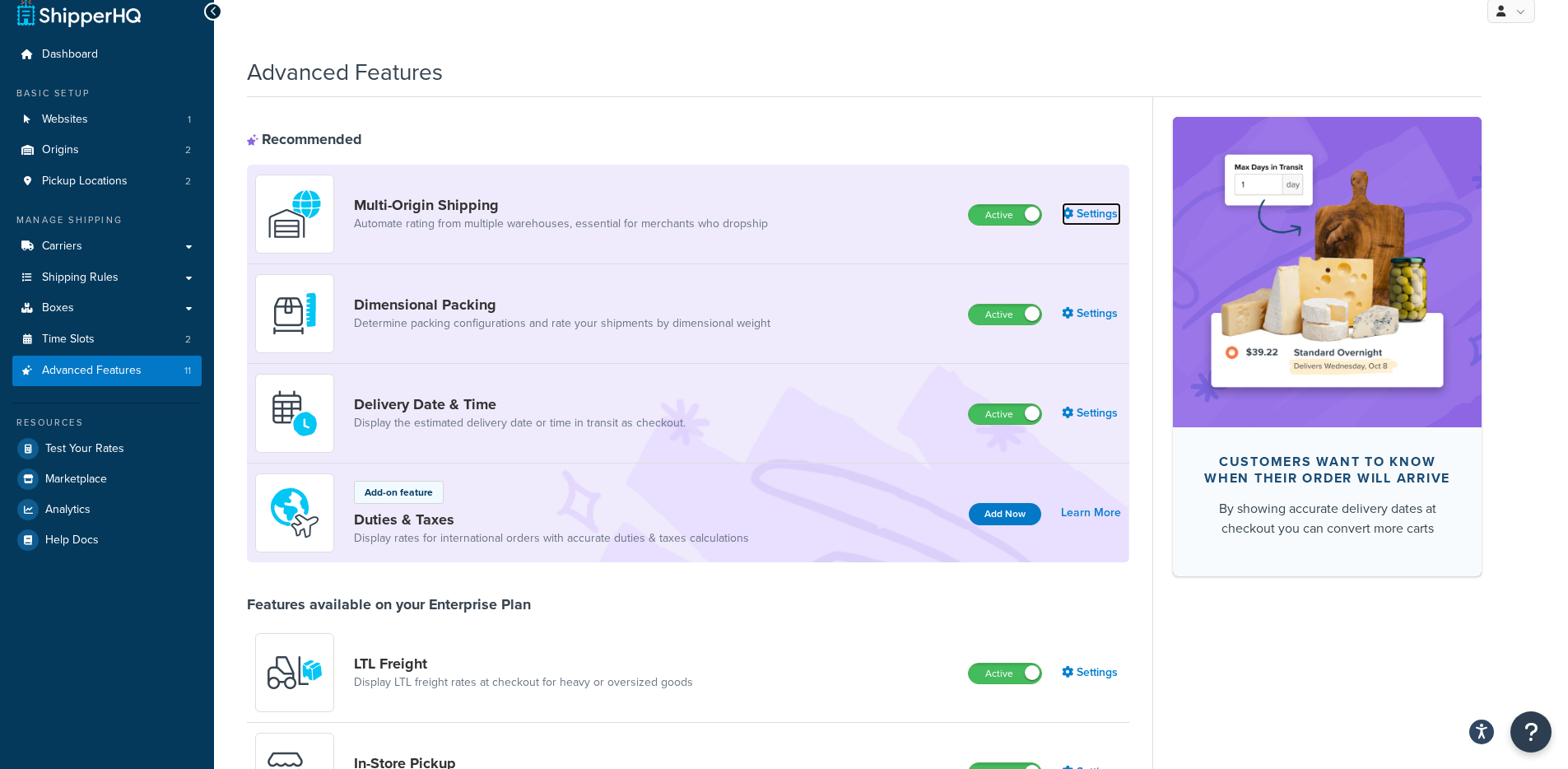
click at [1084, 209] on link "Settings" at bounding box center [1091, 214] width 59 height 23
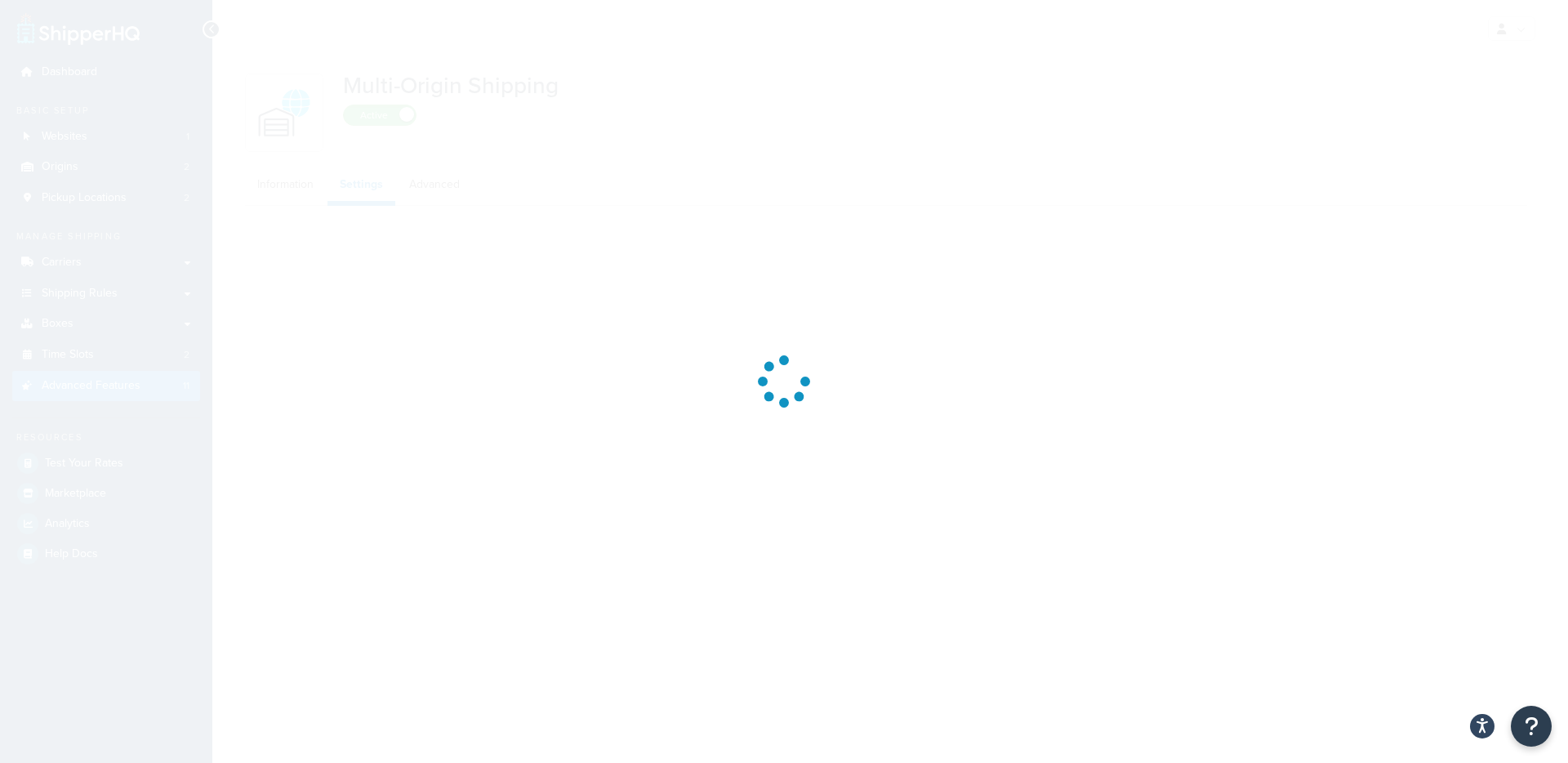
select select "false"
